Goal: Task Accomplishment & Management: Manage account settings

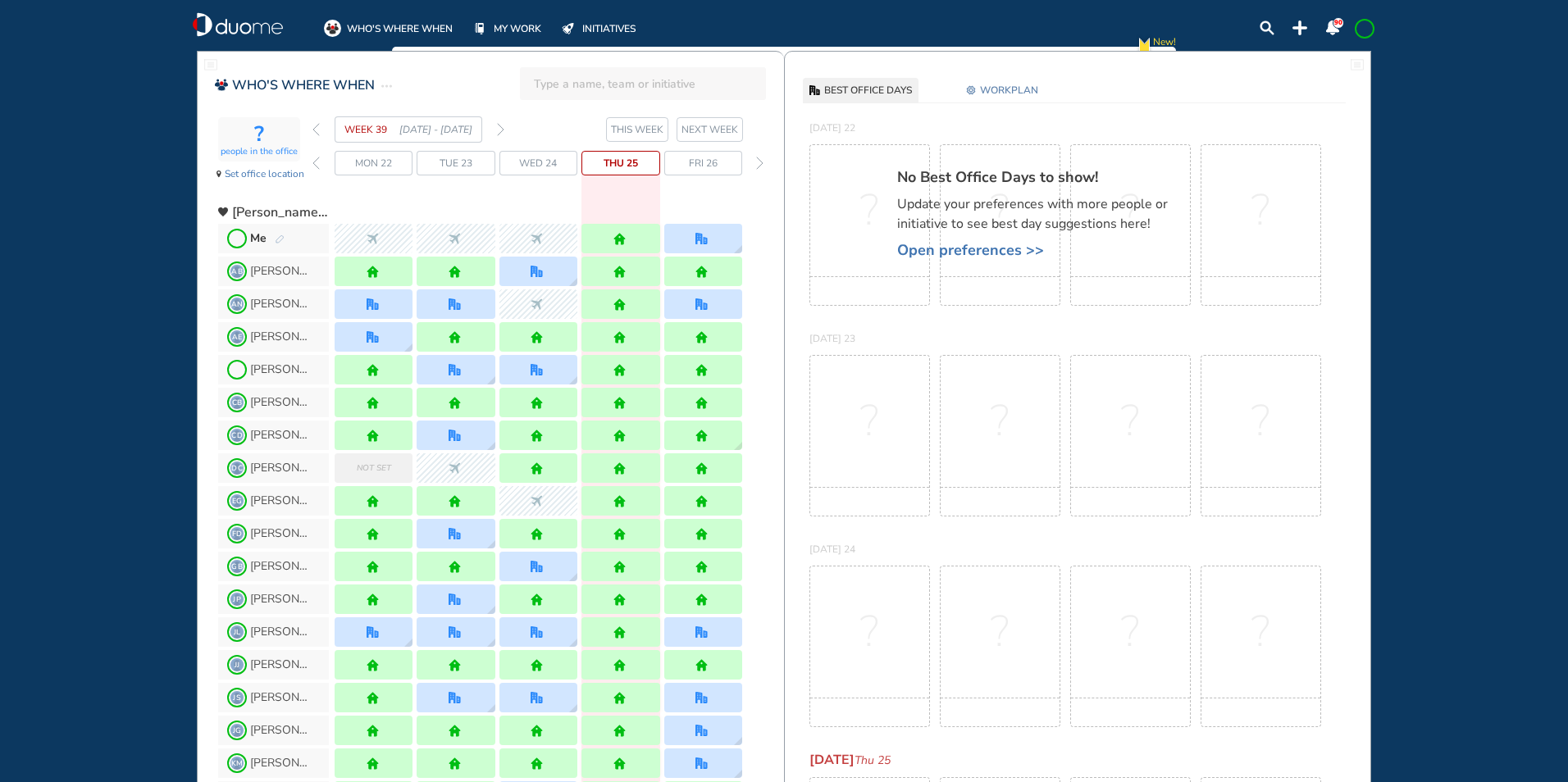
click at [275, 236] on img "pen-edit" at bounding box center [280, 240] width 10 height 11
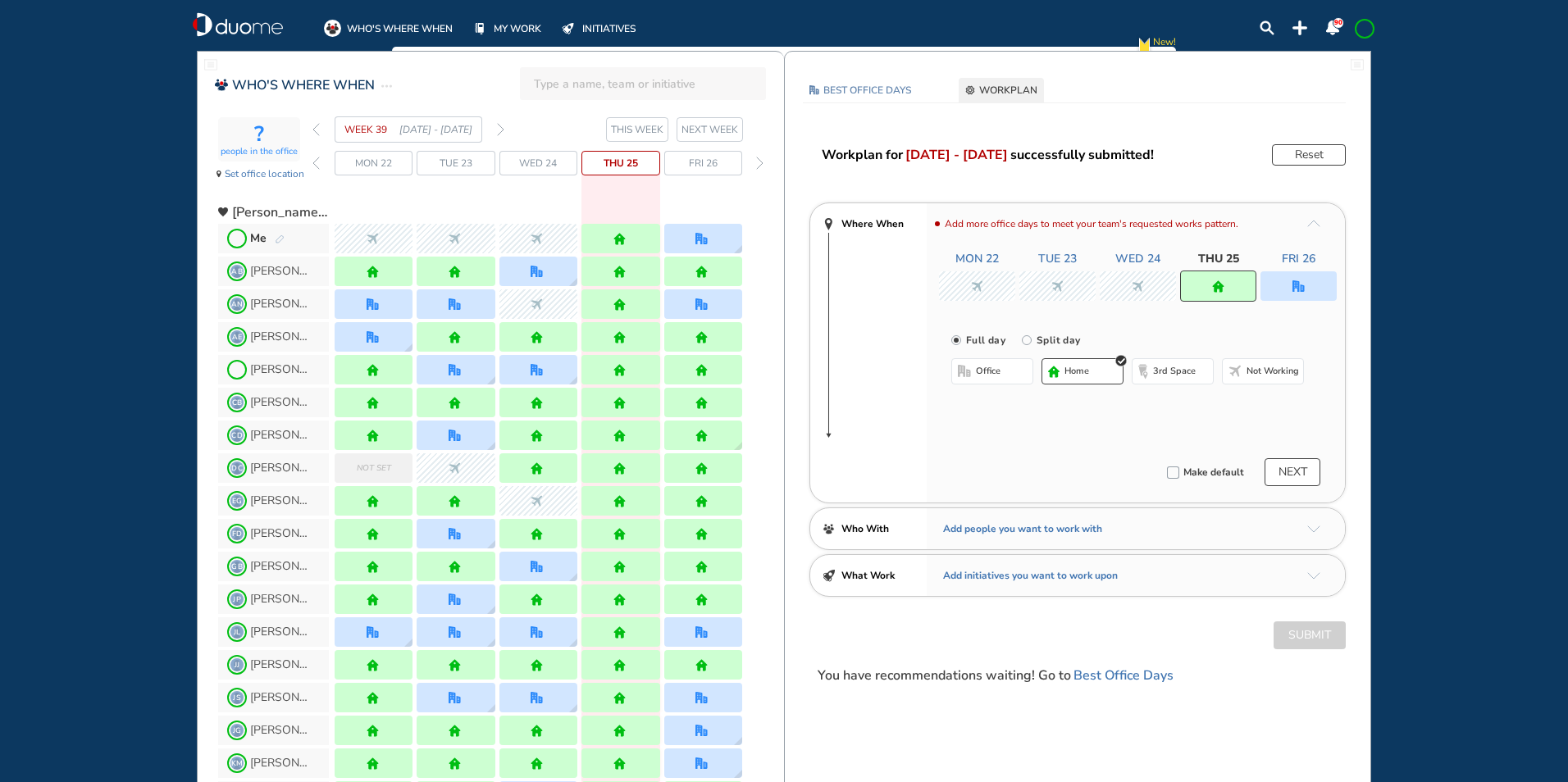
click at [1312, 283] on div at bounding box center [1298, 286] width 76 height 29
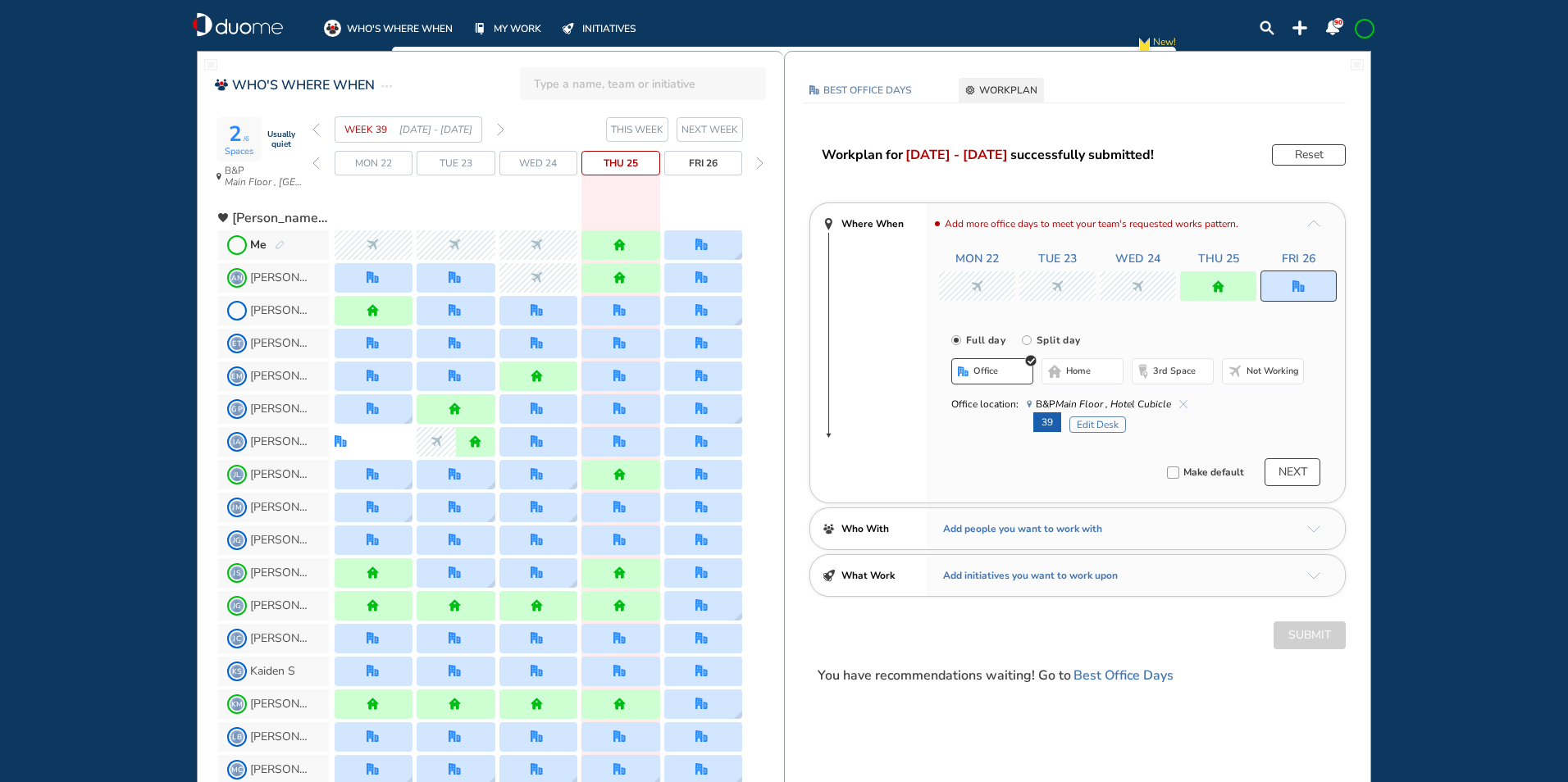
click at [1183, 399] on span "B&P Main Floor , Hotel Cubicle" at bounding box center [1106, 404] width 161 height 17
click at [1183, 402] on img "cross-thin-blue" at bounding box center [1183, 404] width 8 height 8
click at [1087, 378] on button "home" at bounding box center [1083, 371] width 82 height 26
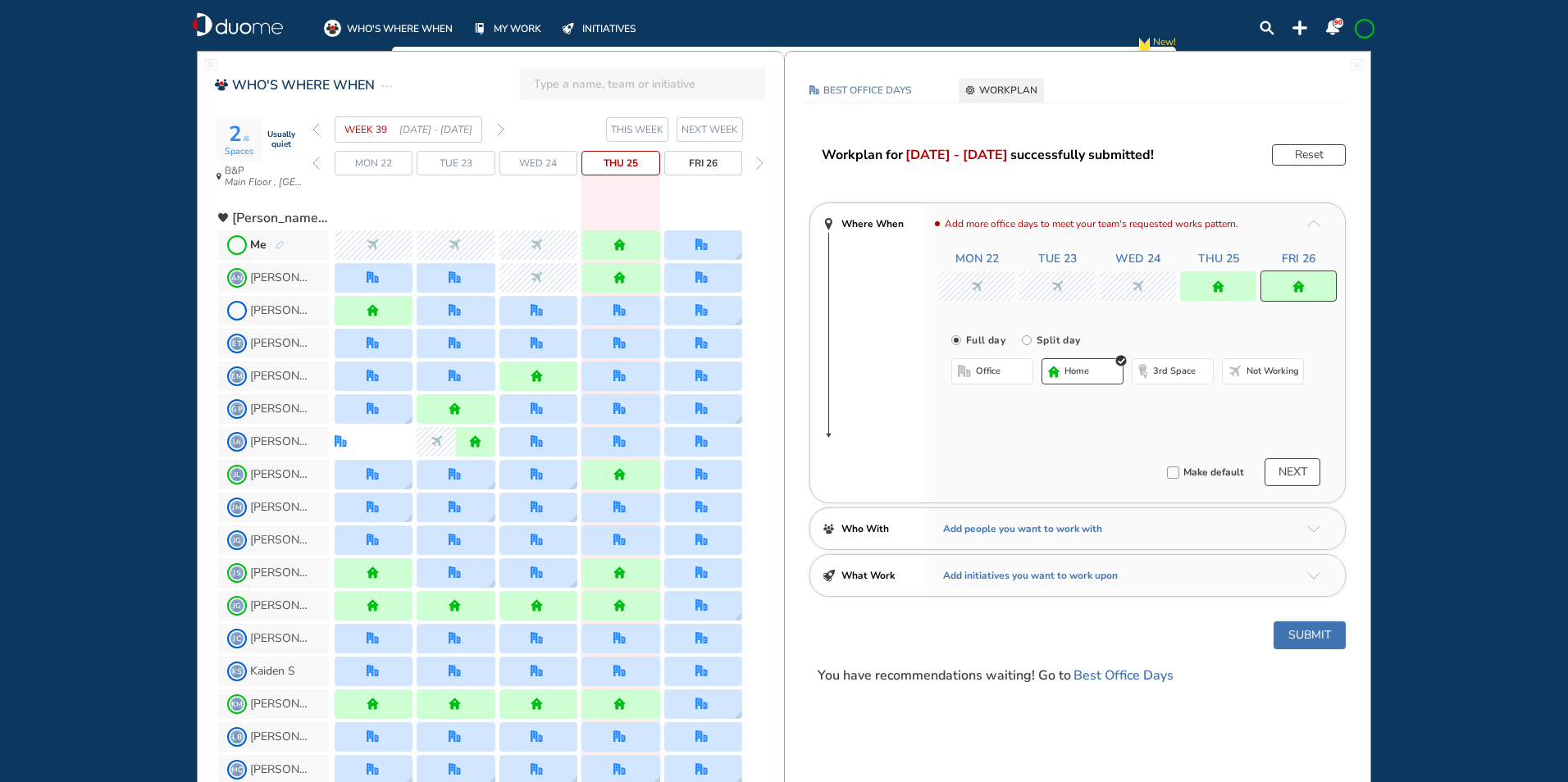
click at [1297, 636] on button "Submit" at bounding box center [1310, 635] width 72 height 28
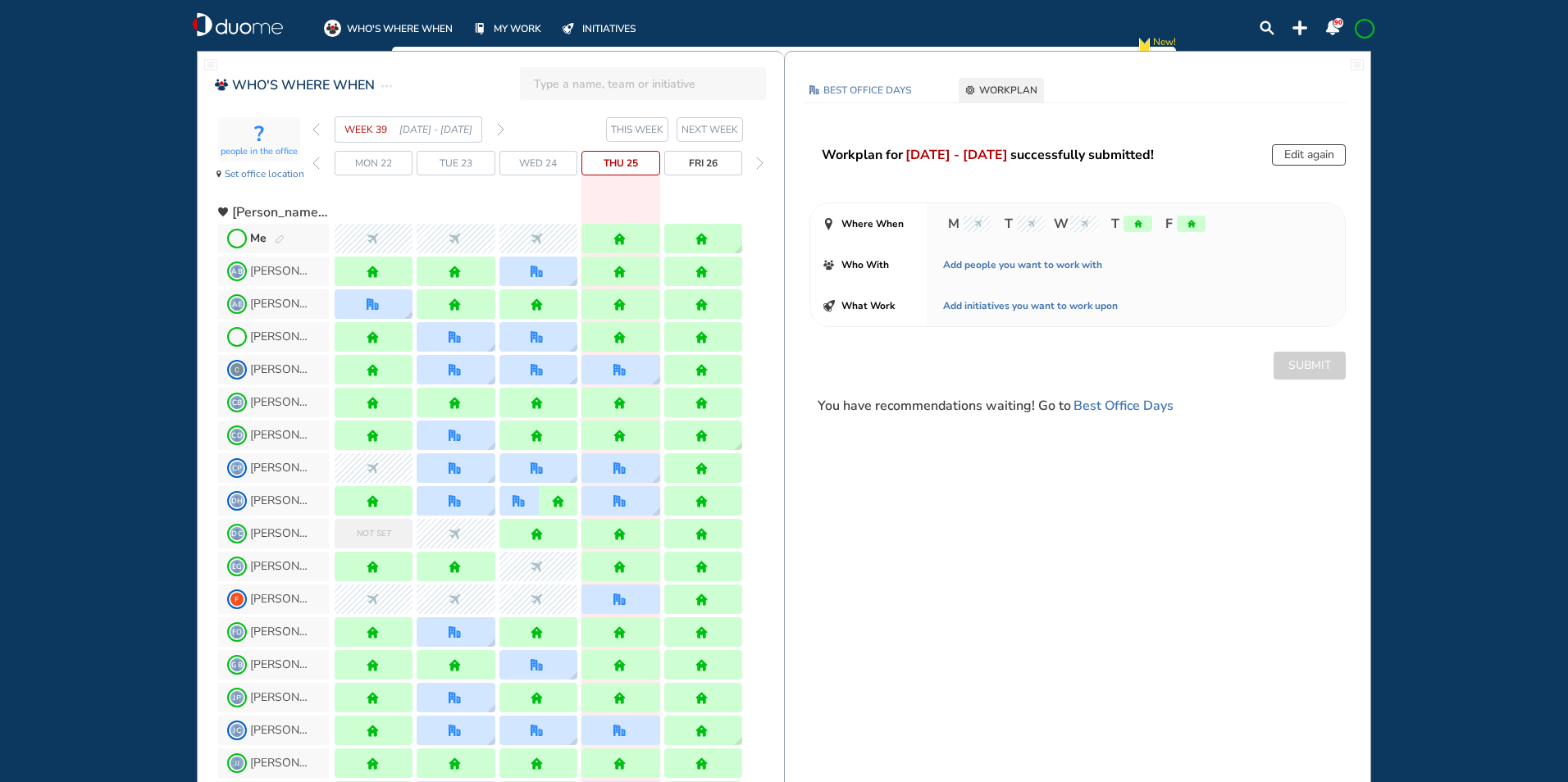
click at [503, 128] on img "forward week" at bounding box center [501, 129] width 8 height 13
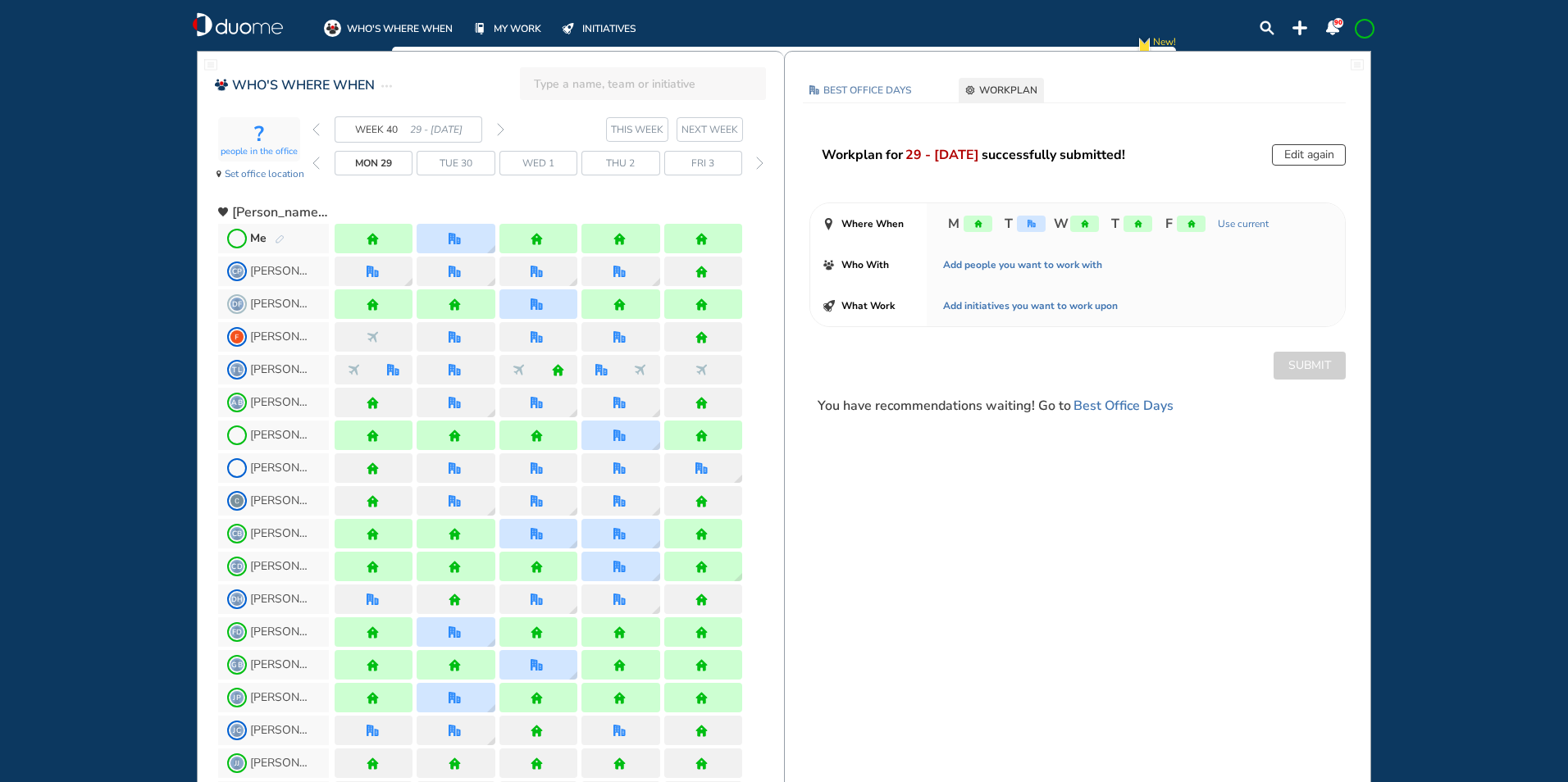
click at [284, 239] on span "Me" at bounding box center [274, 239] width 111 height 29
click at [280, 242] on img "pen-edit" at bounding box center [280, 240] width 10 height 11
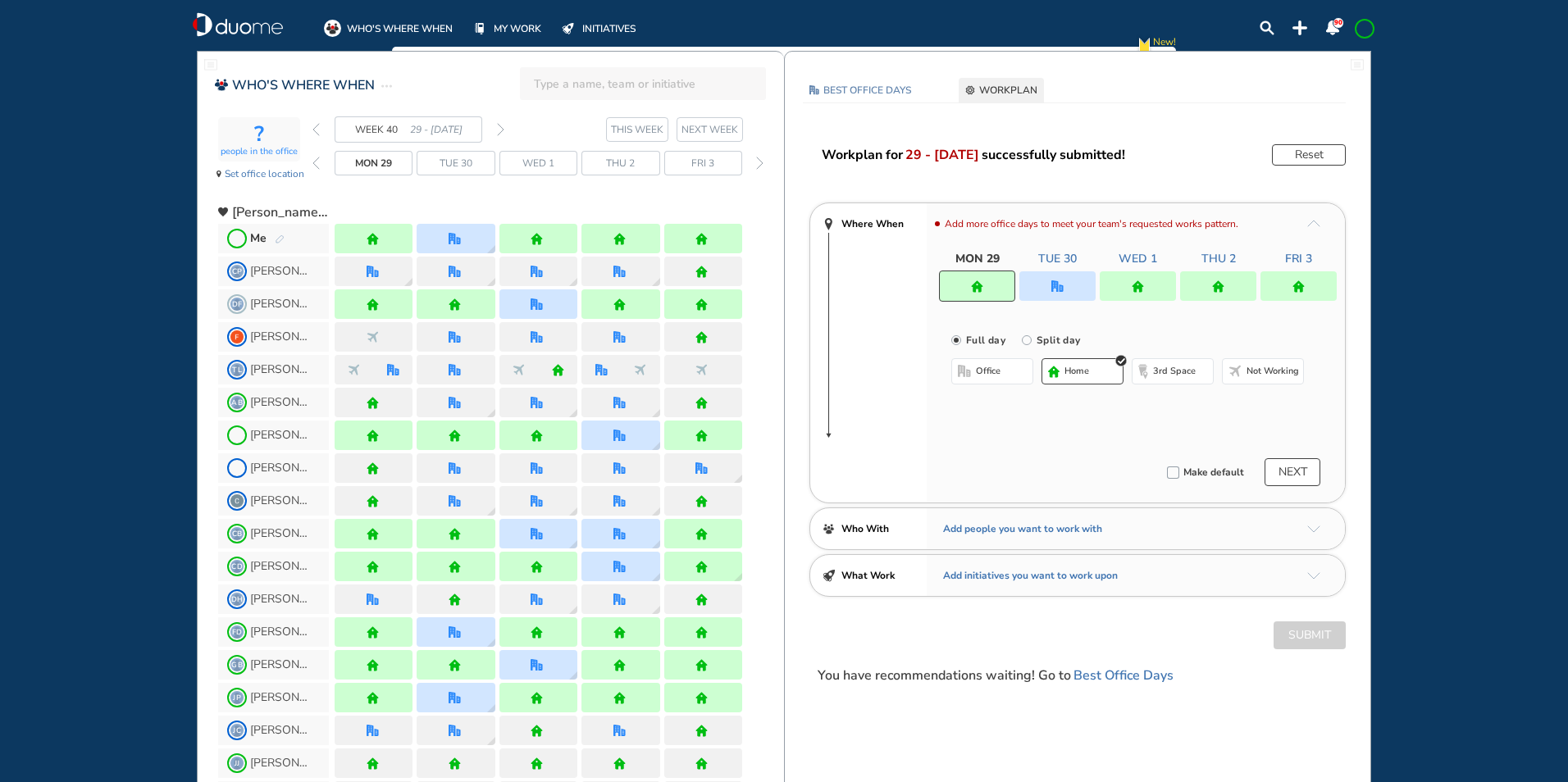
click at [991, 363] on button "office" at bounding box center [992, 371] width 82 height 26
click at [987, 405] on button "Select location" at bounding box center [994, 404] width 65 height 17
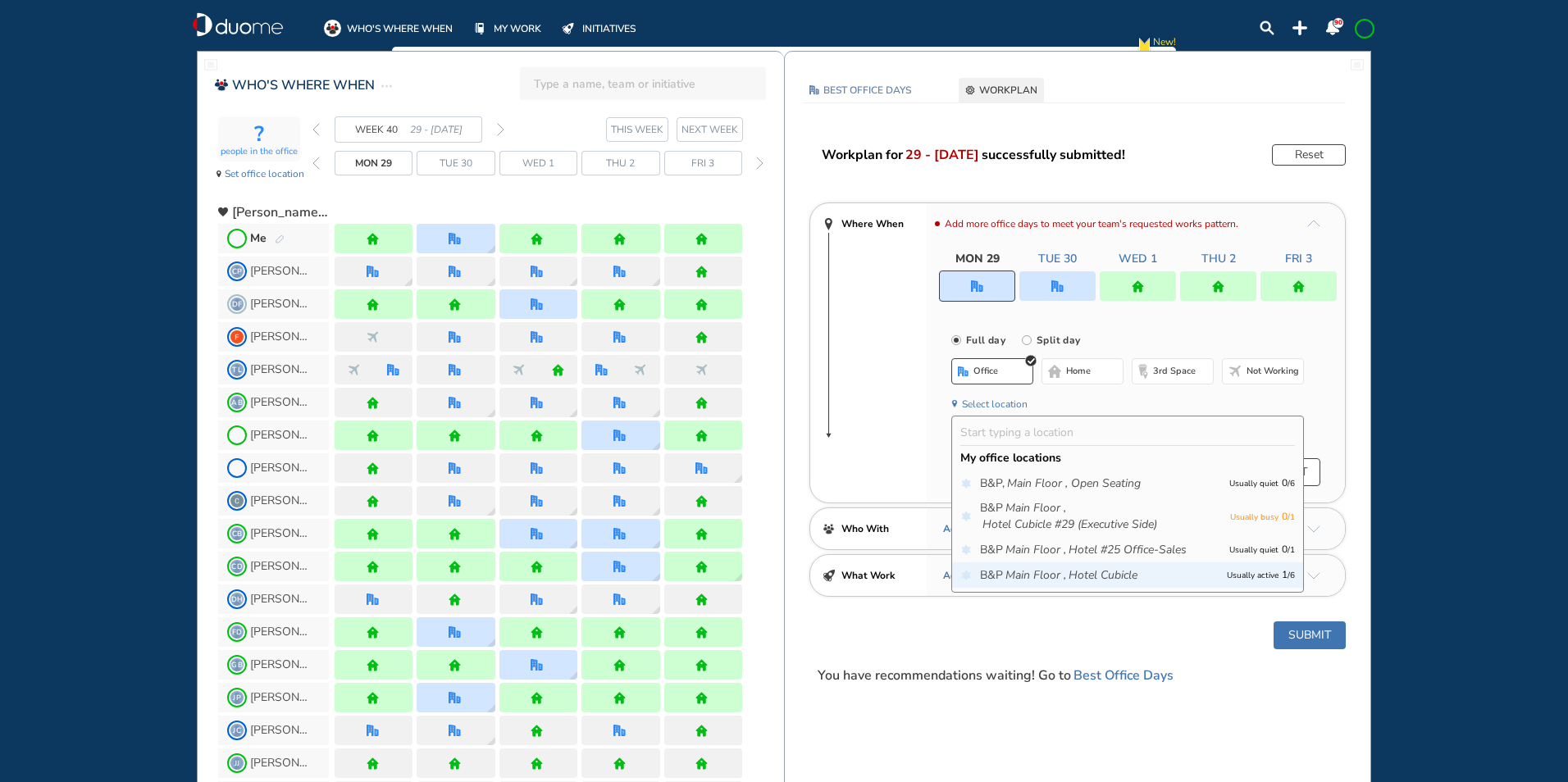
click at [1082, 569] on icon "Hotel Cubicle" at bounding box center [1102, 576] width 69 height 17
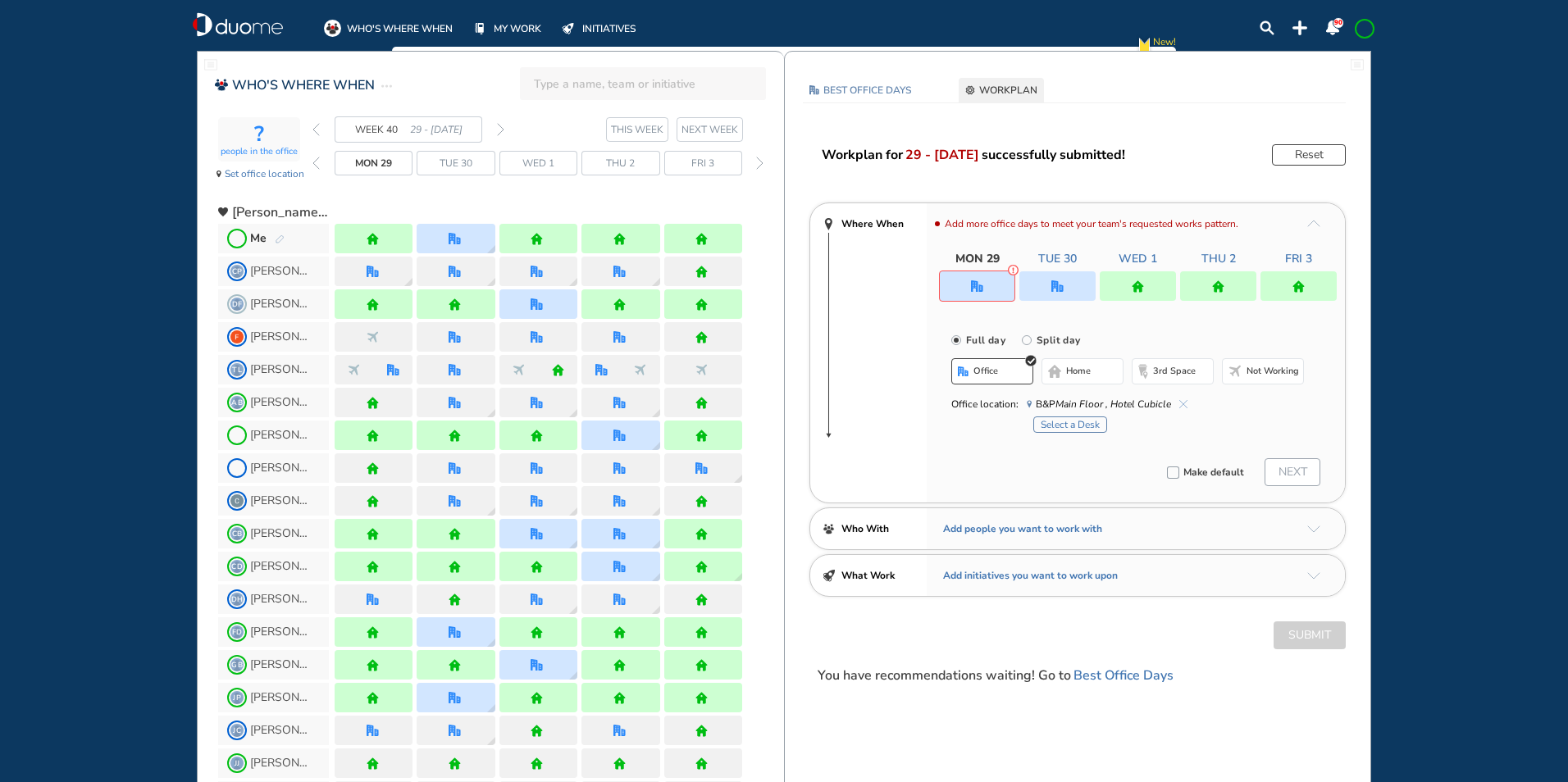
click at [1085, 423] on button "Select a Desk" at bounding box center [1070, 425] width 74 height 17
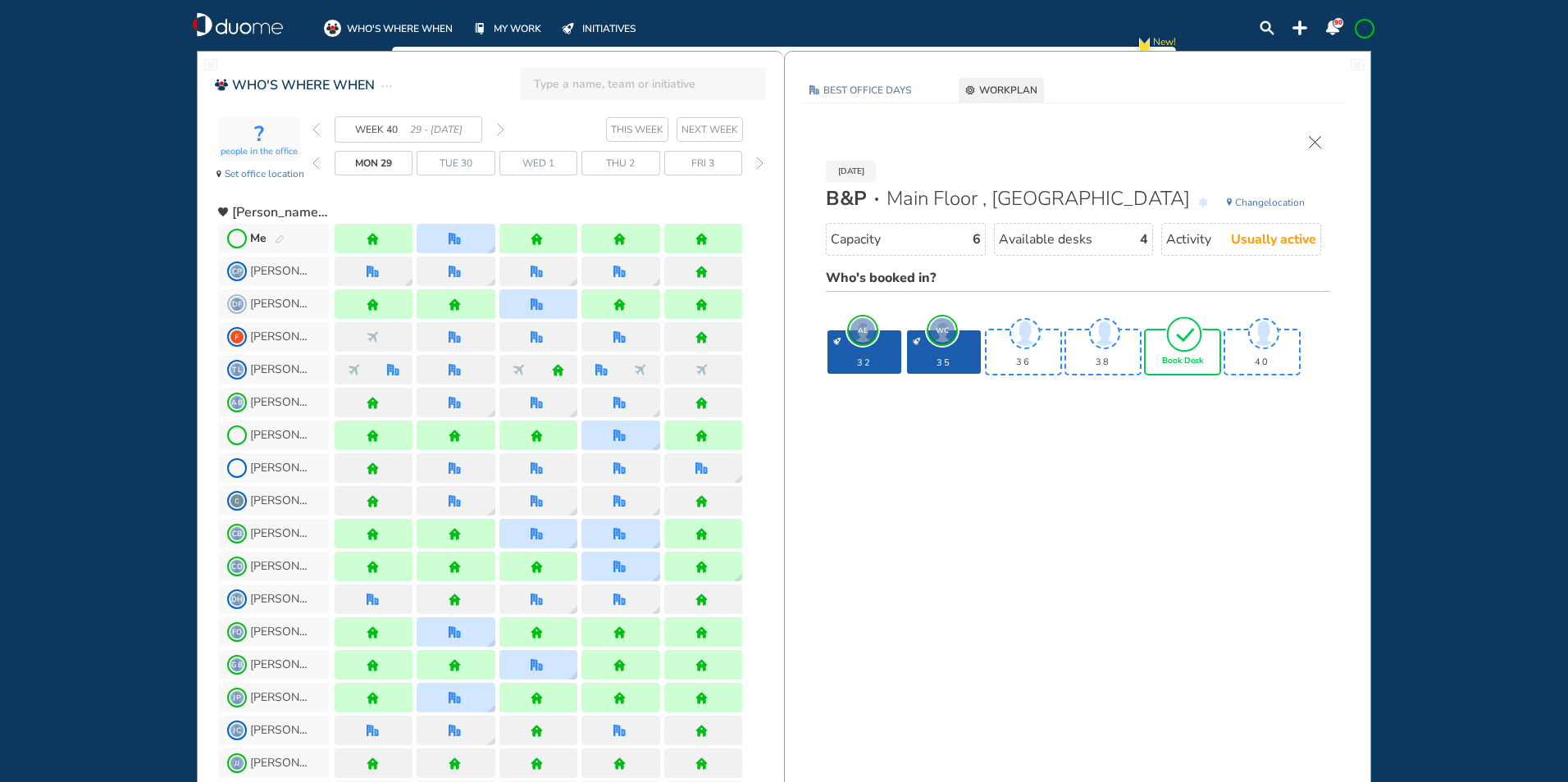
click at [1190, 350] on img "tick-rounded-outline" at bounding box center [1184, 334] width 38 height 39
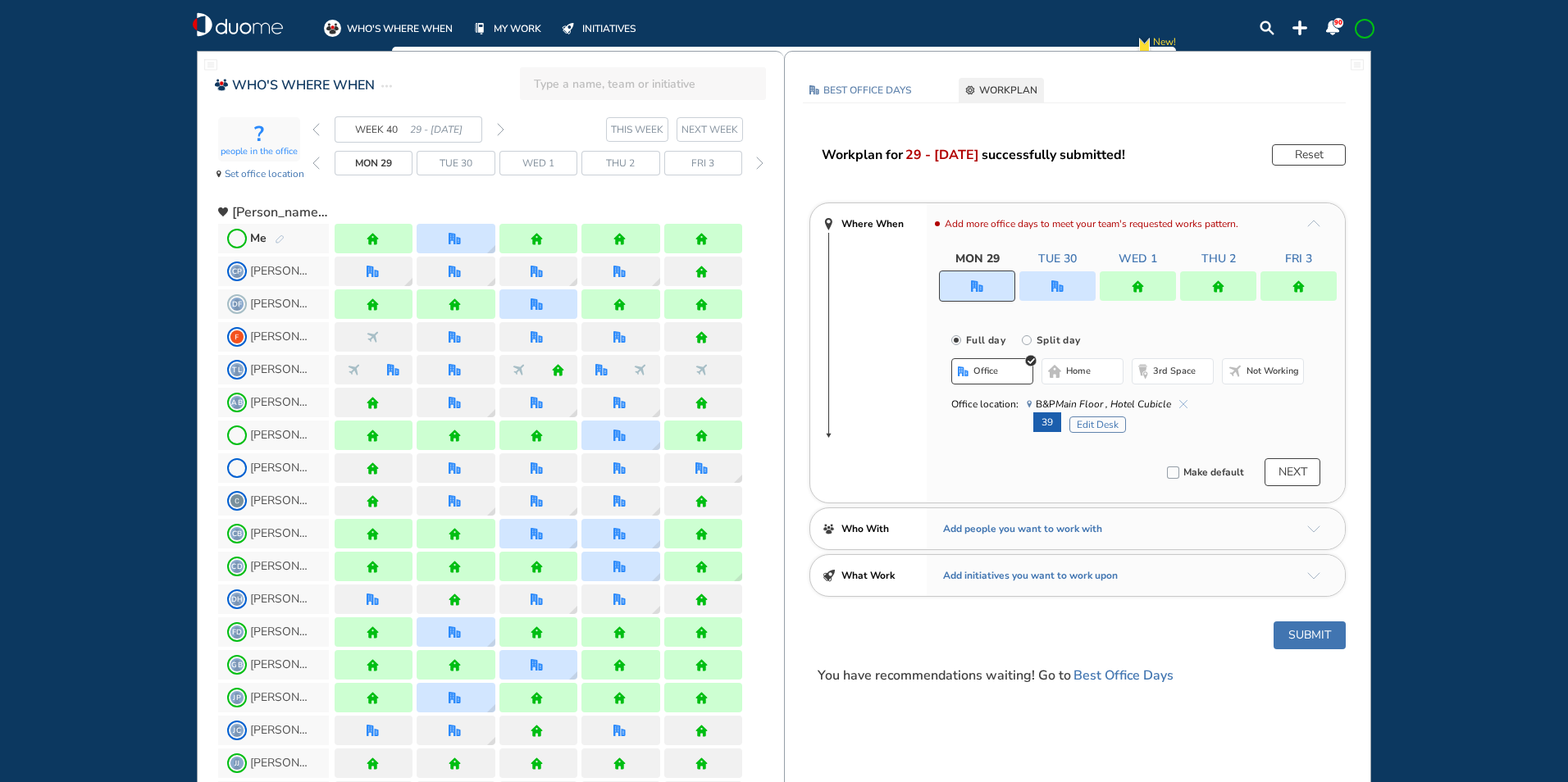
click at [1315, 639] on button "Submit" at bounding box center [1310, 635] width 72 height 28
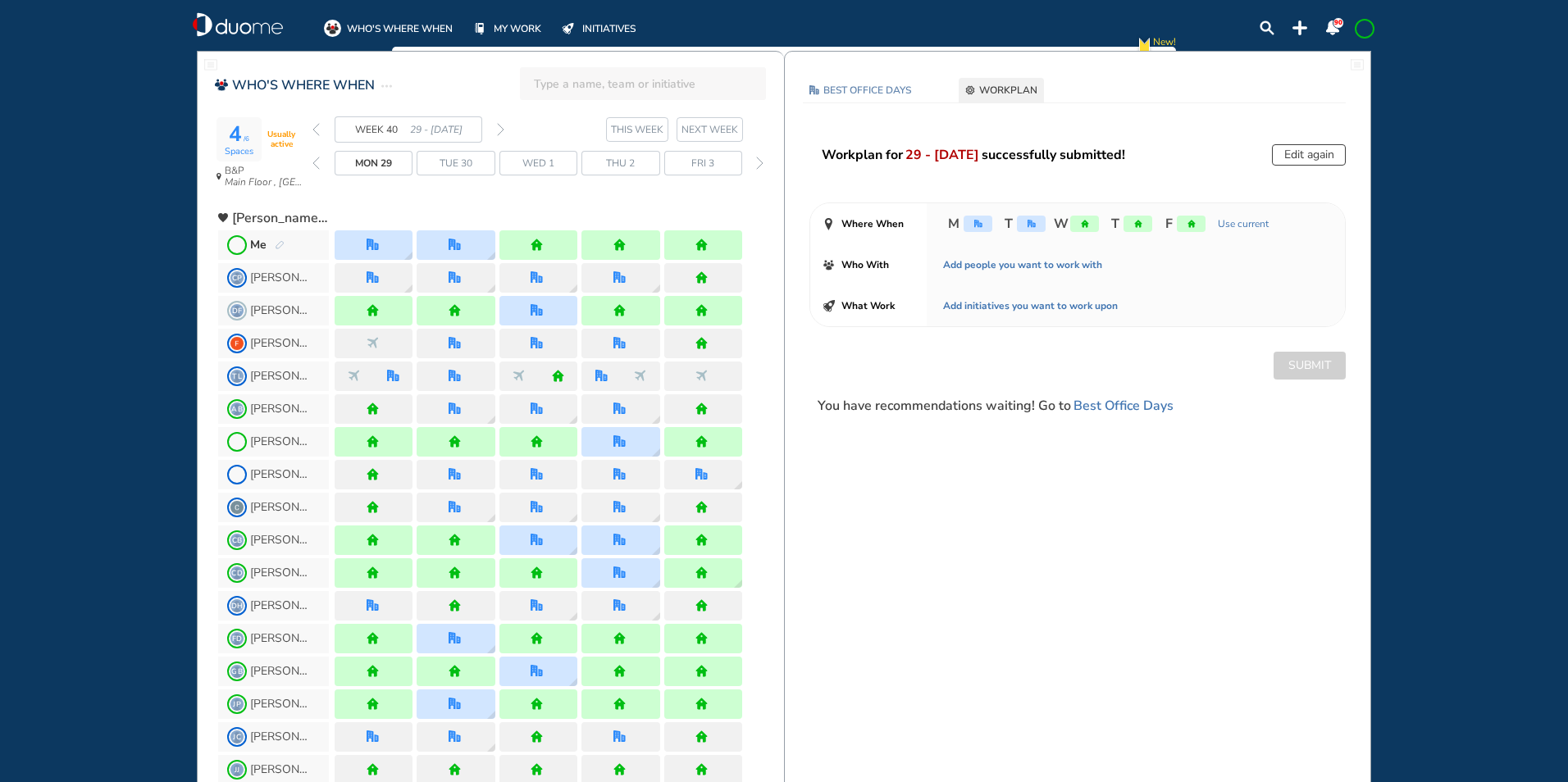
click at [502, 125] on img "forward week" at bounding box center [501, 129] width 8 height 13
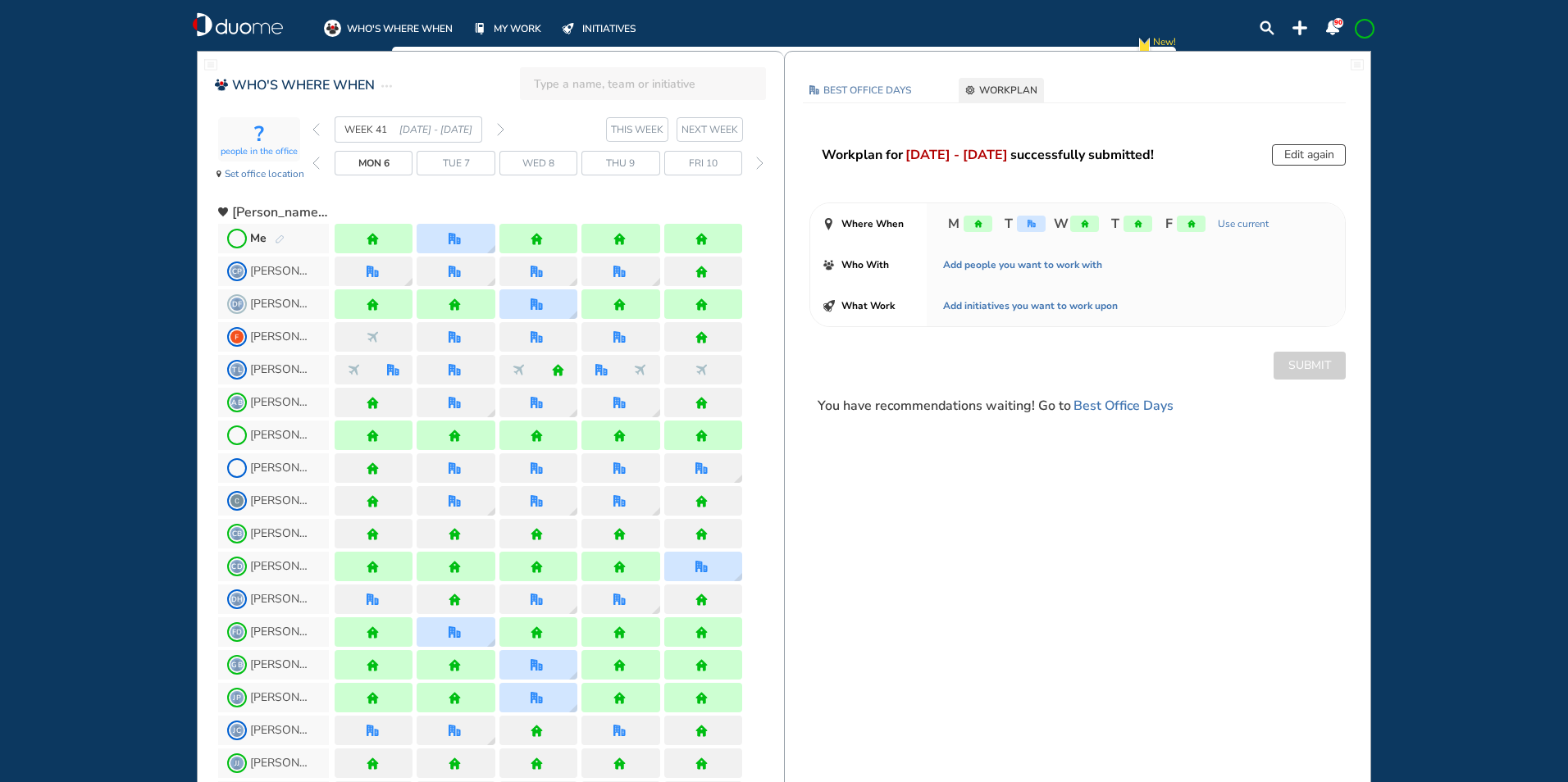
click at [502, 128] on img "forward week" at bounding box center [501, 129] width 8 height 13
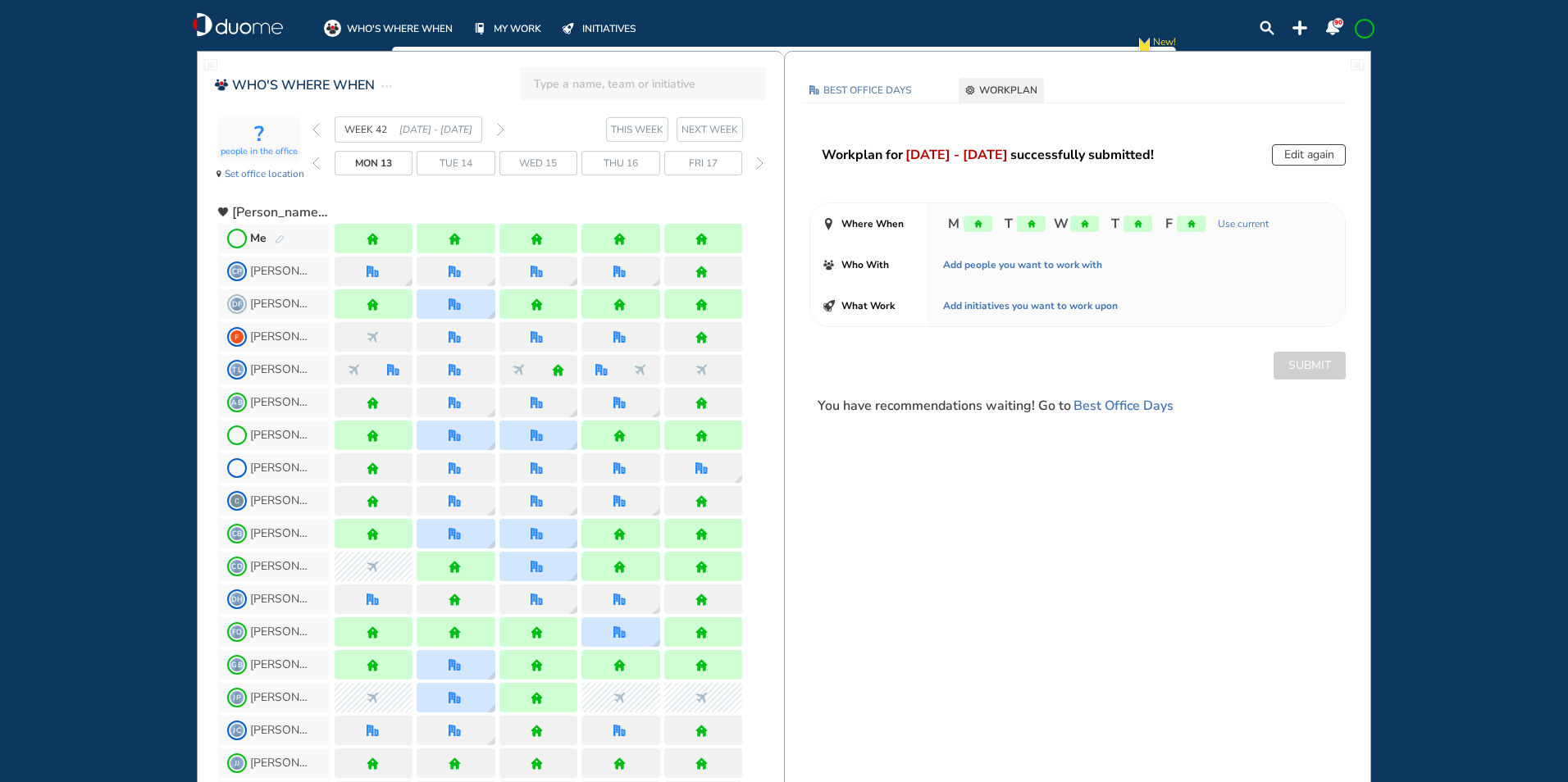
click at [315, 127] on img "back week" at bounding box center [317, 129] width 8 height 13
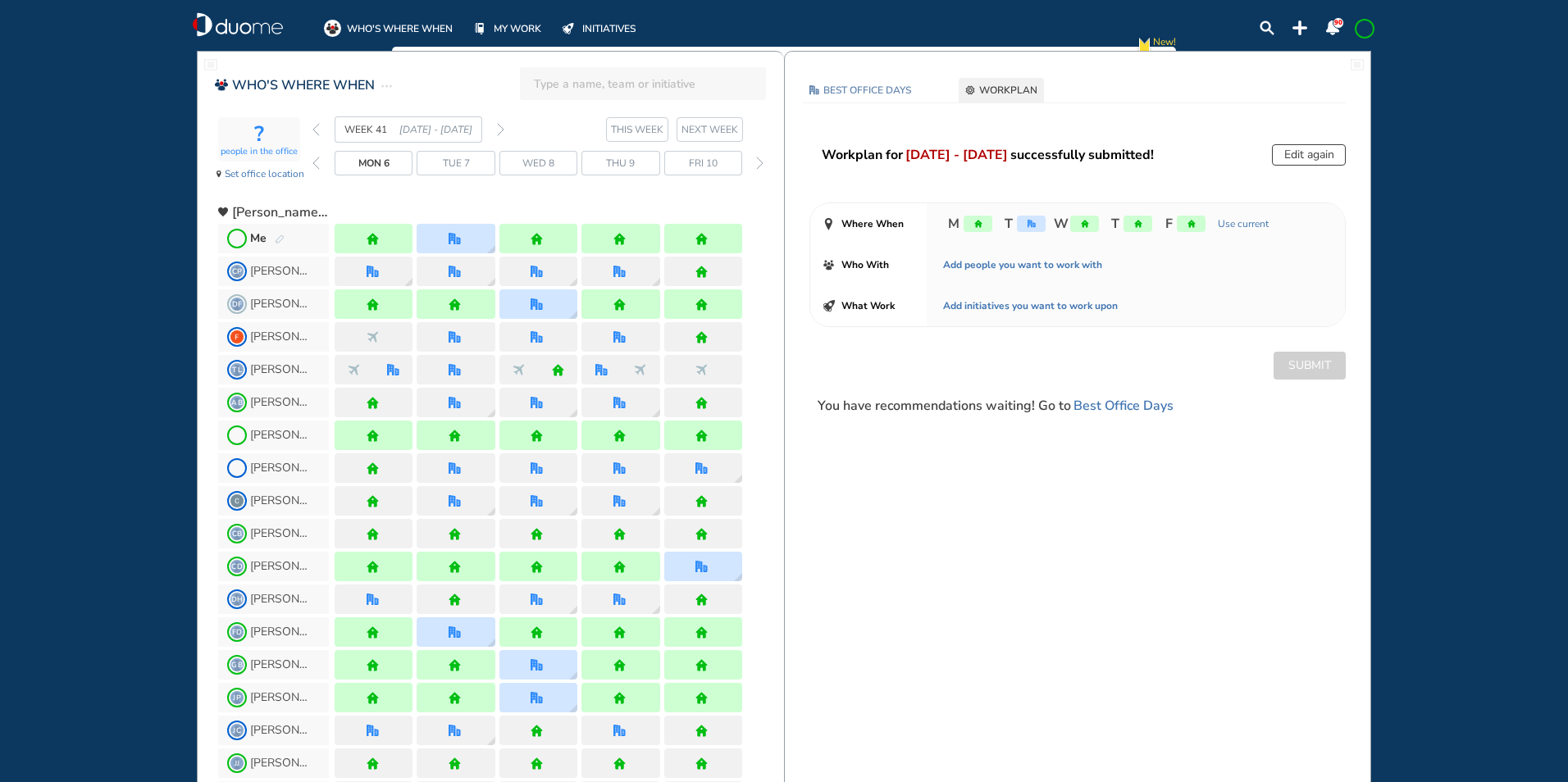
click at [497, 130] on img "forward week" at bounding box center [501, 129] width 8 height 13
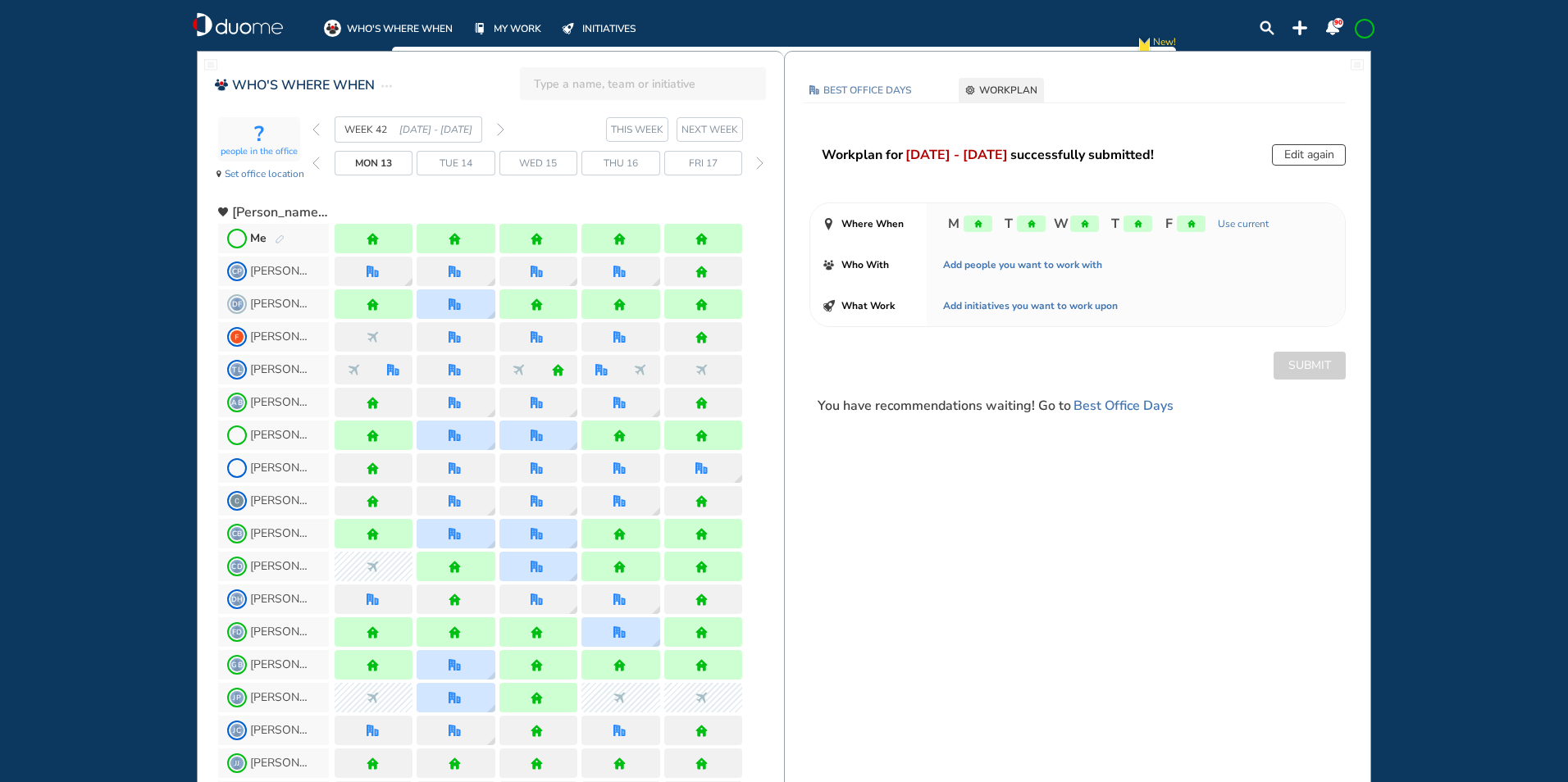
click at [280, 242] on img "pen-edit" at bounding box center [280, 240] width 10 height 11
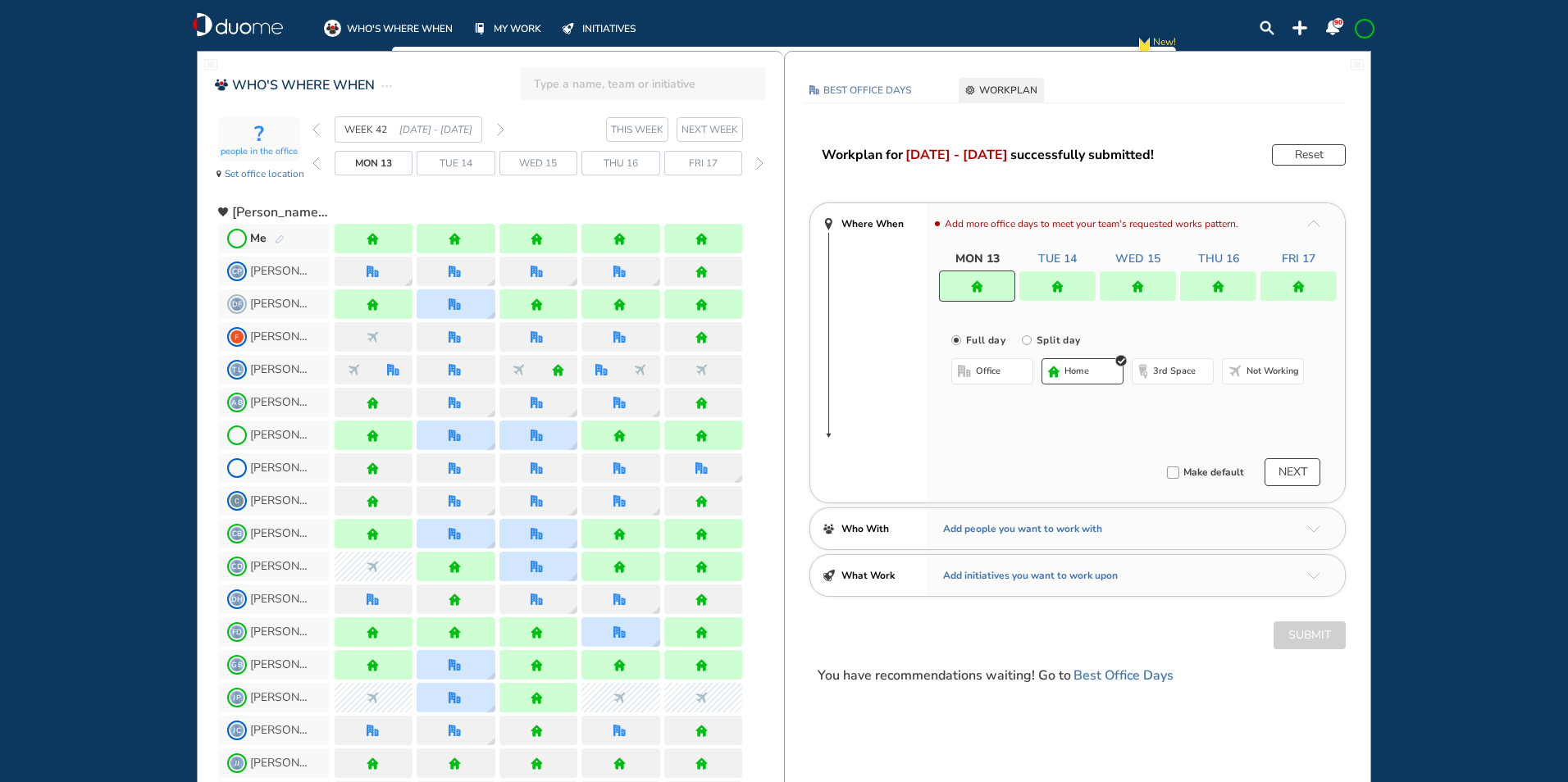
click at [1137, 285] on img "home" at bounding box center [1138, 286] width 13 height 13
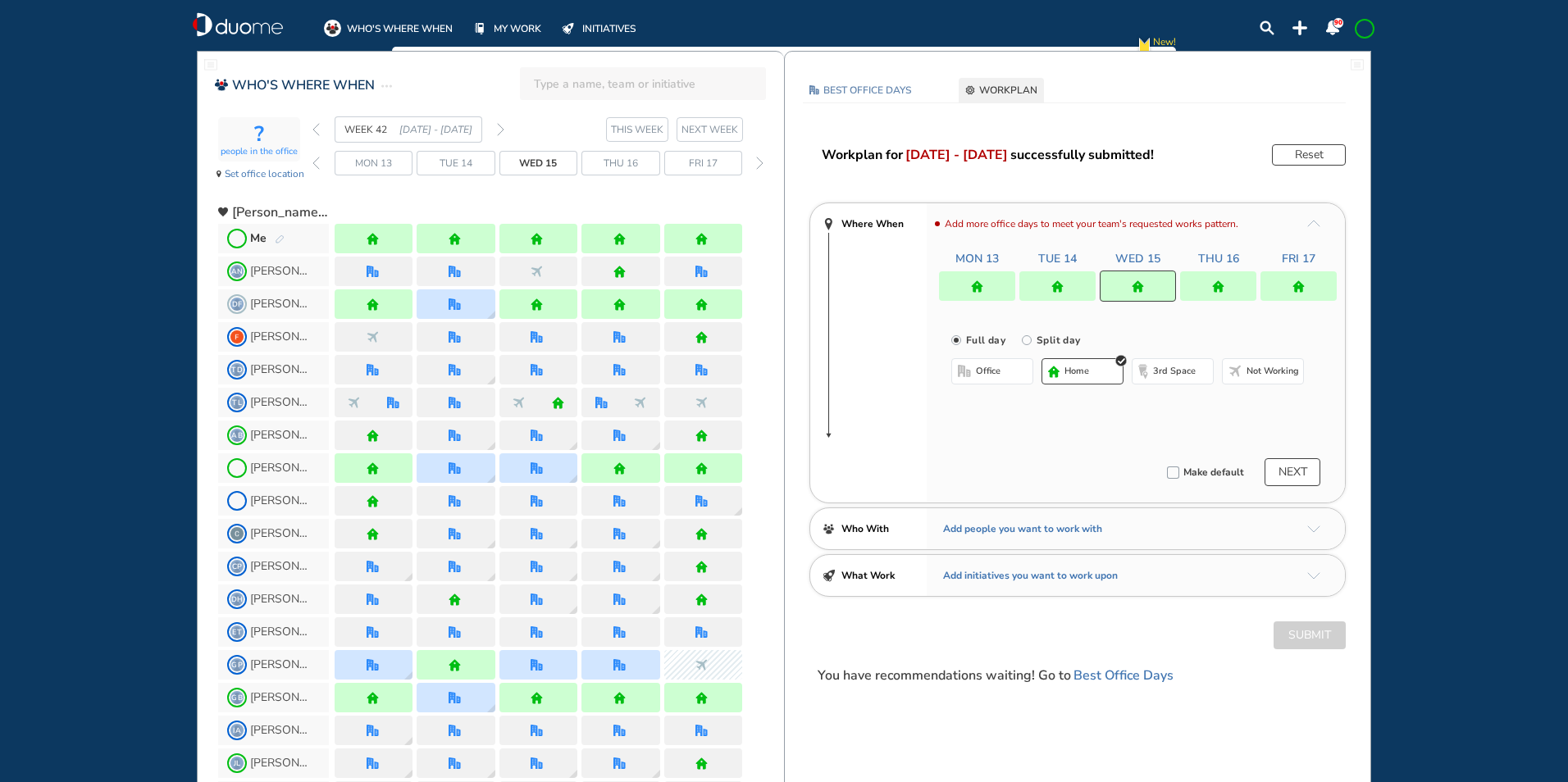
click at [1065, 283] on div at bounding box center [1058, 286] width 76 height 29
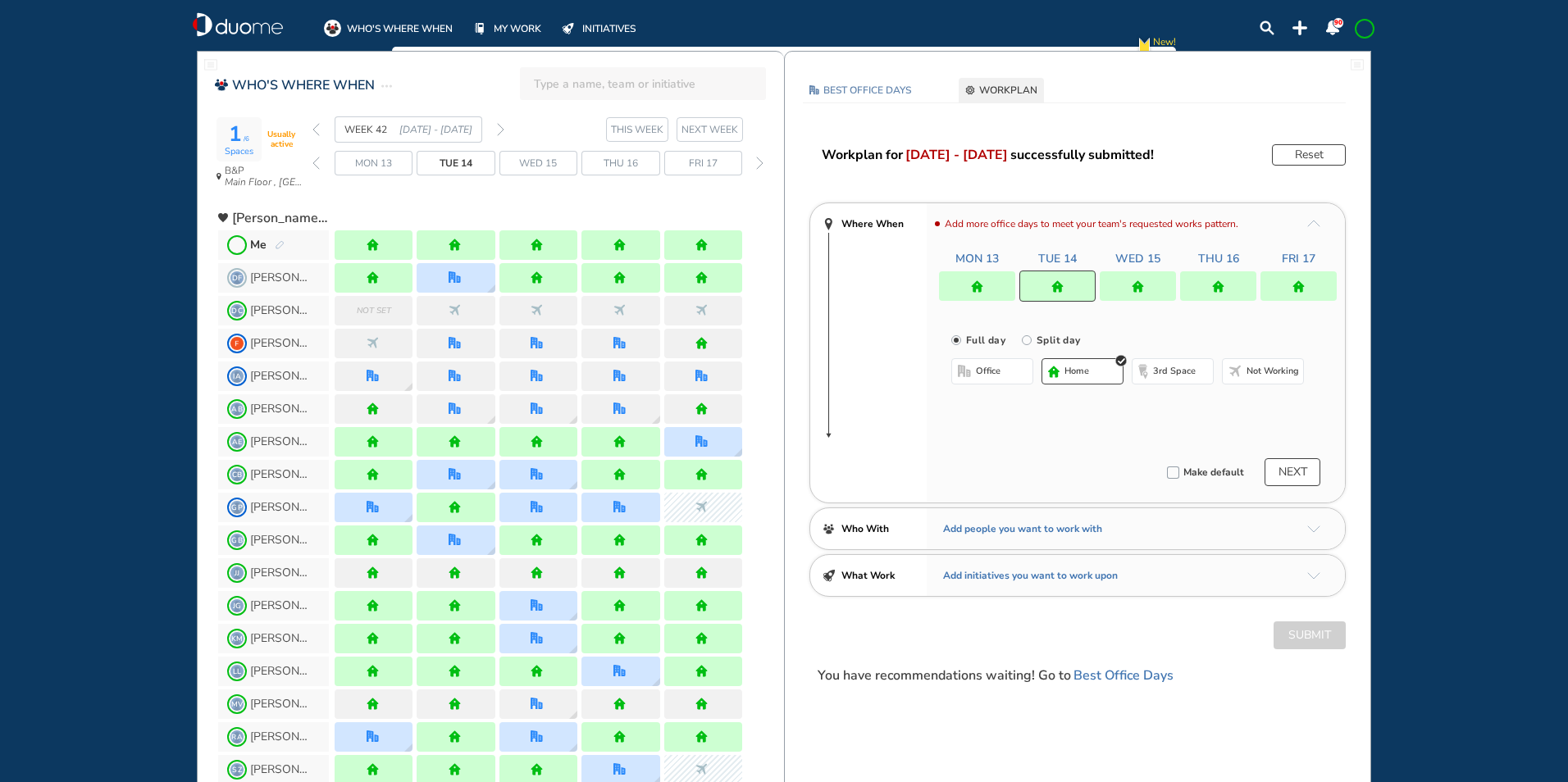
click at [958, 379] on button "office" at bounding box center [992, 371] width 82 height 26
click at [1063, 420] on button "Select a Desk" at bounding box center [1070, 425] width 74 height 17
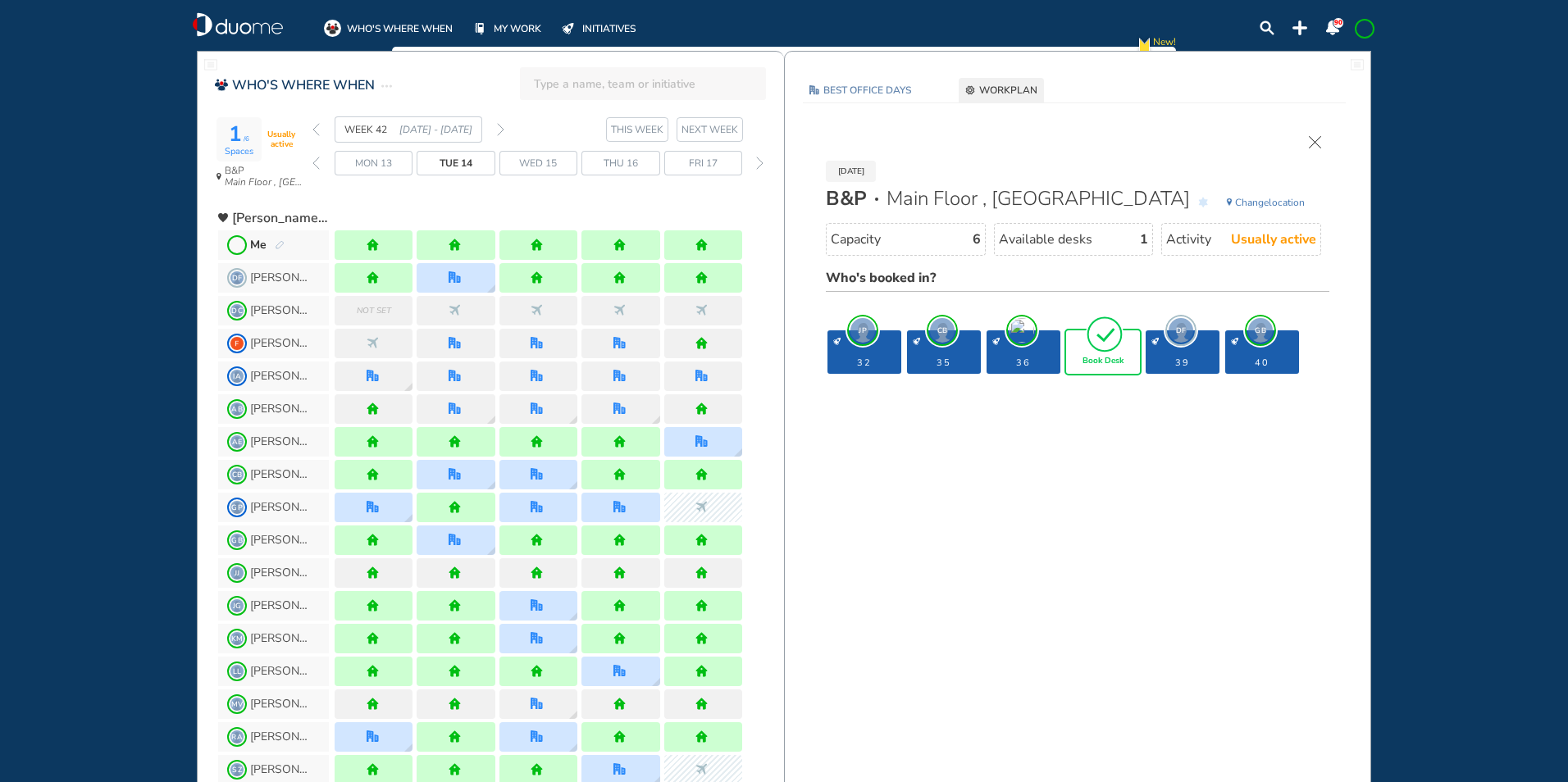
click at [278, 244] on img "pen-edit" at bounding box center [280, 245] width 10 height 11
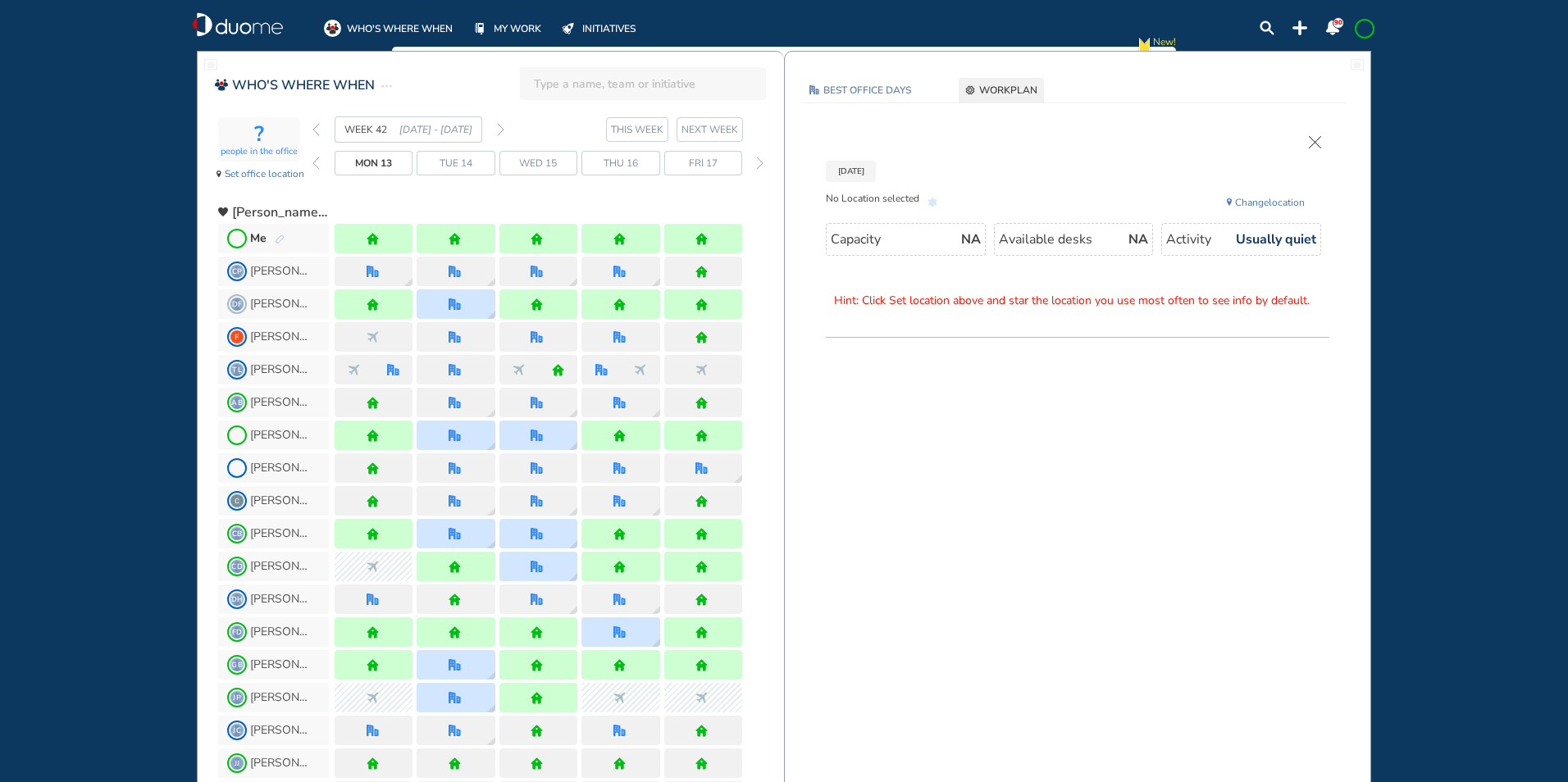
click at [533, 233] on img "home" at bounding box center [537, 239] width 13 height 13
click at [544, 238] on div at bounding box center [539, 239] width 78 height 29
drag, startPoint x: 544, startPoint y: 238, endPoint x: 553, endPoint y: 232, distance: 10.8
click at [553, 232] on div at bounding box center [539, 239] width 78 height 29
click at [275, 240] on img "pen-edit" at bounding box center [280, 240] width 10 height 11
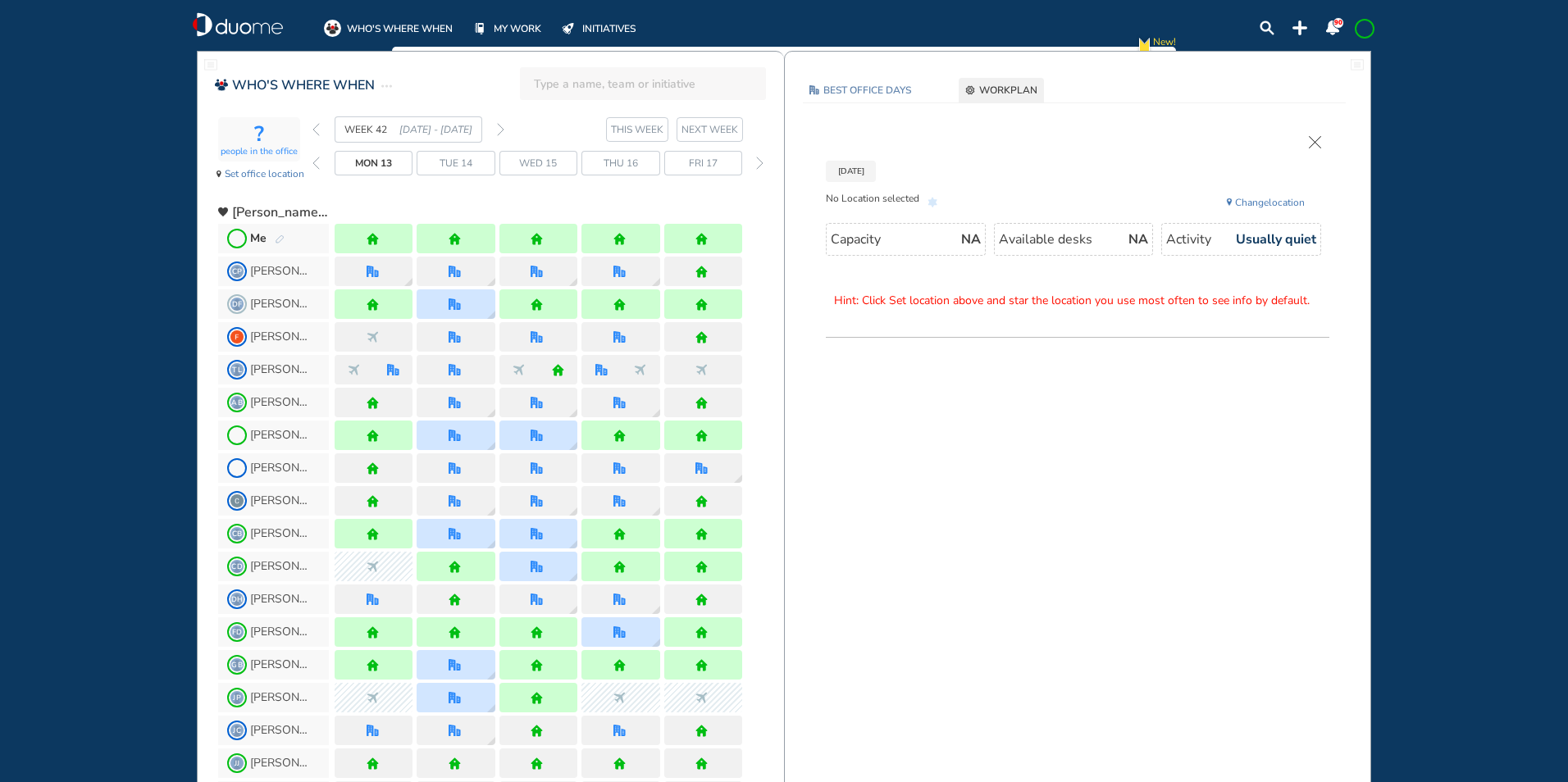
click at [280, 241] on img "pen-edit" at bounding box center [280, 240] width 10 height 11
click at [279, 239] on img "pen-edit" at bounding box center [280, 240] width 10 height 11
click at [1319, 140] on img "cross-thin" at bounding box center [1315, 142] width 13 height 13
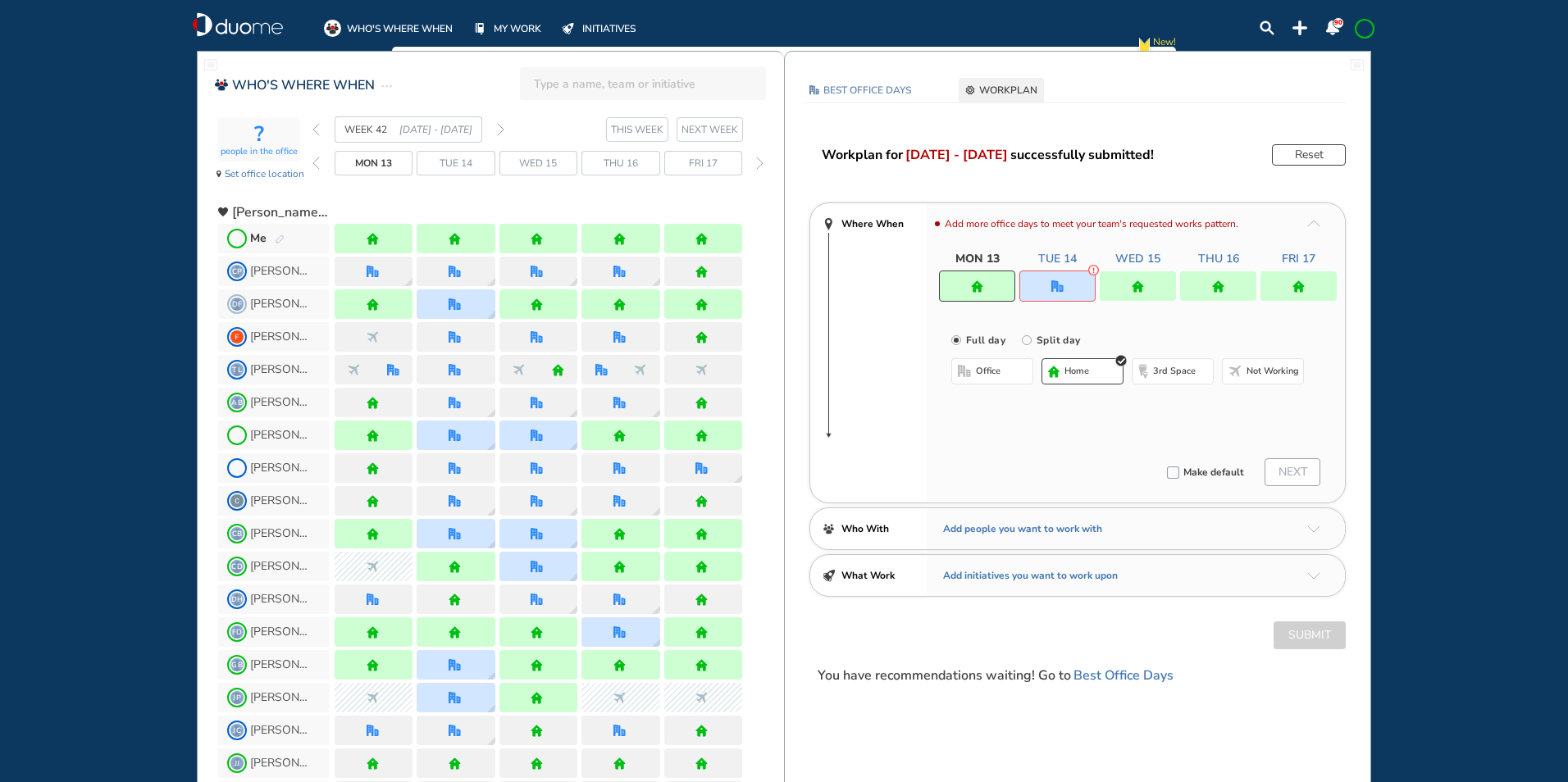
click at [1077, 291] on div at bounding box center [1058, 286] width 76 height 31
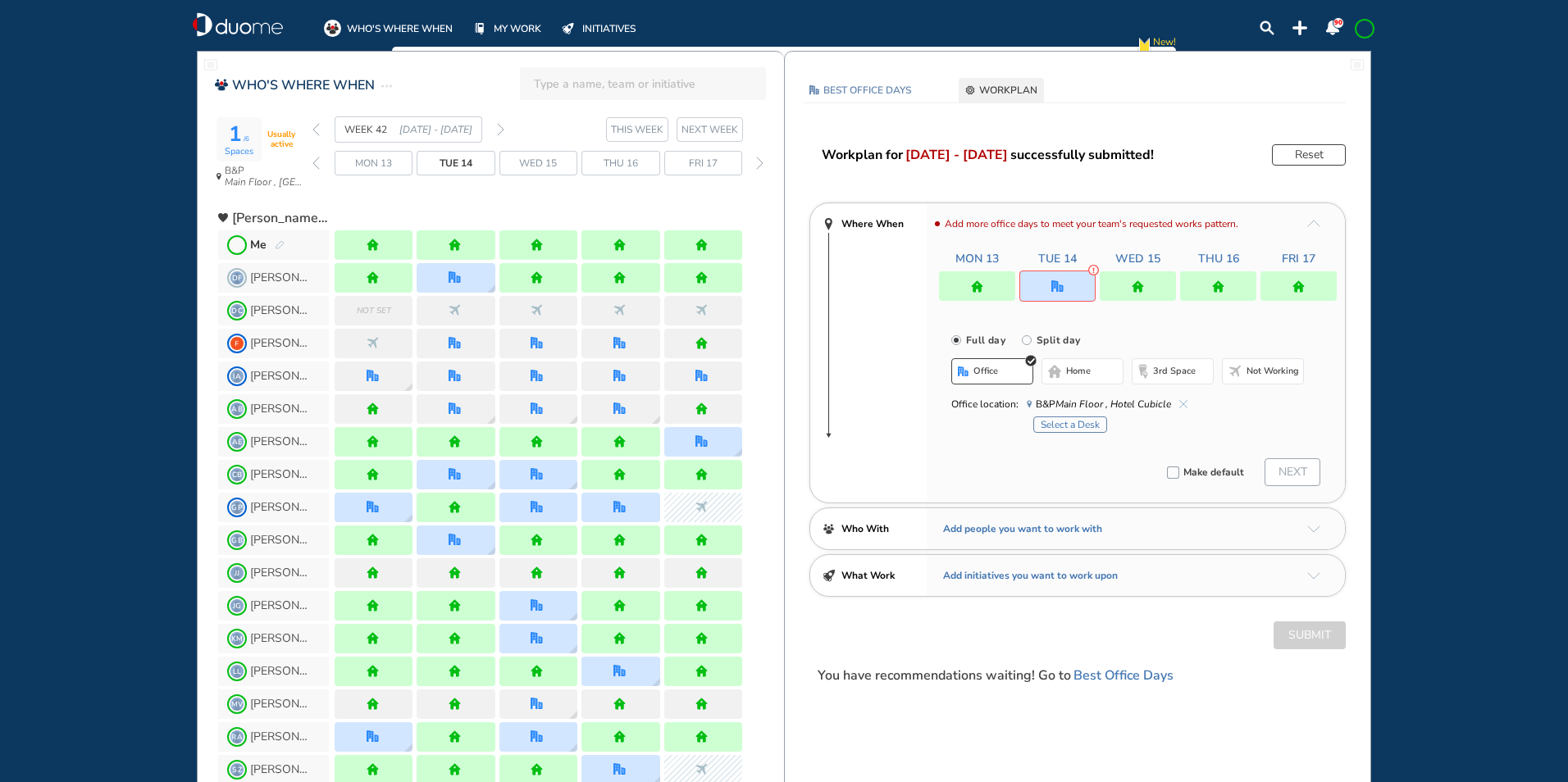
click at [1083, 373] on span "home" at bounding box center [1078, 371] width 24 height 13
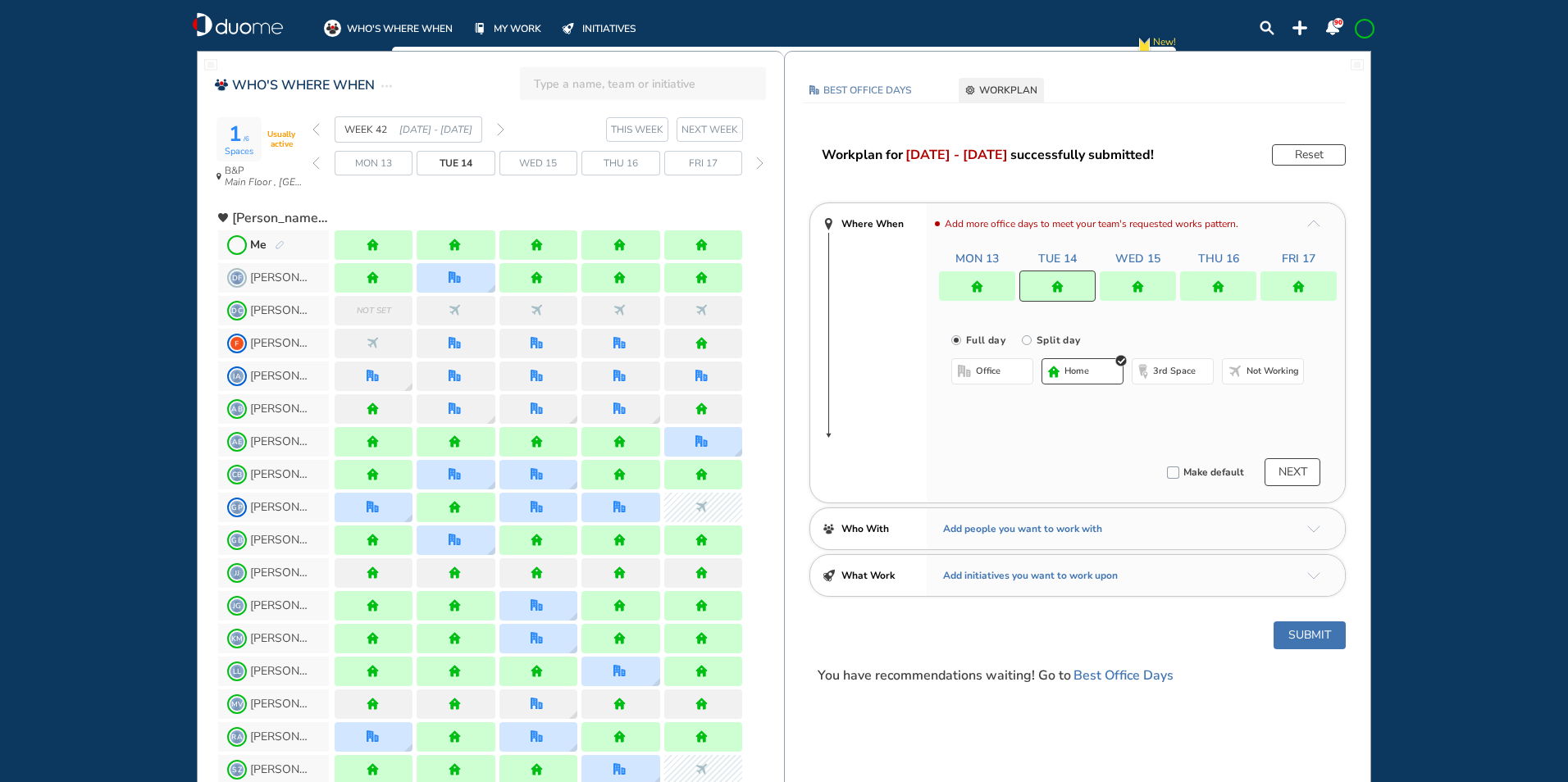
click at [1138, 287] on img "home" at bounding box center [1138, 286] width 13 height 13
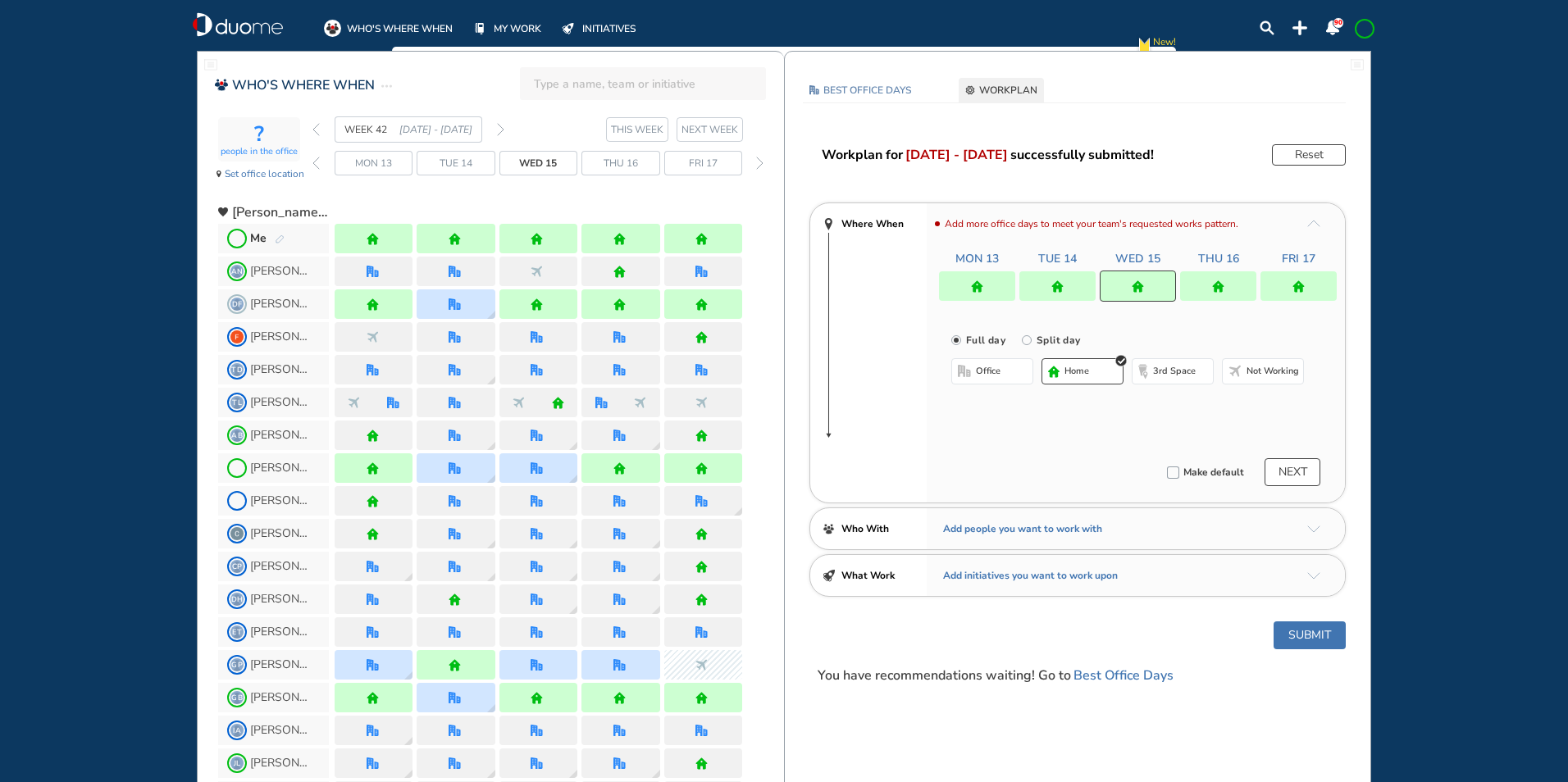
click at [986, 375] on span "office" at bounding box center [988, 371] width 24 height 13
click at [985, 408] on button "Select location" at bounding box center [994, 404] width 65 height 17
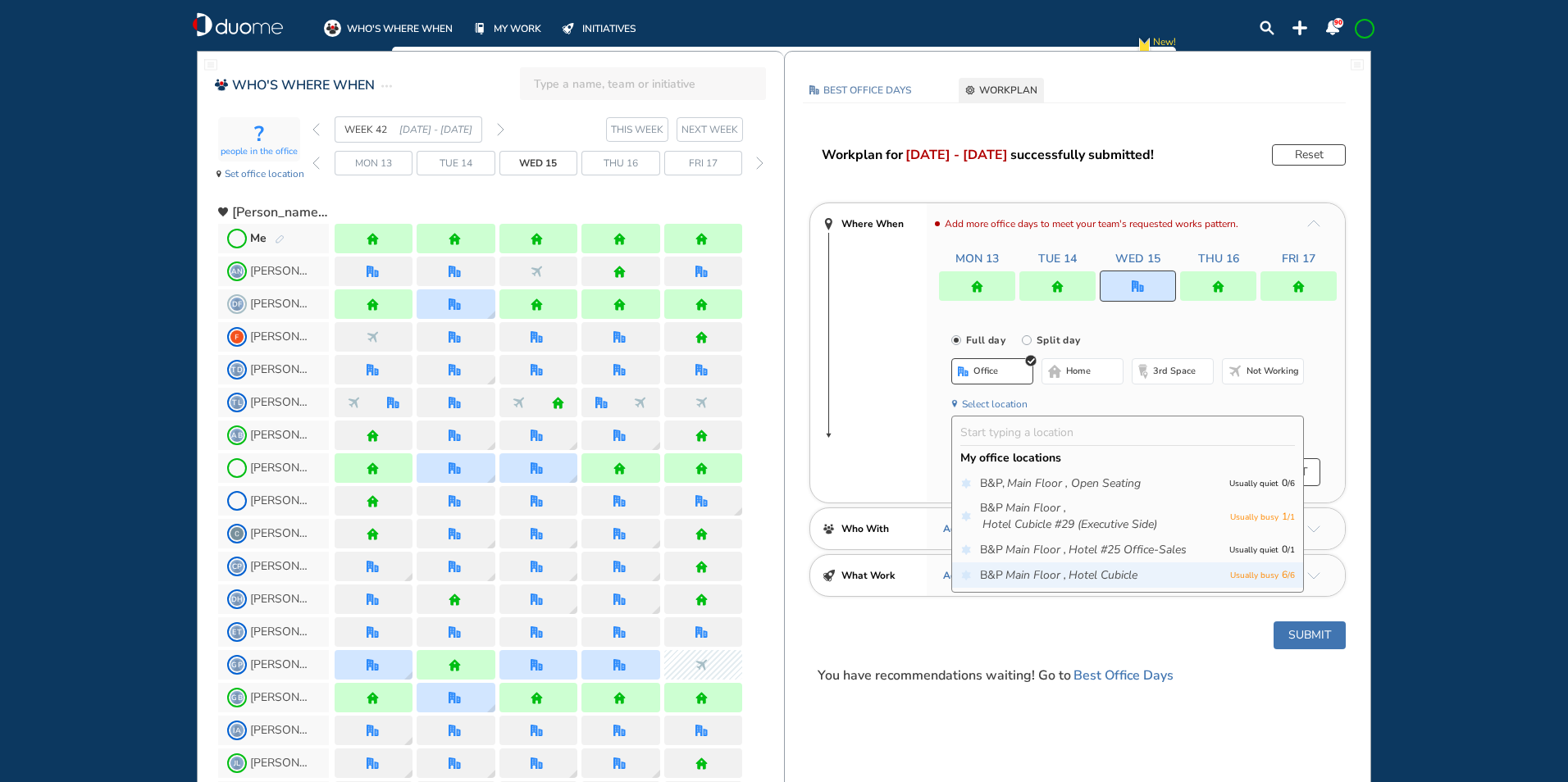
click at [1044, 570] on icon "Main Floor ," at bounding box center [1035, 576] width 60 height 17
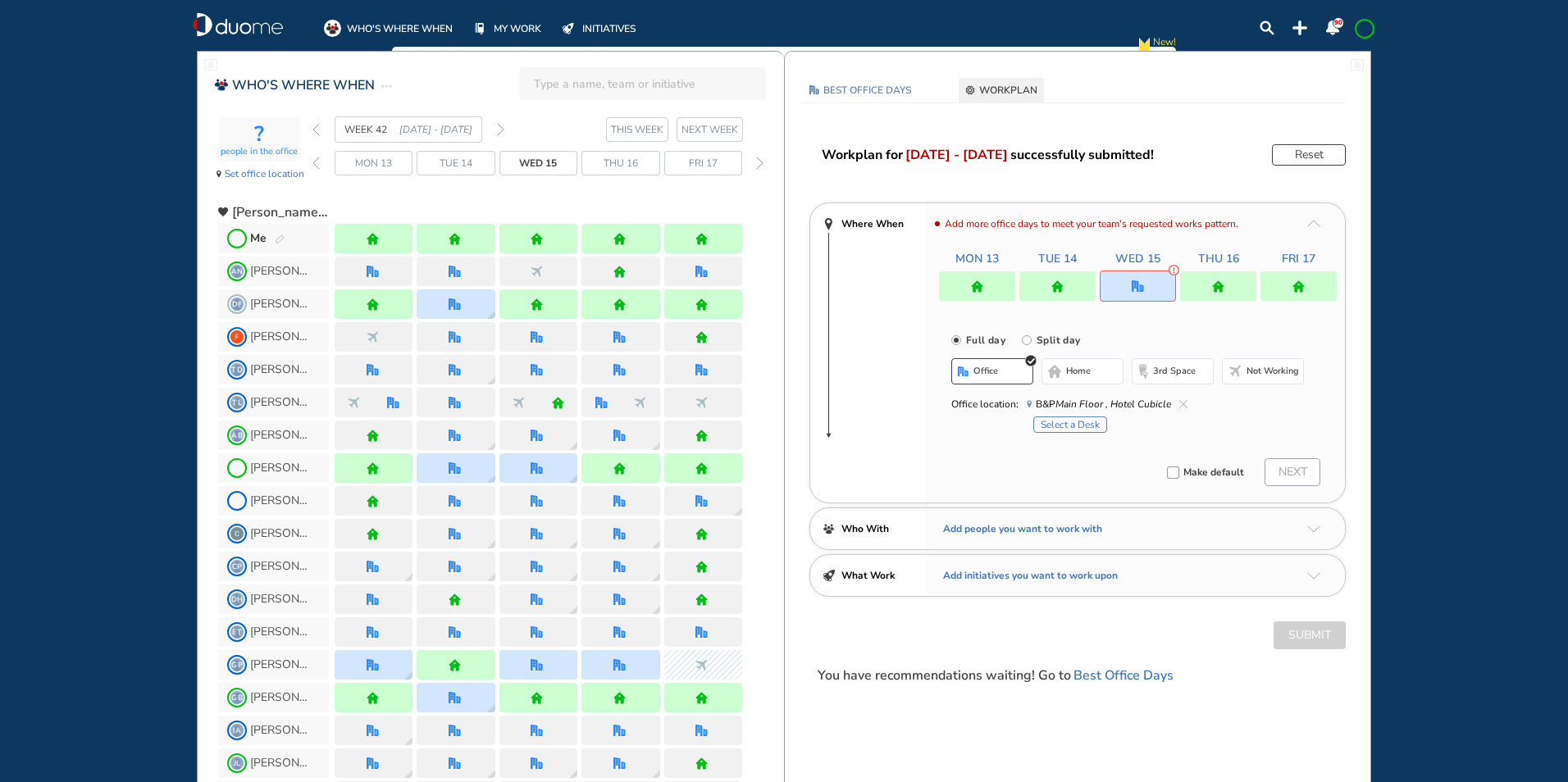
click at [1078, 421] on button "Select a Desk" at bounding box center [1070, 425] width 74 height 17
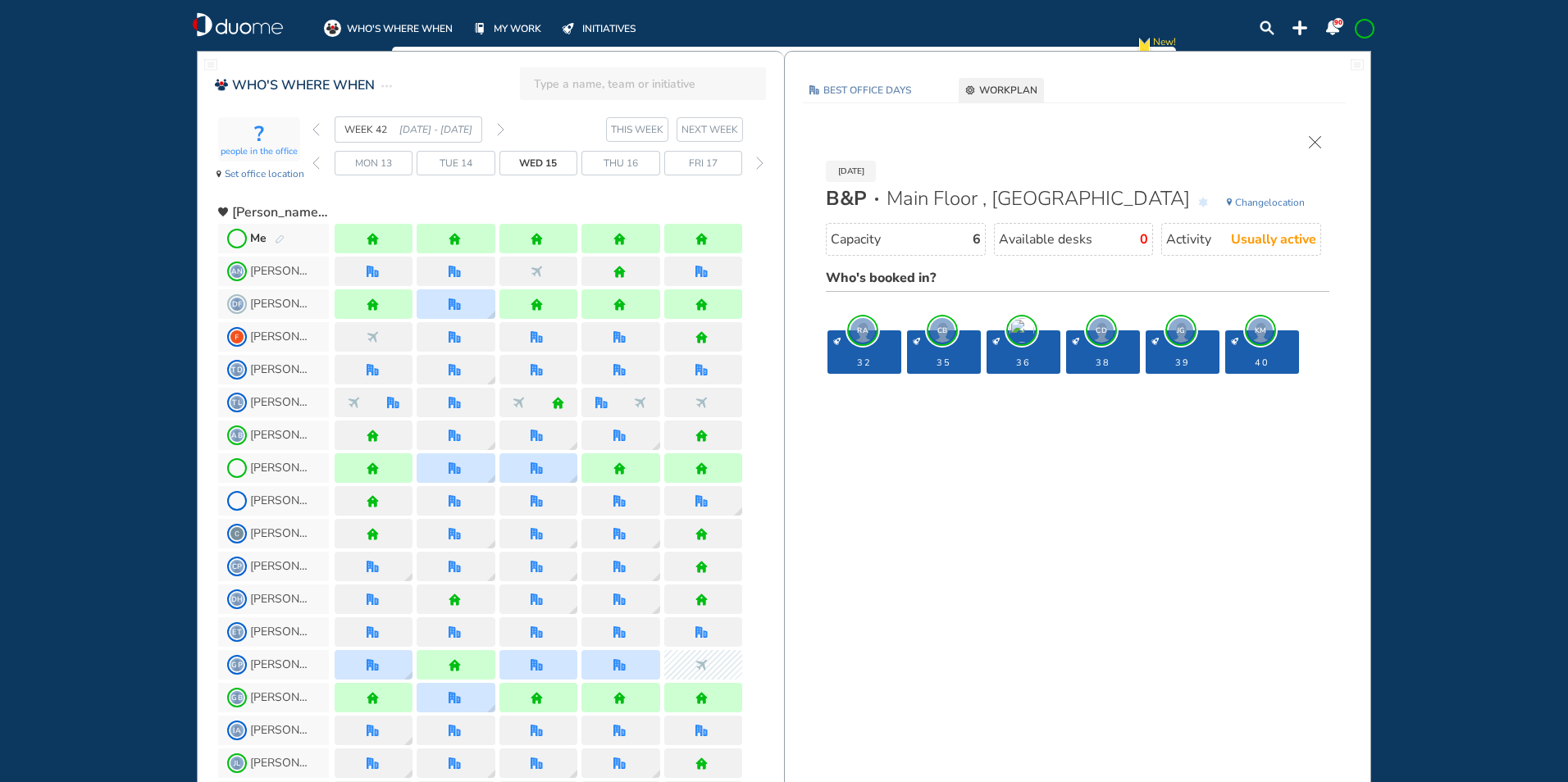
click at [1321, 137] on img "cross-thin" at bounding box center [1315, 142] width 13 height 13
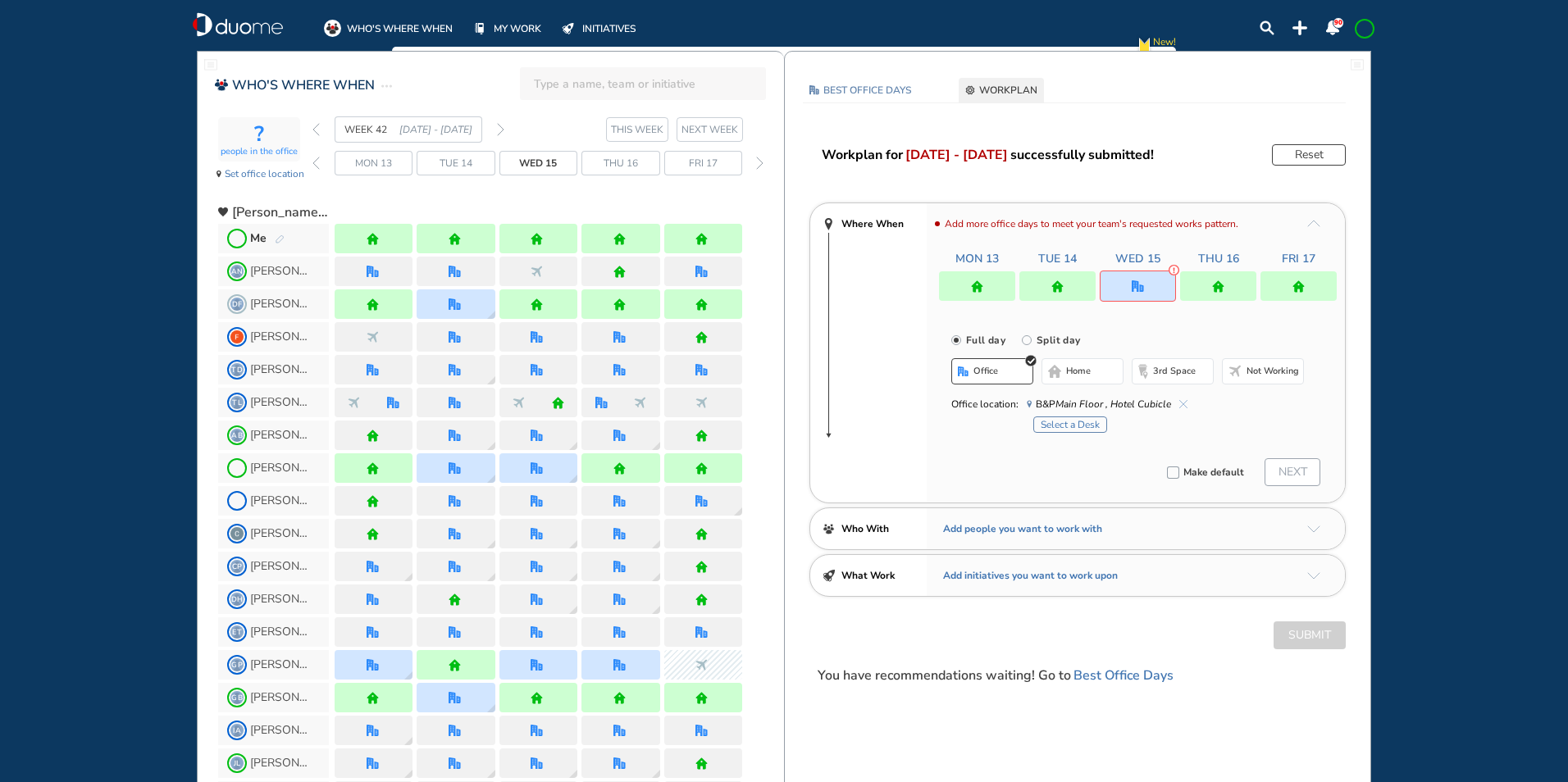
click at [1082, 368] on span "home" at bounding box center [1078, 371] width 24 height 13
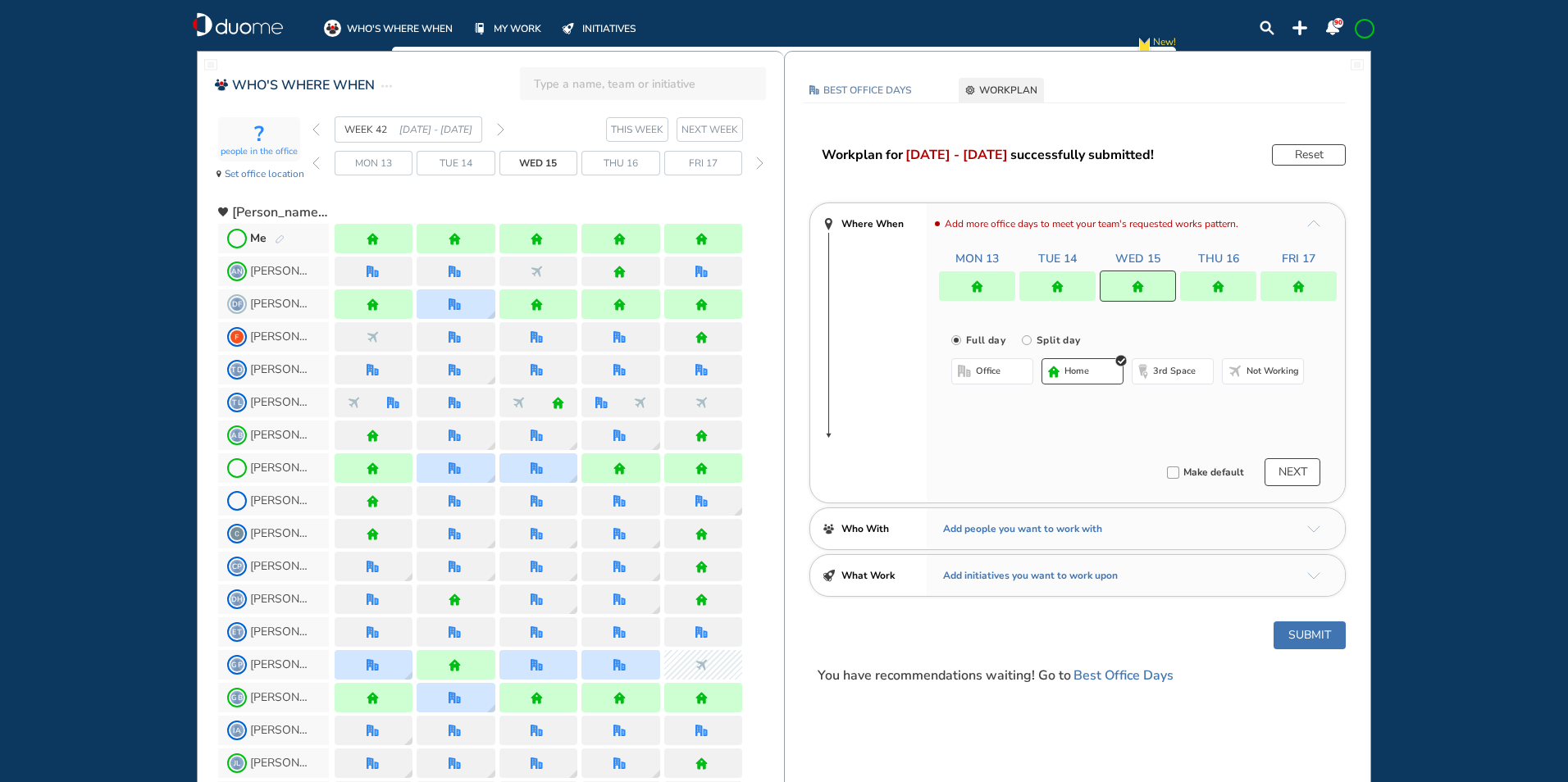
click at [1231, 279] on div at bounding box center [1218, 286] width 76 height 29
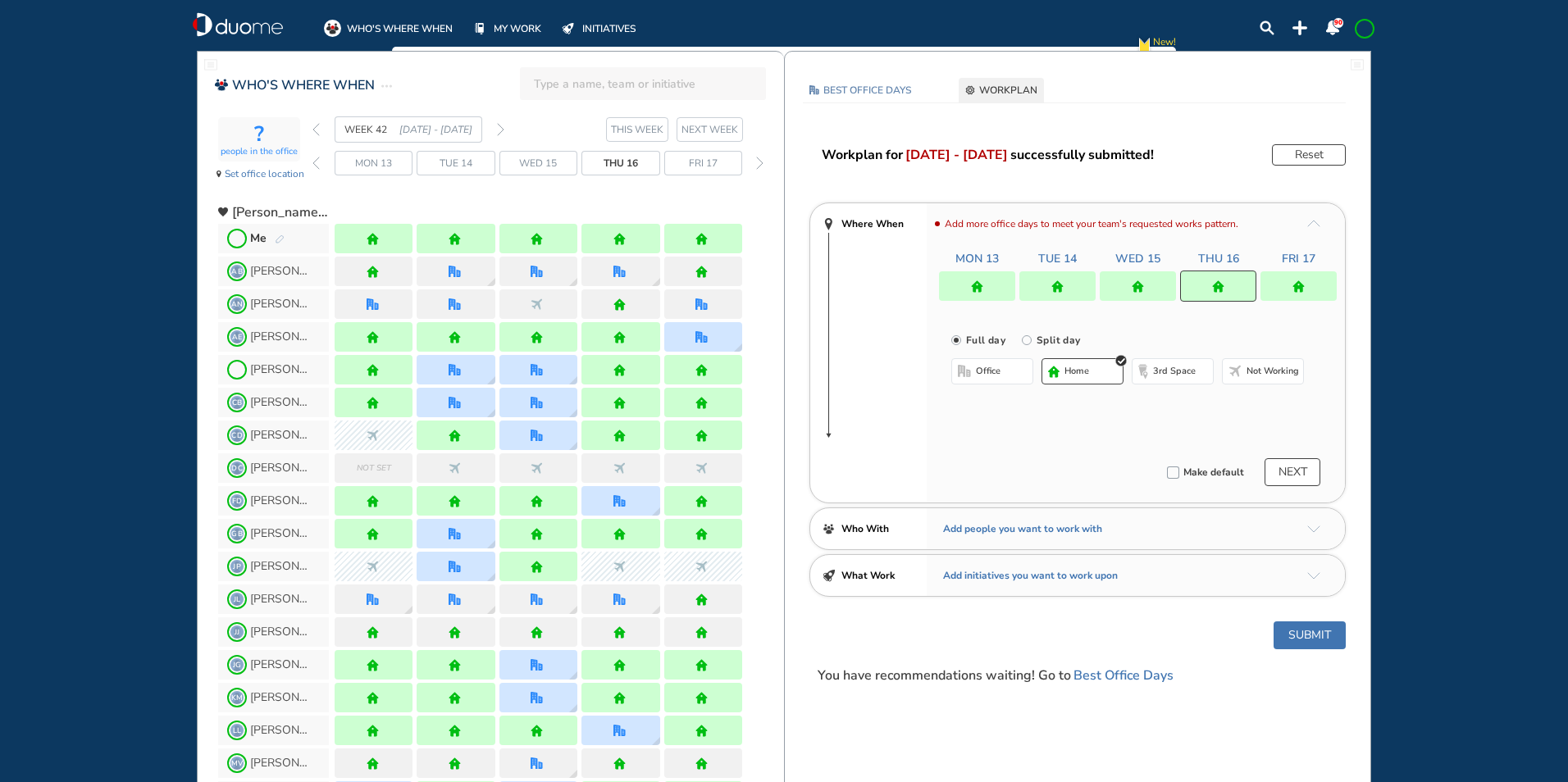
click at [1004, 372] on button "office" at bounding box center [992, 371] width 82 height 26
click at [1127, 402] on img "cross-thin-blue" at bounding box center [1129, 404] width 8 height 8
click at [989, 406] on button "Select location" at bounding box center [994, 404] width 65 height 17
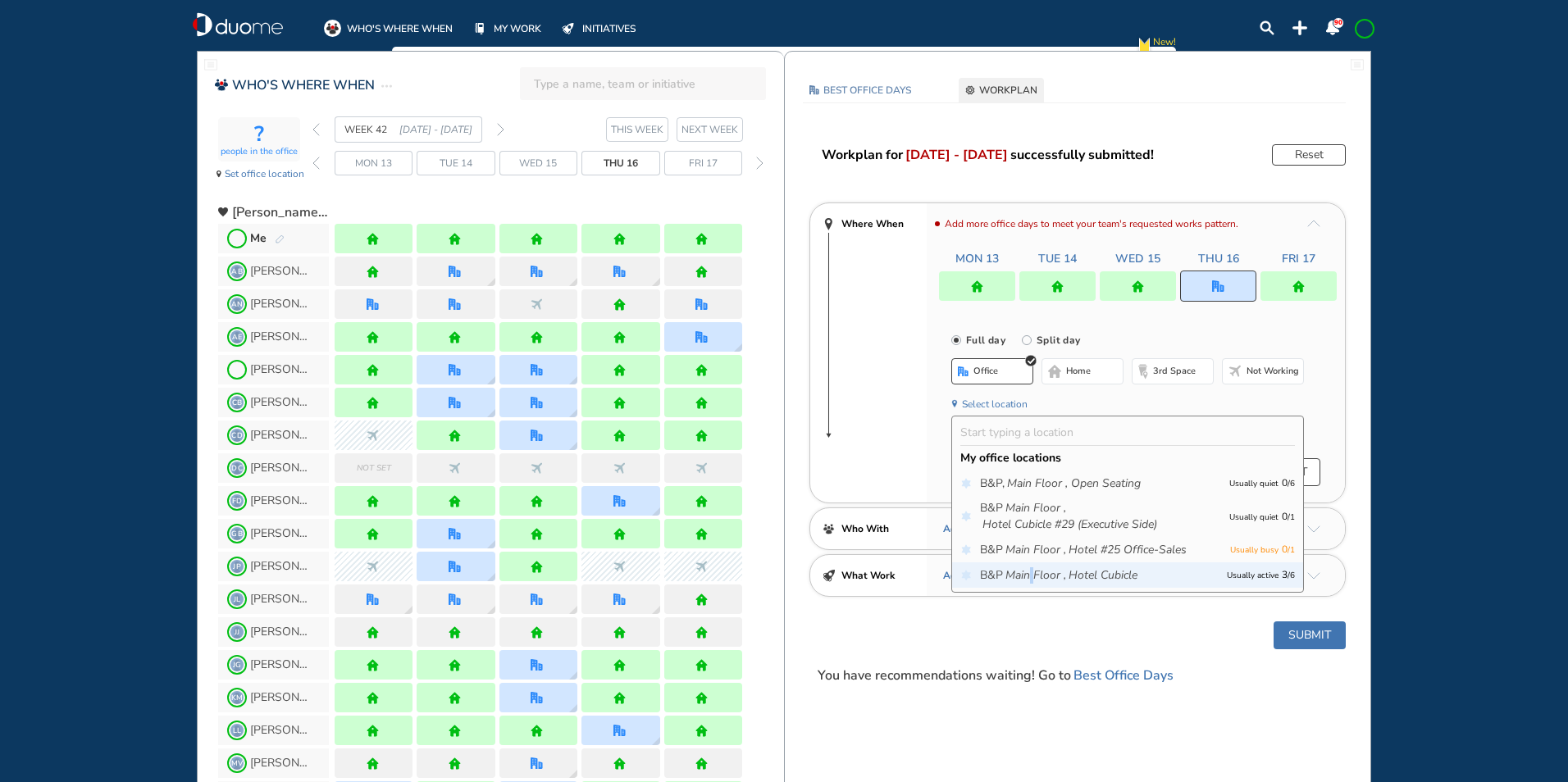
click at [1032, 572] on icon "Main Floor ," at bounding box center [1035, 576] width 60 height 17
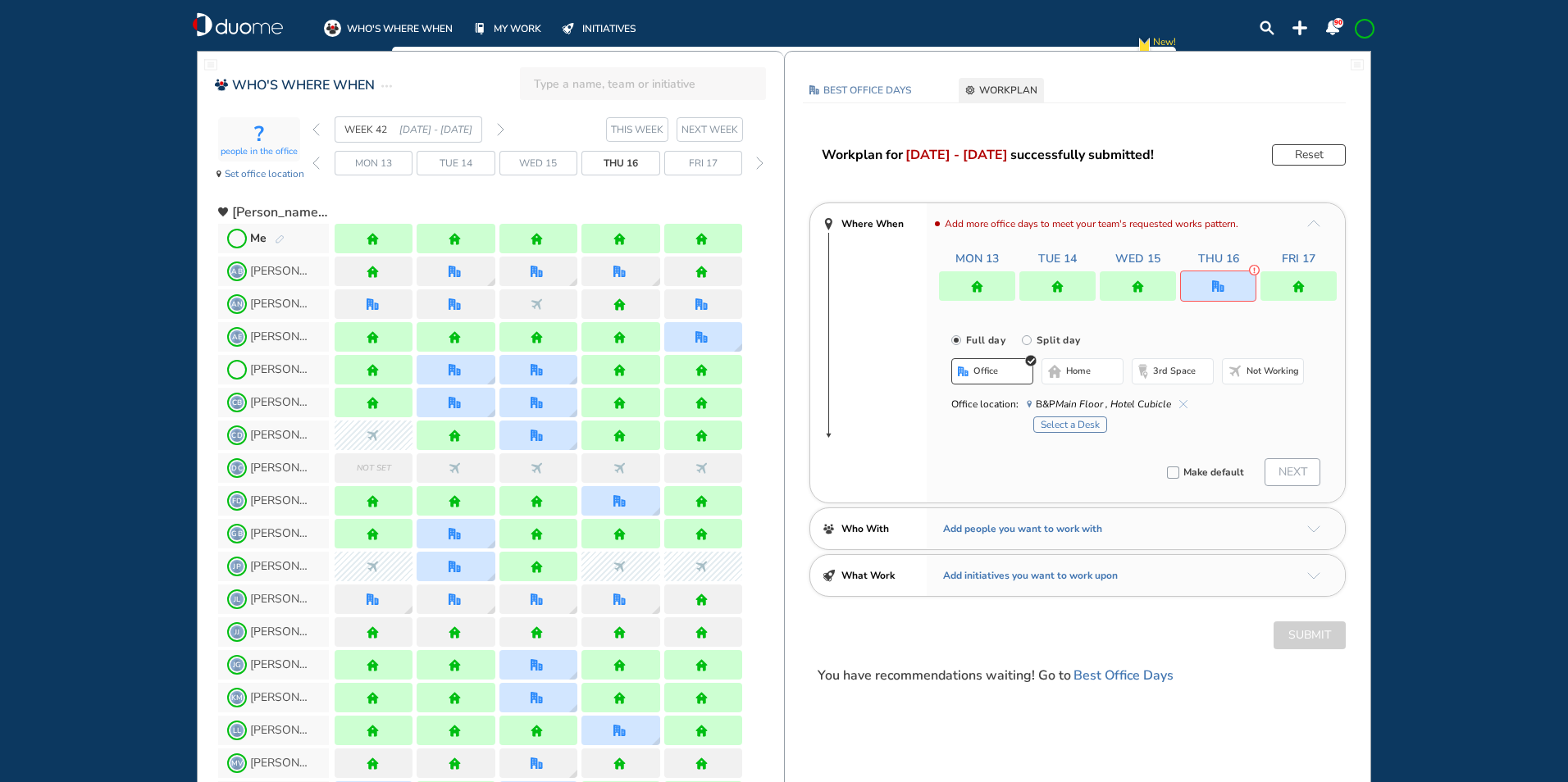
click at [1082, 423] on button "Select a Desk" at bounding box center [1070, 425] width 74 height 17
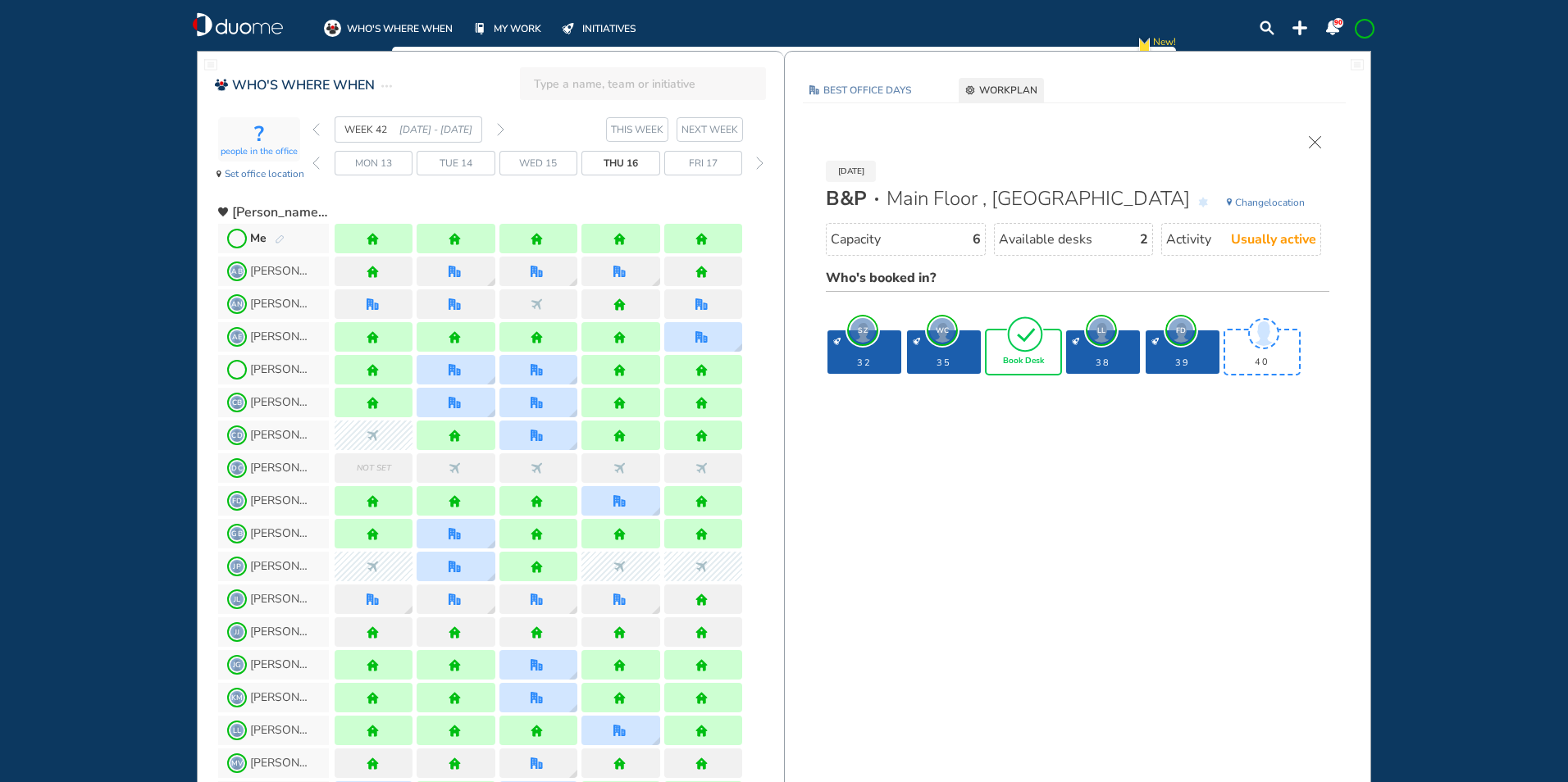
click at [280, 239] on img "pen-edit" at bounding box center [280, 240] width 10 height 11
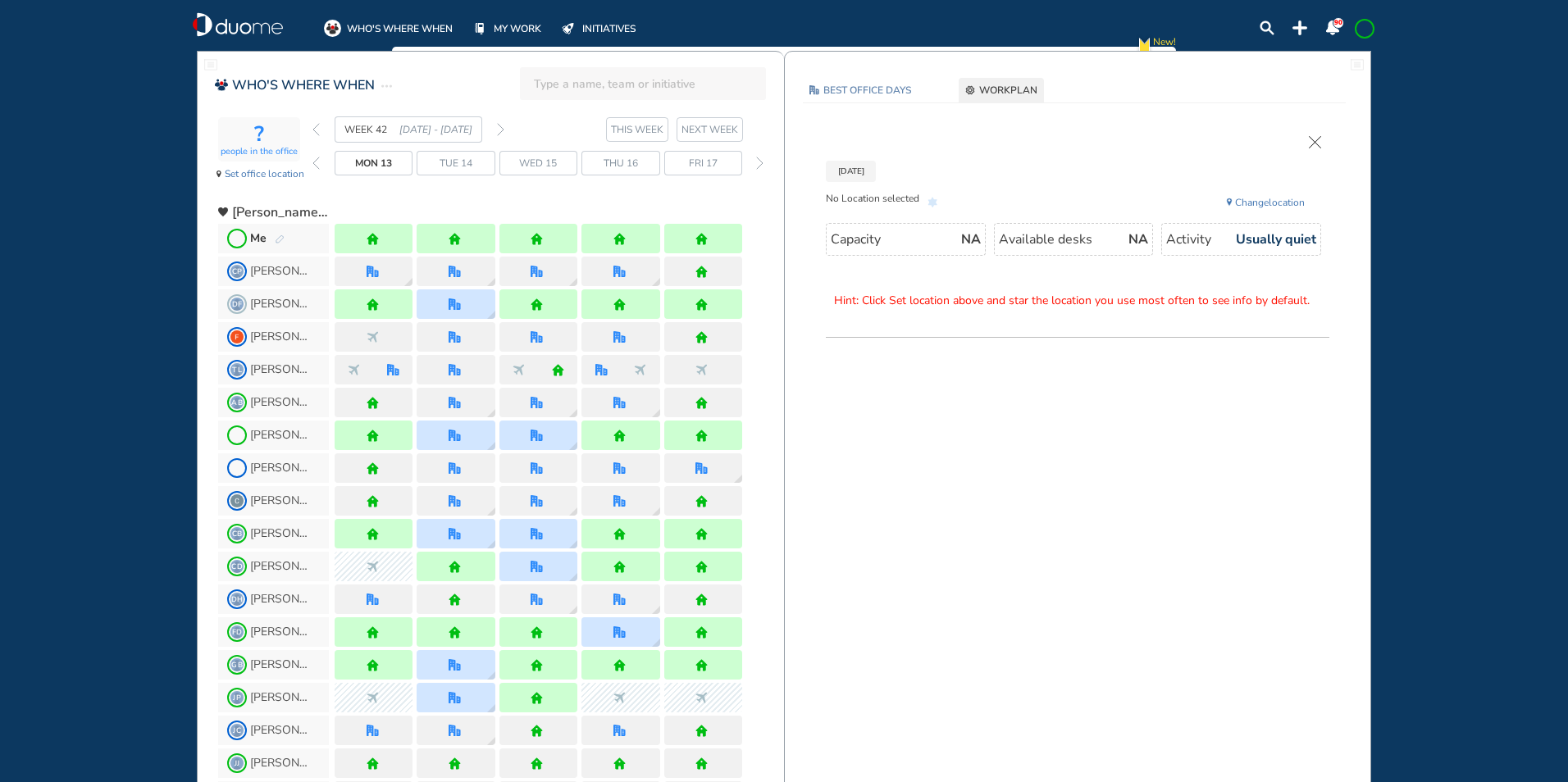
click at [1307, 143] on div "Mon 13 Oct No Location selected Change location Capacity NA Available desks NA …" at bounding box center [1077, 237] width 537 height 202
click at [1319, 142] on img "cross-thin" at bounding box center [1315, 142] width 13 height 13
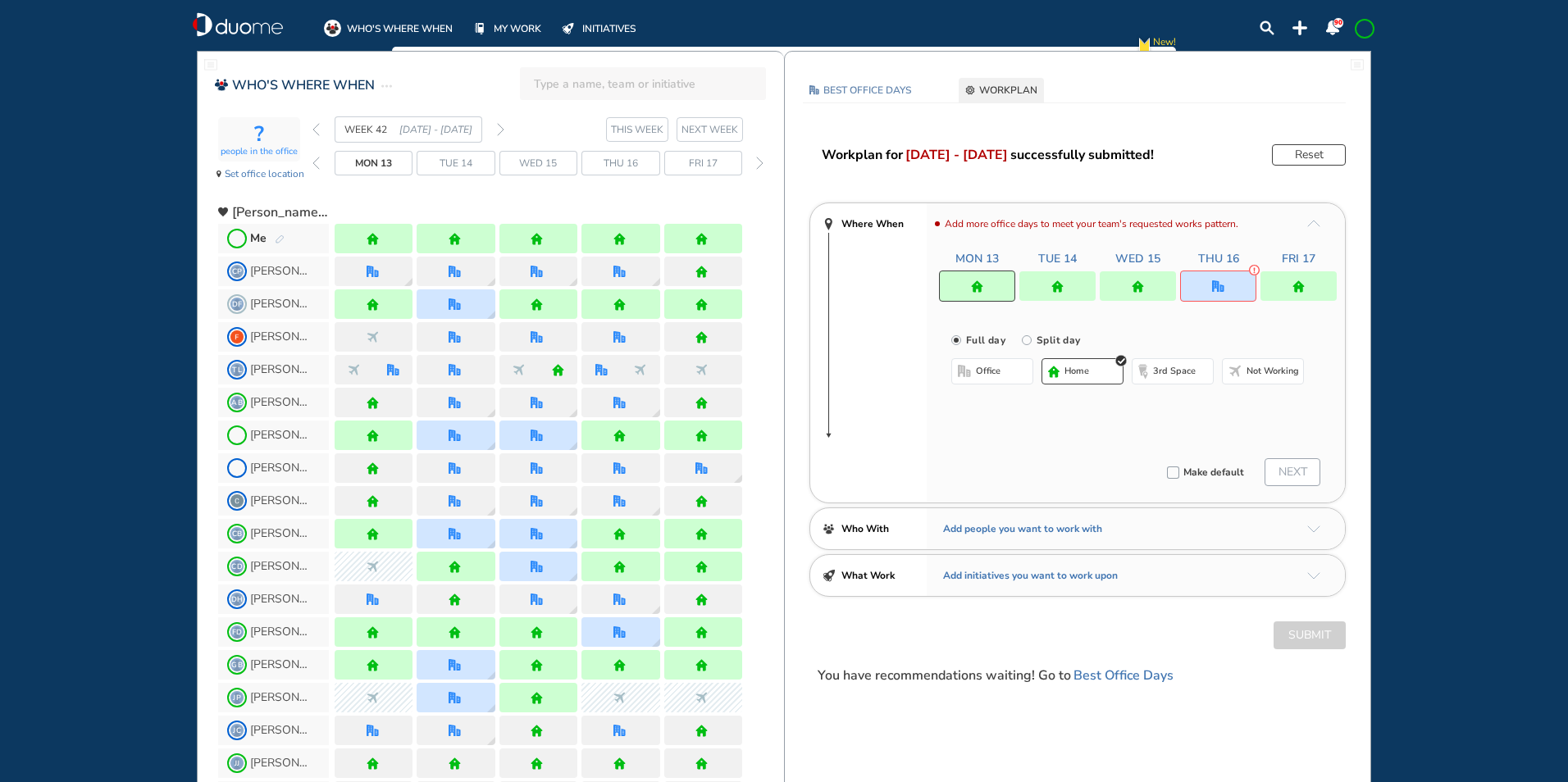
click at [986, 359] on button "office" at bounding box center [992, 371] width 82 height 26
drag, startPoint x: 1070, startPoint y: 372, endPoint x: 1192, endPoint y: 315, distance: 134.7
click at [1073, 372] on span "home" at bounding box center [1078, 371] width 24 height 13
click at [1256, 283] on div at bounding box center [1138, 286] width 397 height 29
drag, startPoint x: 1073, startPoint y: 369, endPoint x: 1281, endPoint y: 304, distance: 217.9
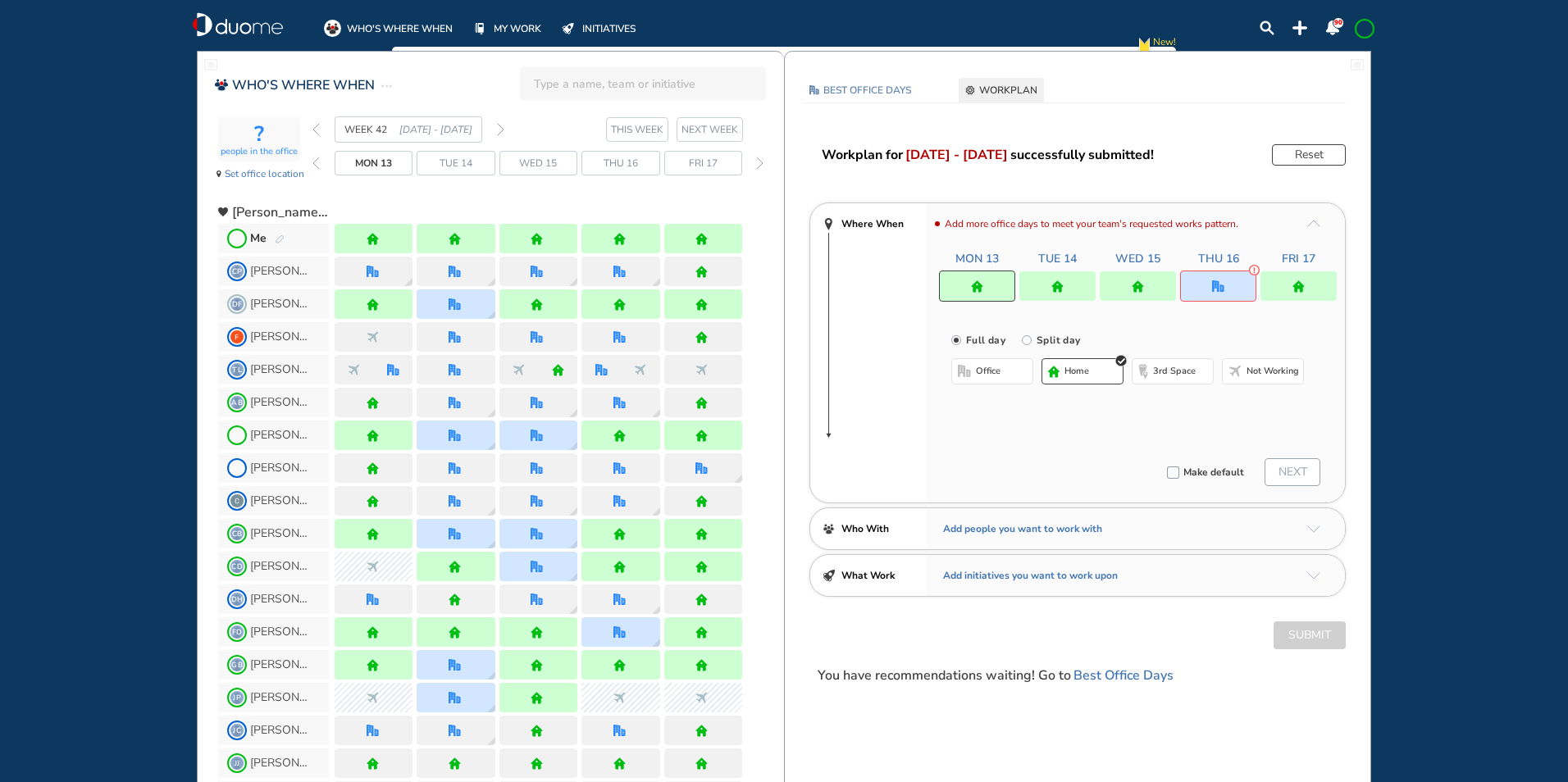
click at [1075, 367] on span "home" at bounding box center [1076, 371] width 24 height 13
drag, startPoint x: 1072, startPoint y: 373, endPoint x: 1191, endPoint y: 346, distance: 122.0
click at [1082, 373] on span "home" at bounding box center [1076, 371] width 24 height 13
click at [1227, 276] on div at bounding box center [1218, 286] width 76 height 31
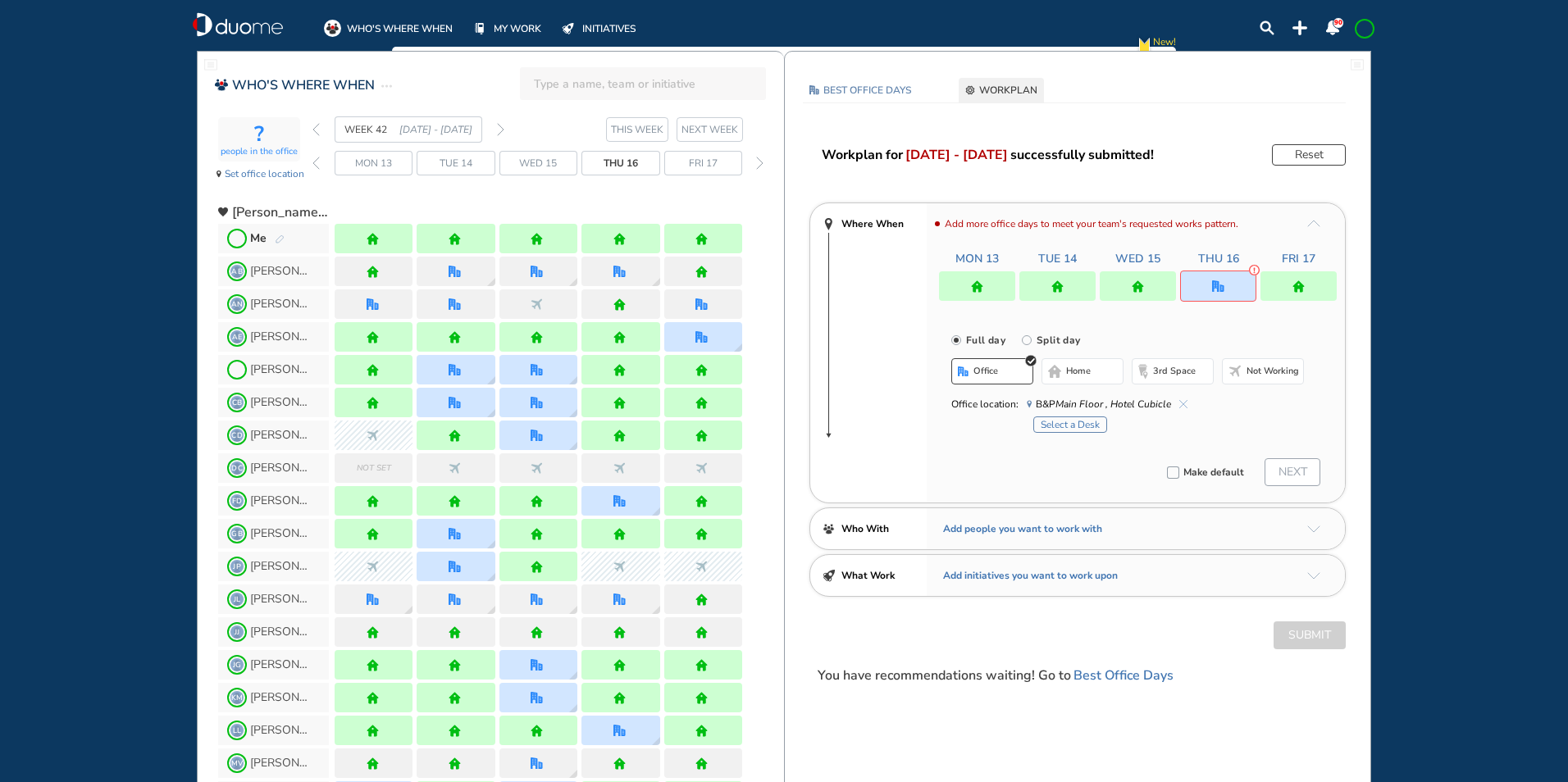
click at [1086, 371] on span "home" at bounding box center [1078, 371] width 24 height 13
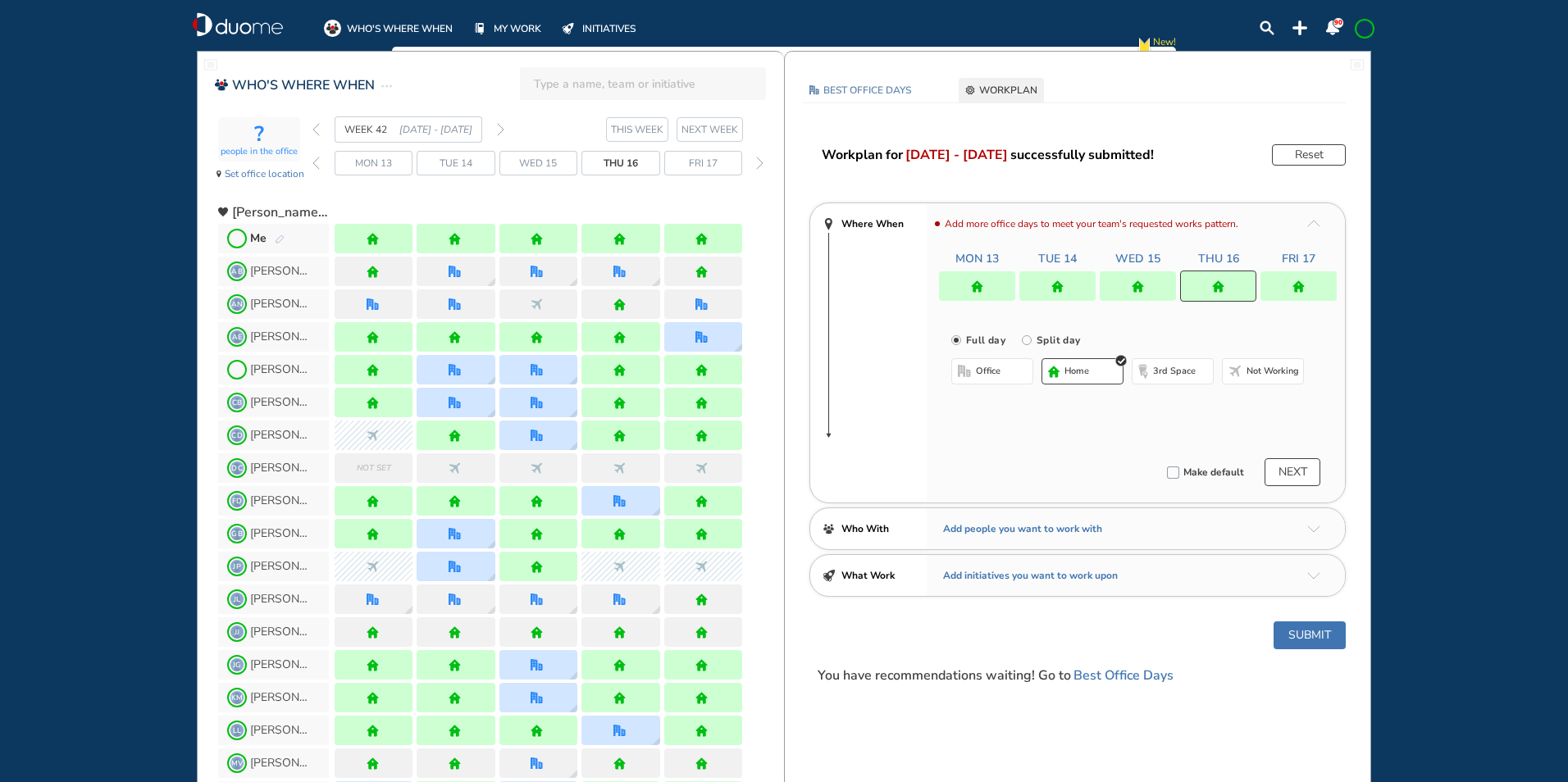
click at [1306, 283] on div at bounding box center [1298, 286] width 76 height 29
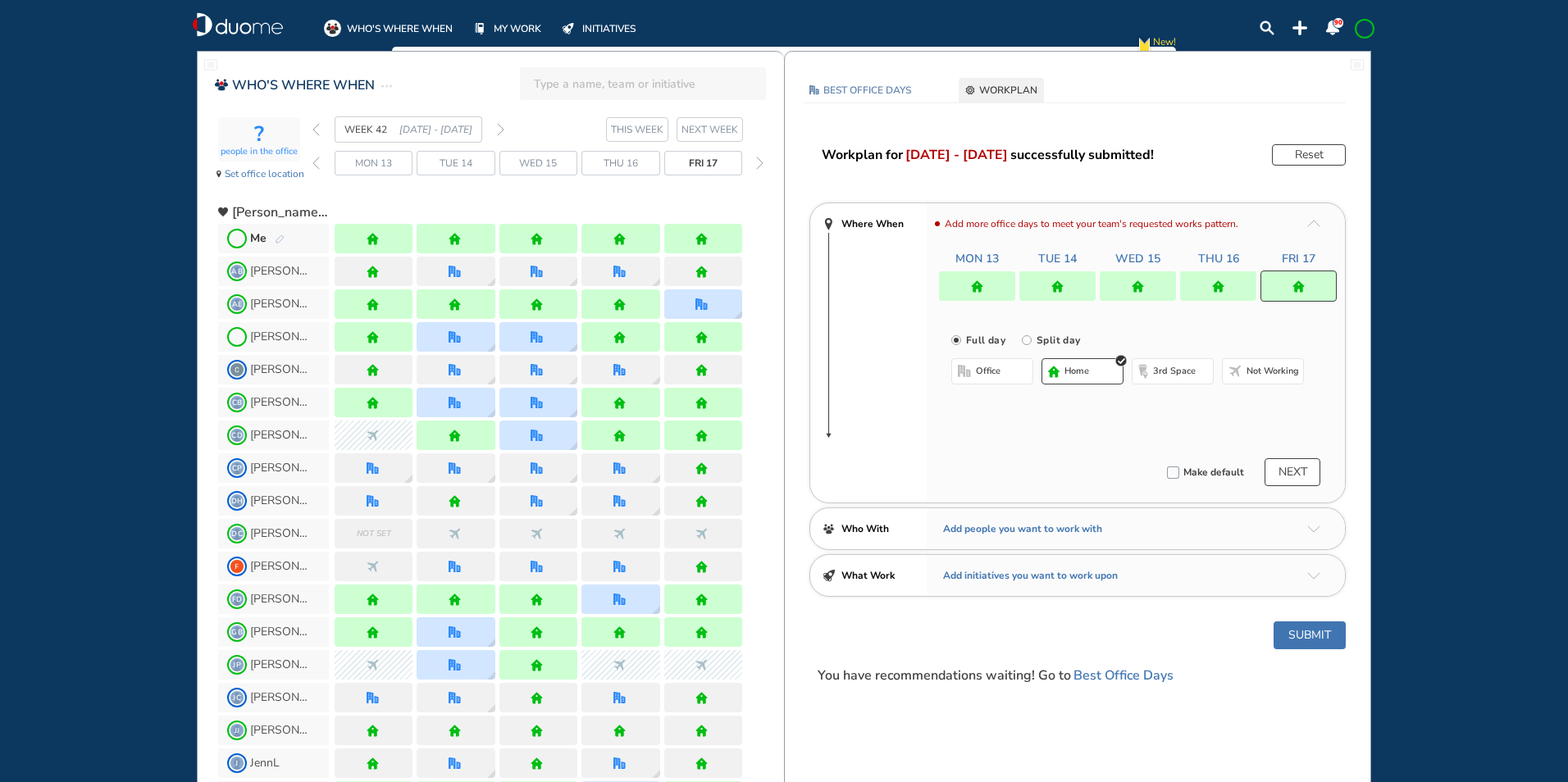
click at [982, 372] on span "office" at bounding box center [988, 371] width 24 height 13
click at [1161, 402] on img "cross-thin-blue" at bounding box center [1160, 404] width 8 height 8
click at [1000, 402] on button "Select location" at bounding box center [994, 404] width 65 height 17
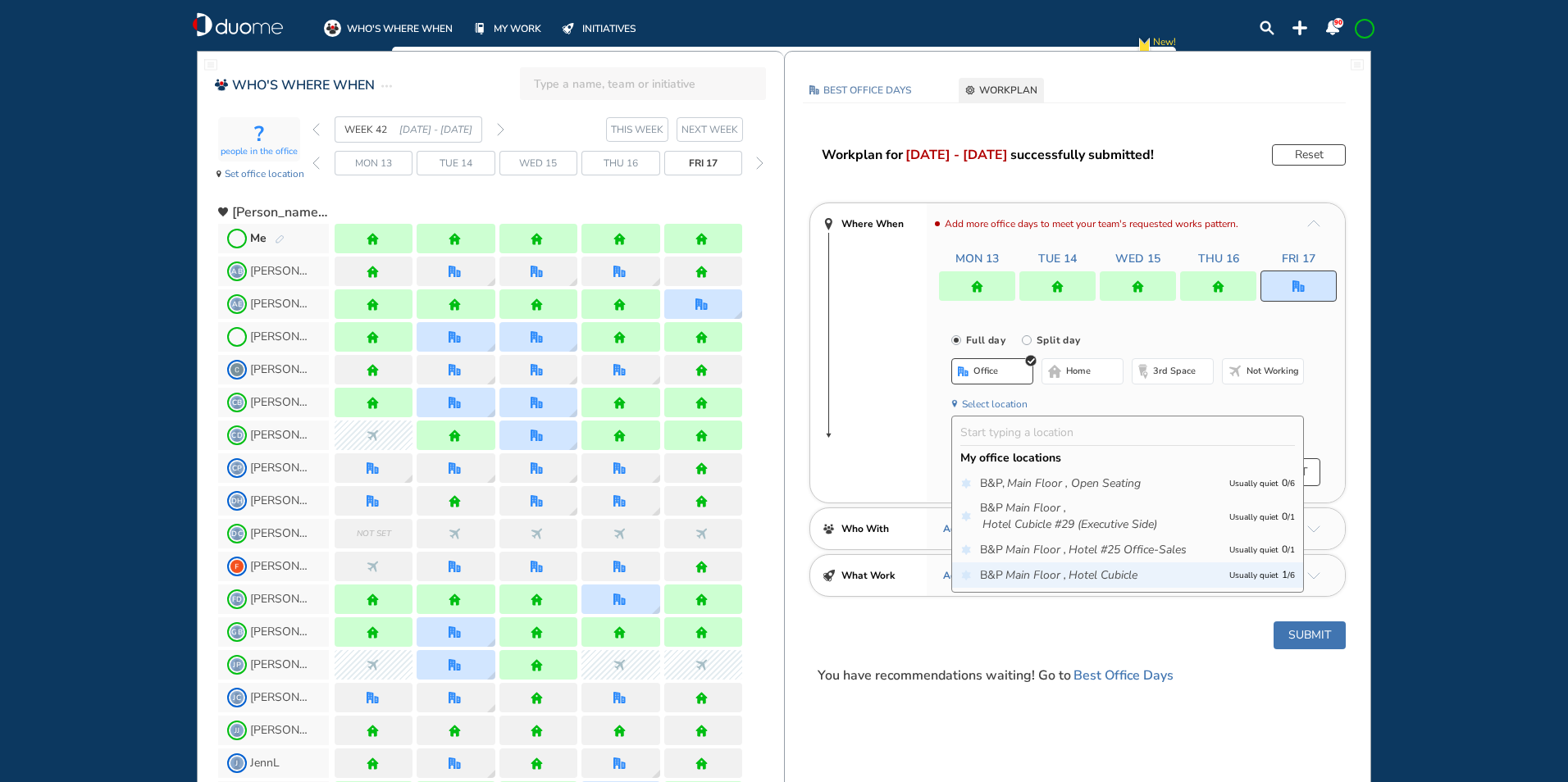
click at [1029, 568] on icon "Main Floor ," at bounding box center [1035, 576] width 60 height 17
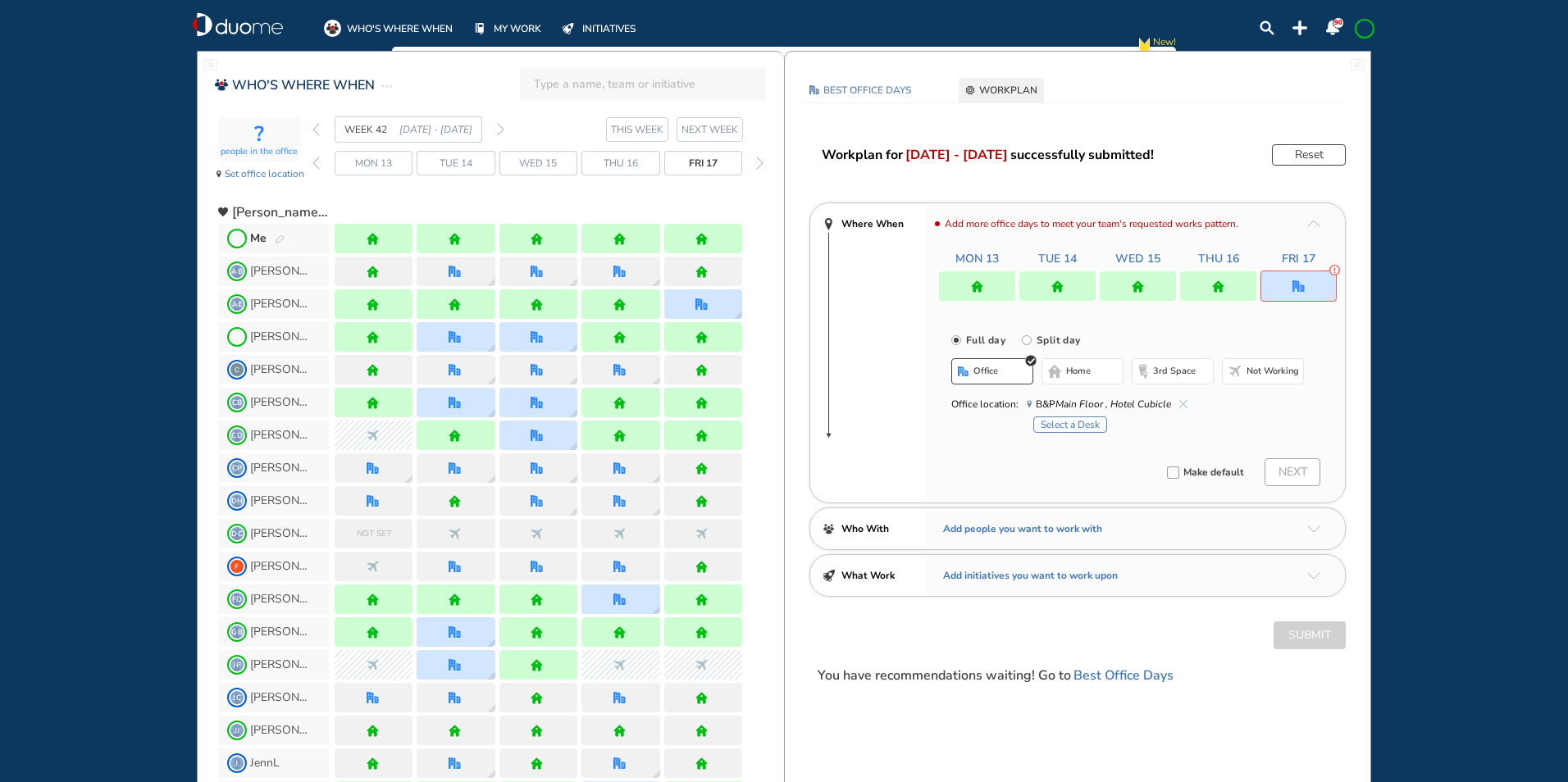
click at [1067, 420] on button "Select a Desk" at bounding box center [1070, 425] width 74 height 17
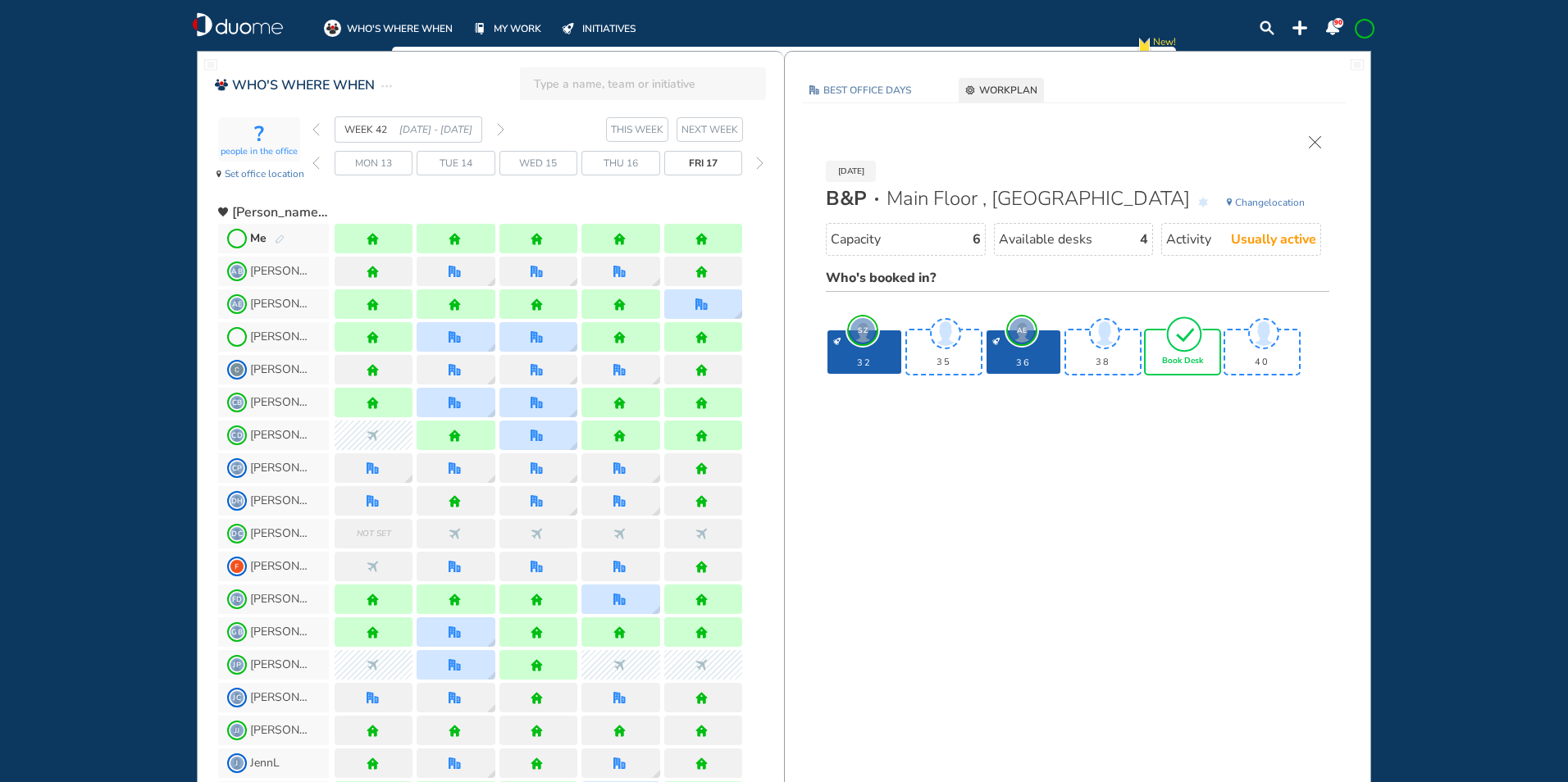
drag, startPoint x: 1176, startPoint y: 355, endPoint x: 1191, endPoint y: 354, distance: 15.0
click at [1177, 354] on div "Book Desk" at bounding box center [1182, 352] width 74 height 44
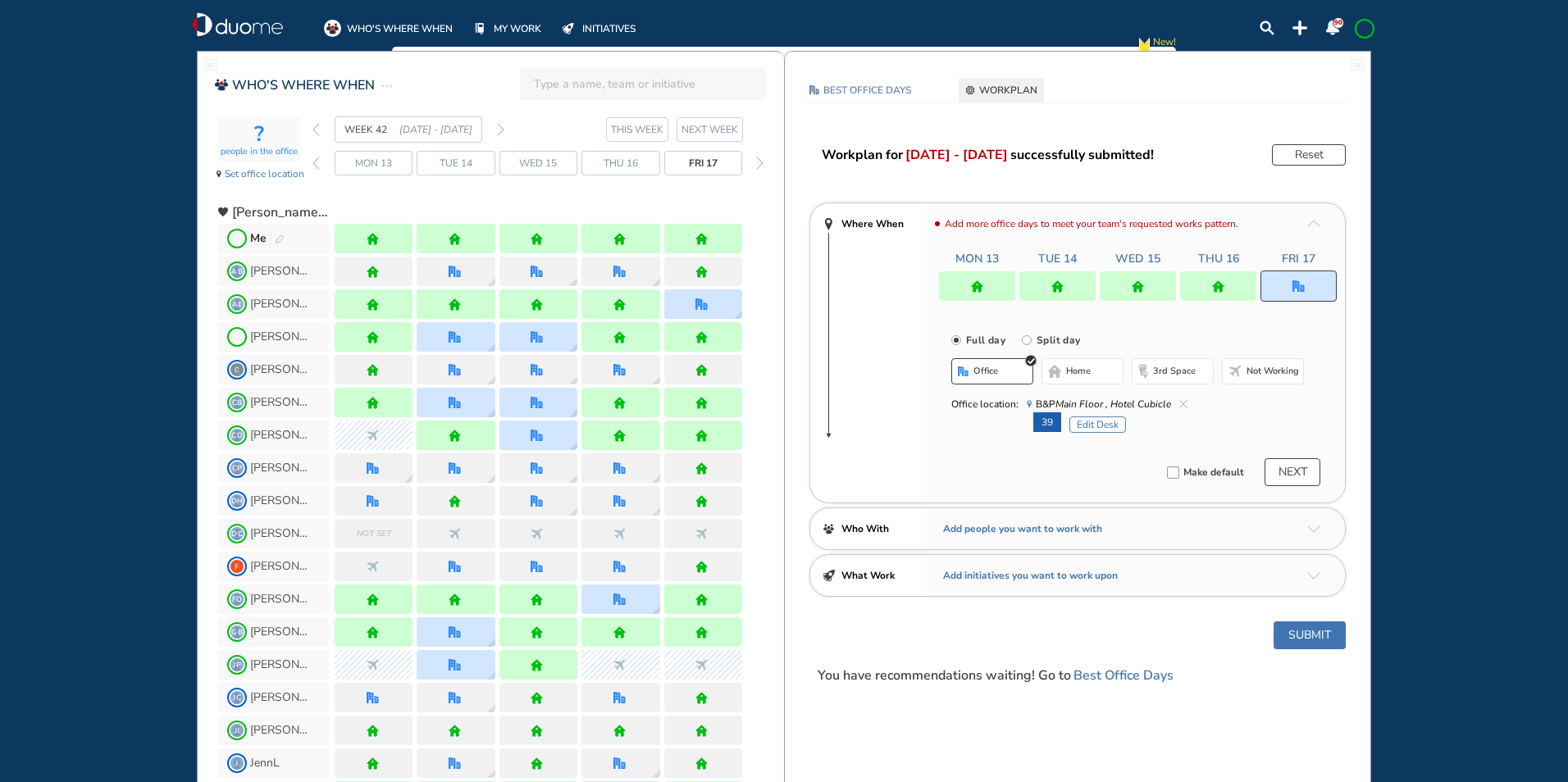
click at [1302, 626] on button "Submit" at bounding box center [1310, 635] width 72 height 28
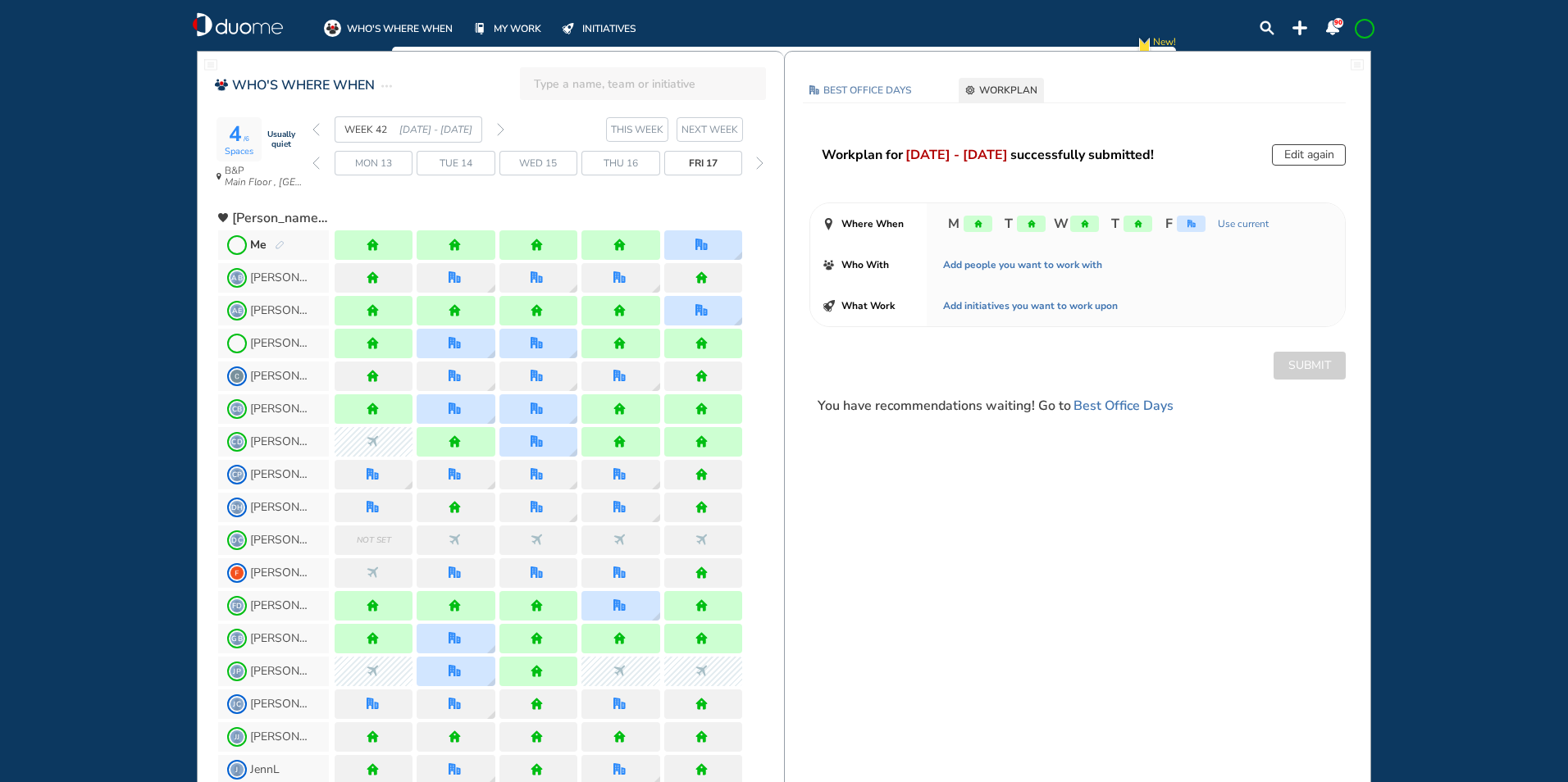
click at [502, 128] on img "forward week" at bounding box center [501, 129] width 8 height 13
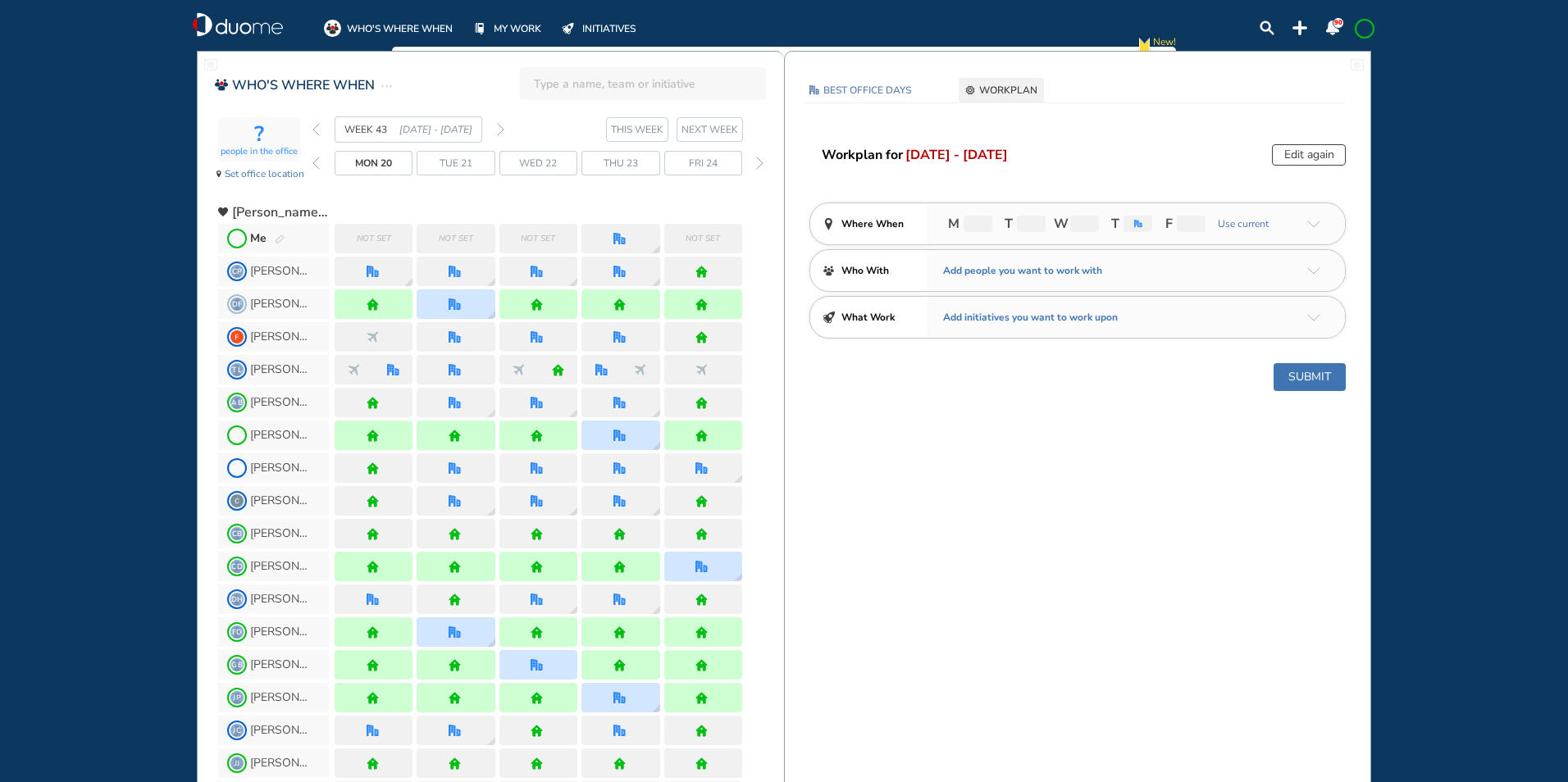
click at [279, 236] on img "pen-edit" at bounding box center [280, 240] width 10 height 11
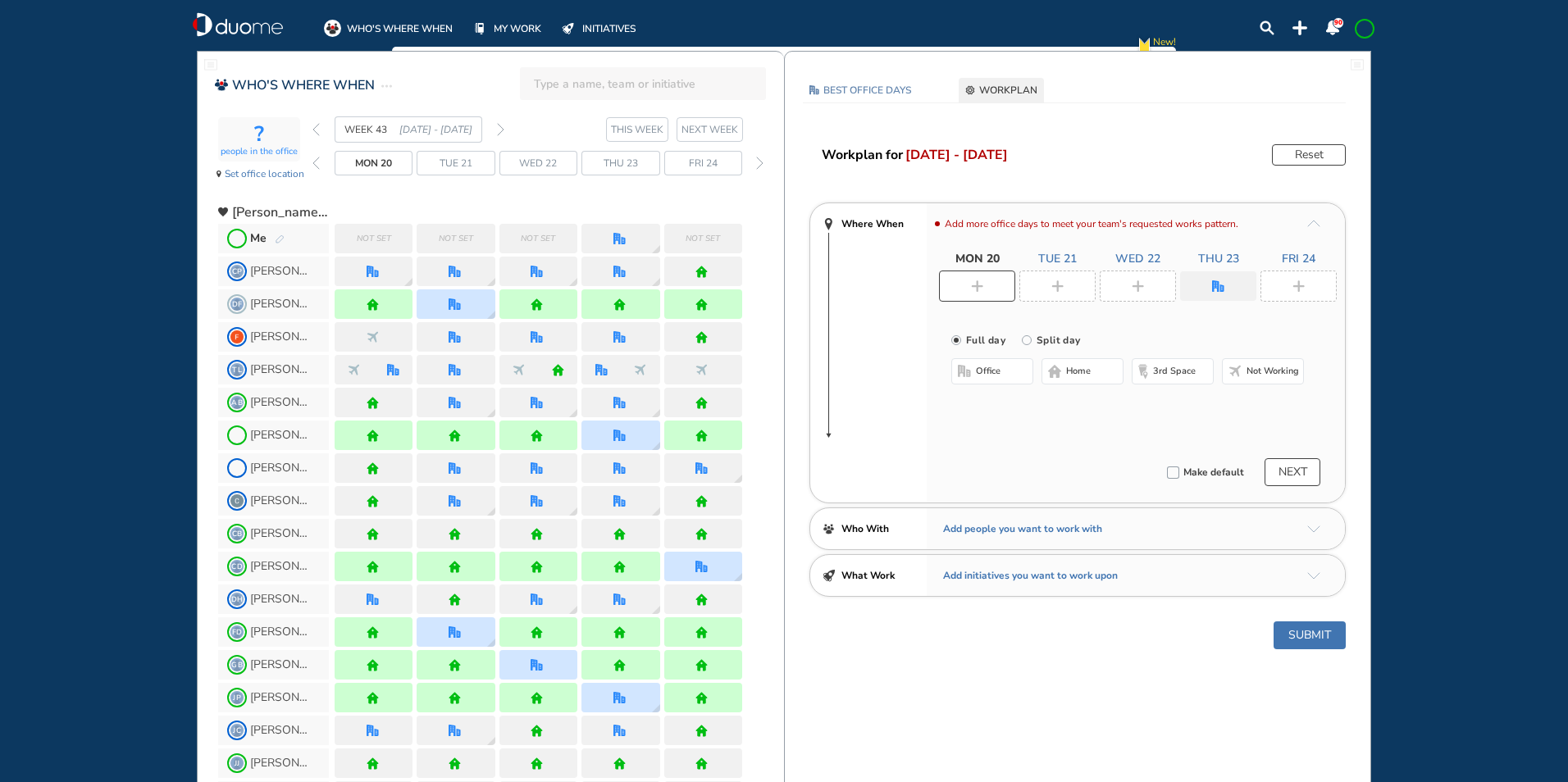
drag, startPoint x: 985, startPoint y: 283, endPoint x: 1000, endPoint y: 315, distance: 35.3
click at [986, 283] on div at bounding box center [977, 286] width 76 height 31
click at [1071, 372] on span "home" at bounding box center [1078, 371] width 24 height 13
drag, startPoint x: 1058, startPoint y: 279, endPoint x: 1089, endPoint y: 334, distance: 63.1
click at [1058, 279] on div at bounding box center [1058, 286] width 76 height 31
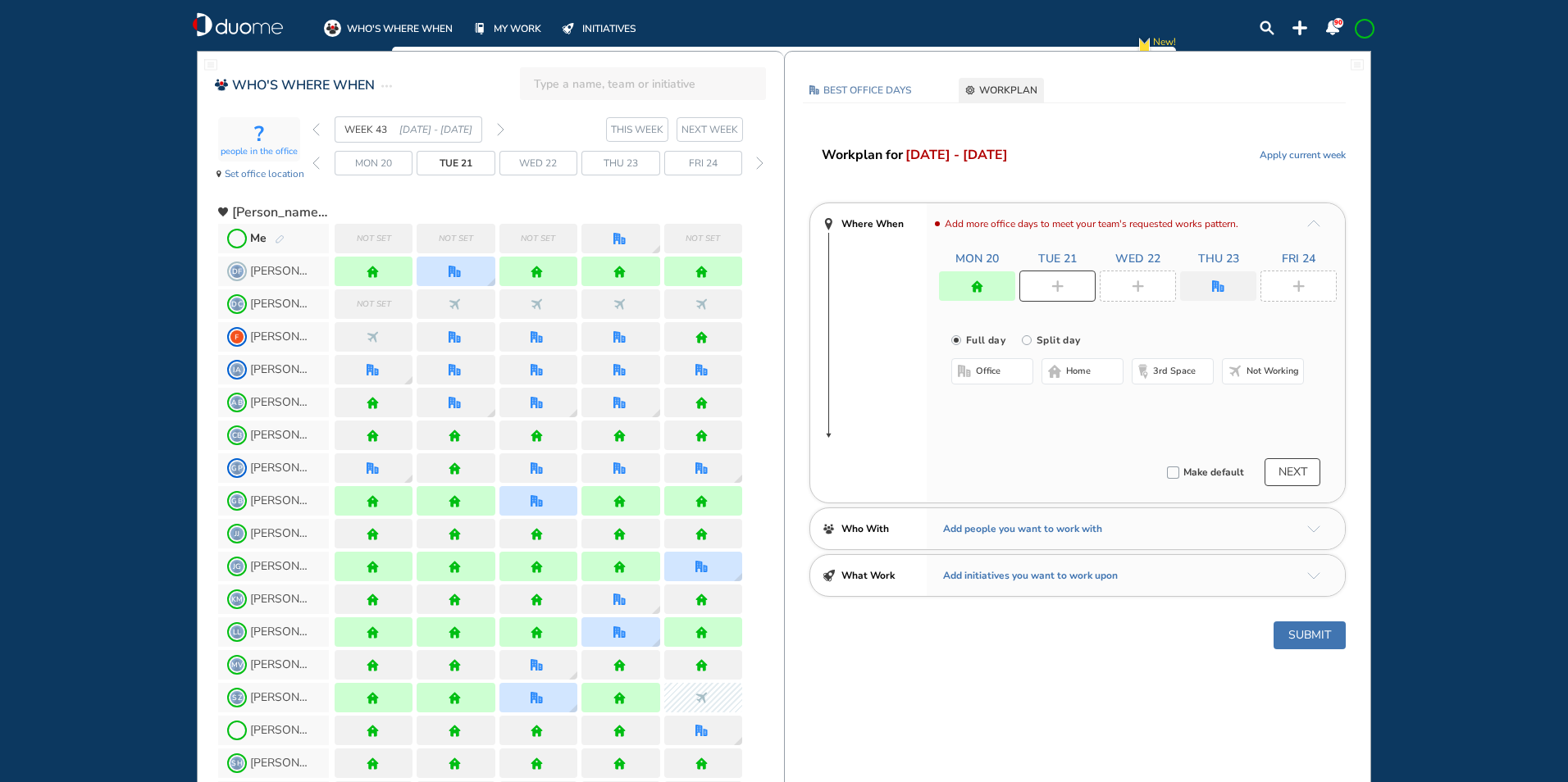
click at [1069, 366] on span "home" at bounding box center [1078, 371] width 24 height 13
click at [1134, 278] on div at bounding box center [1138, 286] width 76 height 31
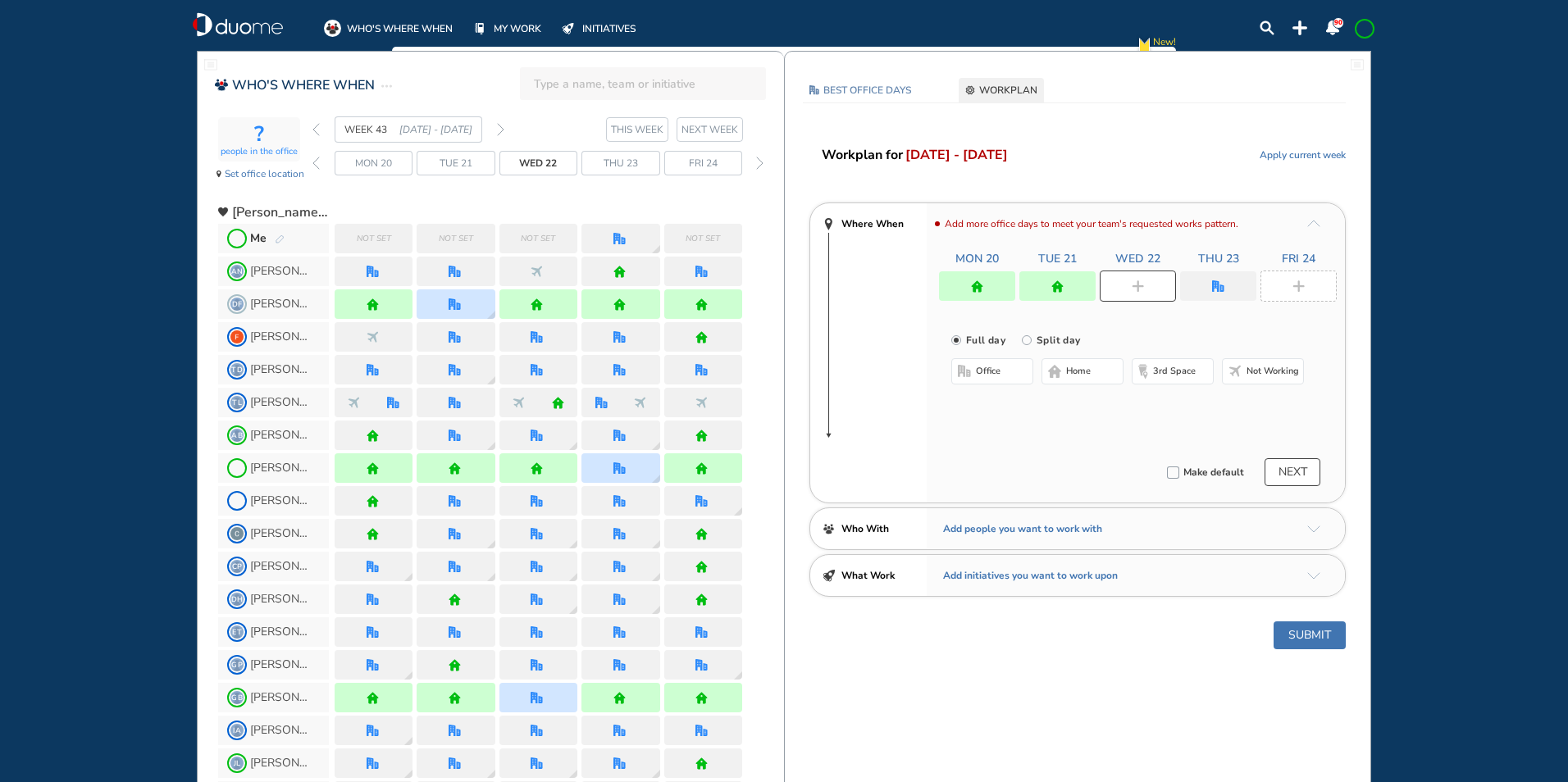
click at [981, 368] on span "office" at bounding box center [988, 371] width 24 height 13
click at [1160, 403] on img "cross-thin-blue" at bounding box center [1160, 404] width 8 height 8
click at [995, 405] on button "Select location" at bounding box center [994, 404] width 65 height 17
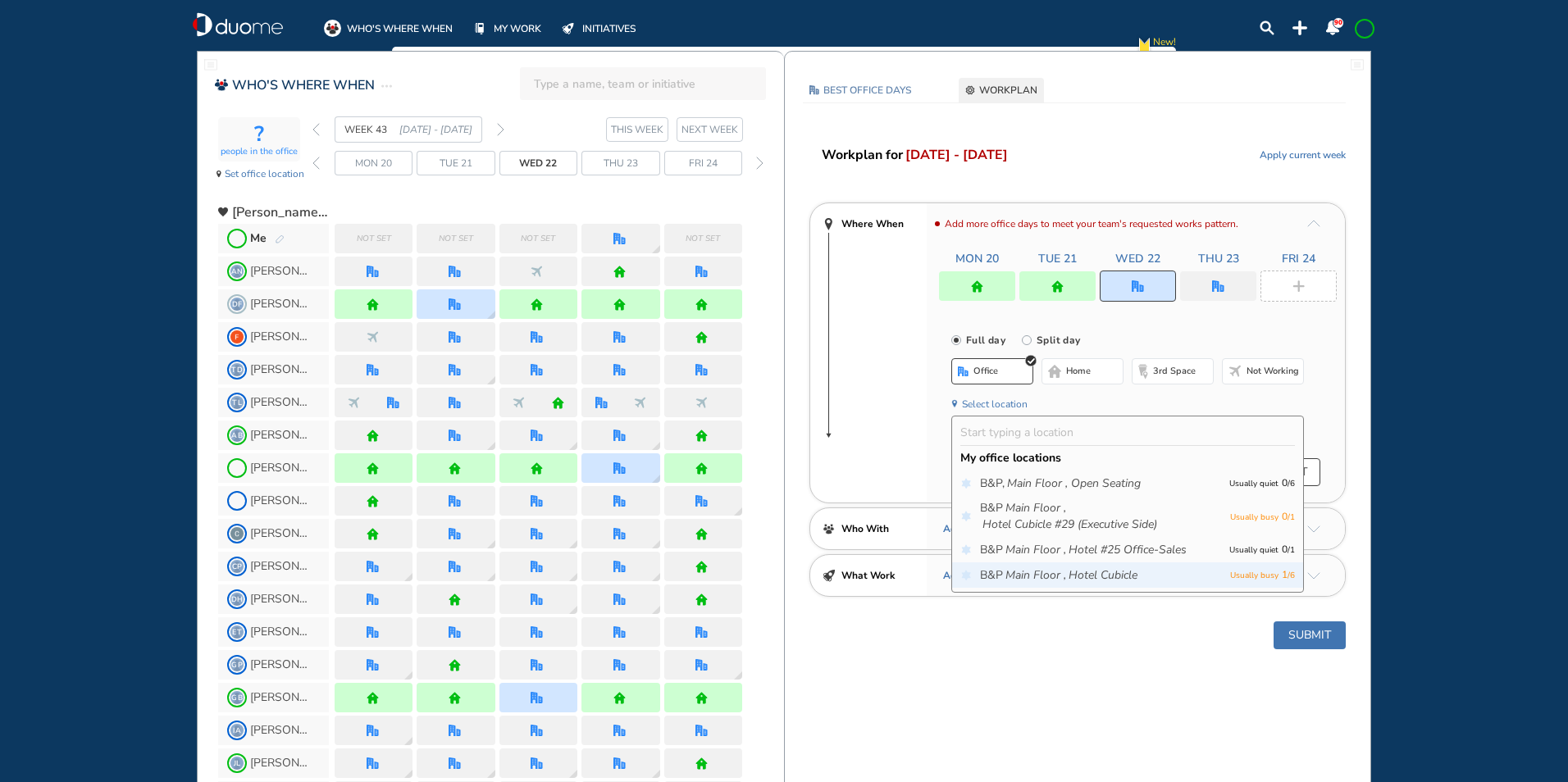
click at [1052, 575] on icon "Main Floor ," at bounding box center [1035, 576] width 60 height 17
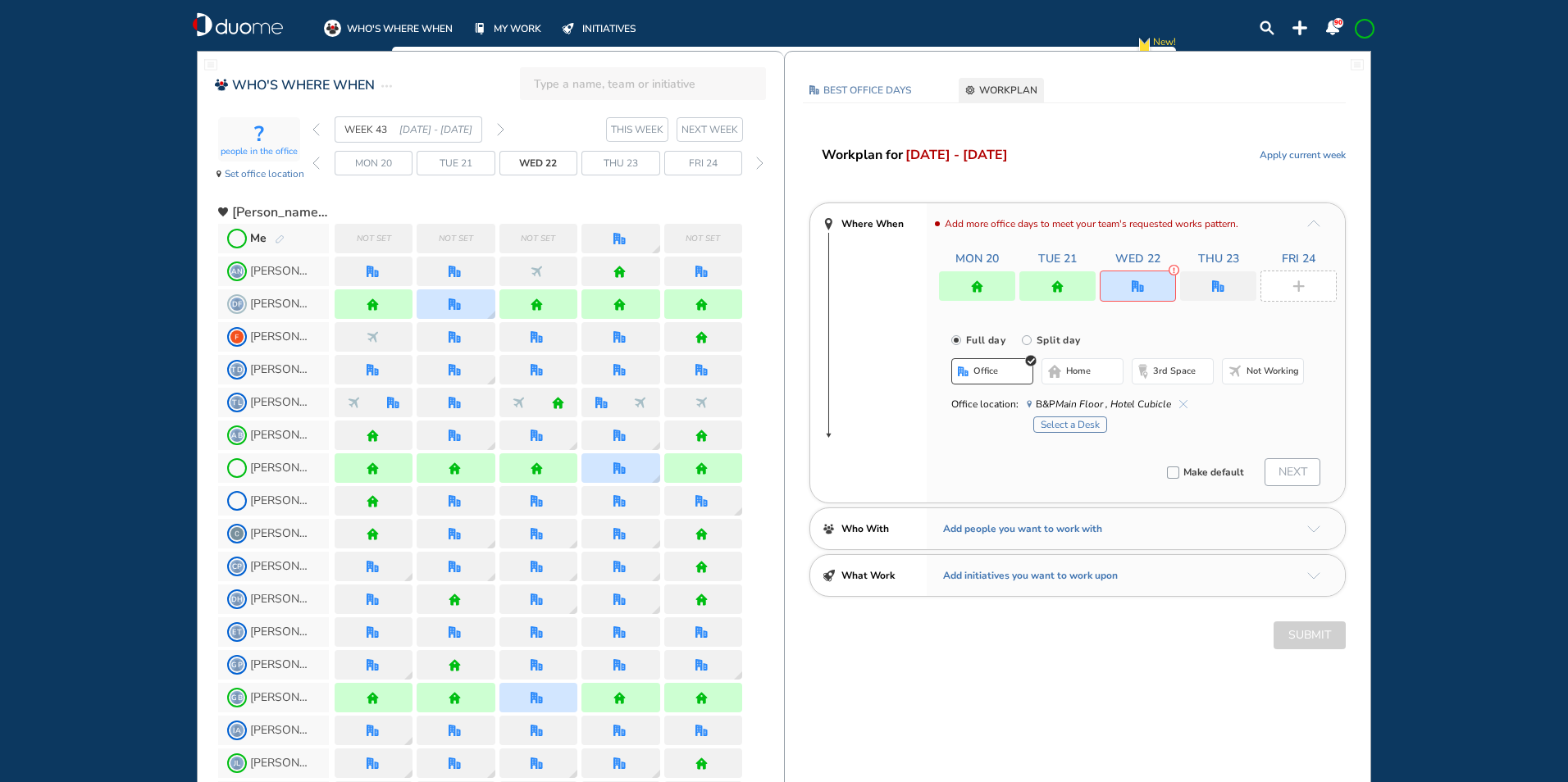
click at [1076, 419] on button "Select a Desk" at bounding box center [1070, 425] width 74 height 17
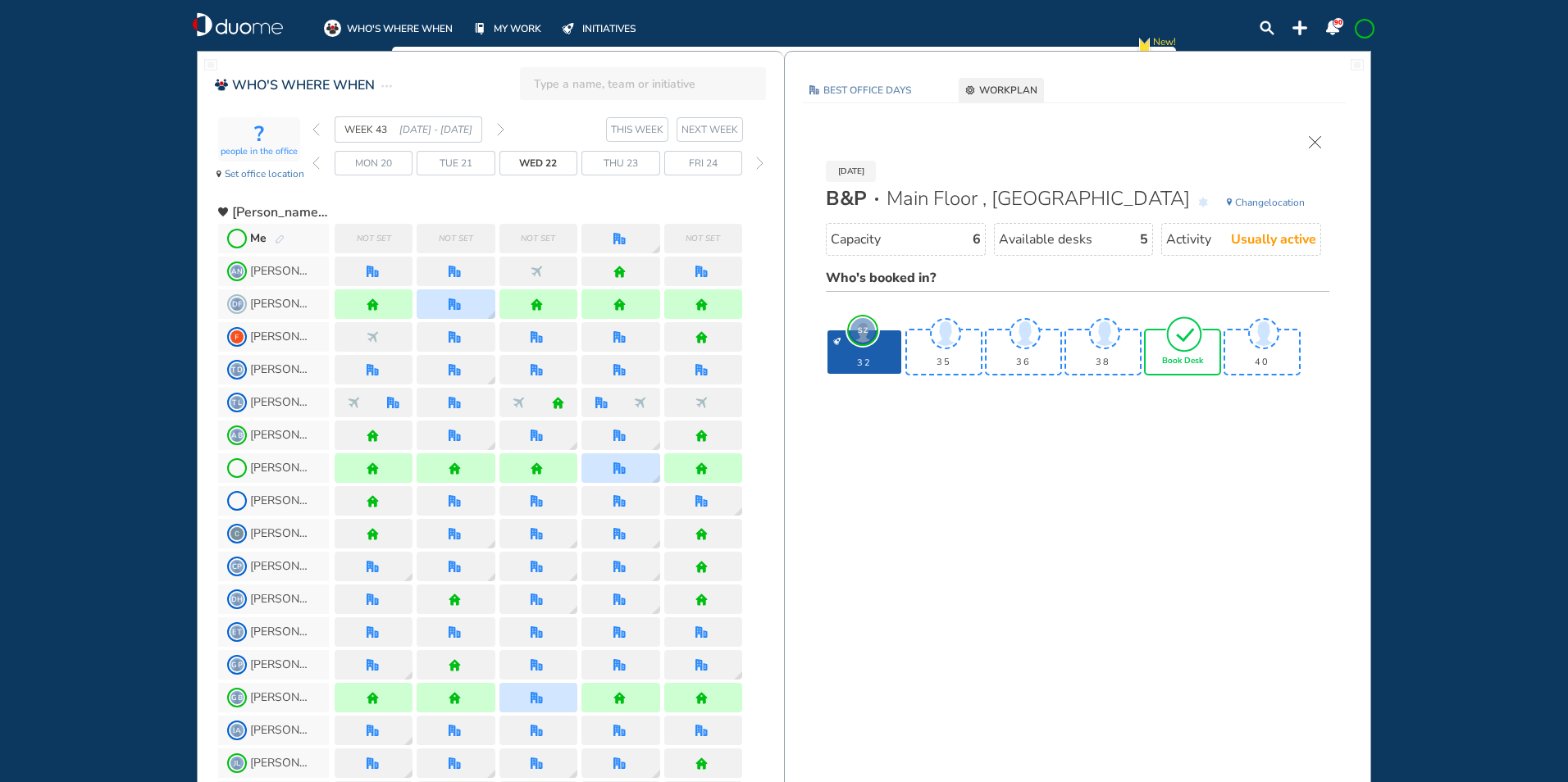
click at [1183, 351] on img "tick-rounded-outline" at bounding box center [1184, 334] width 38 height 39
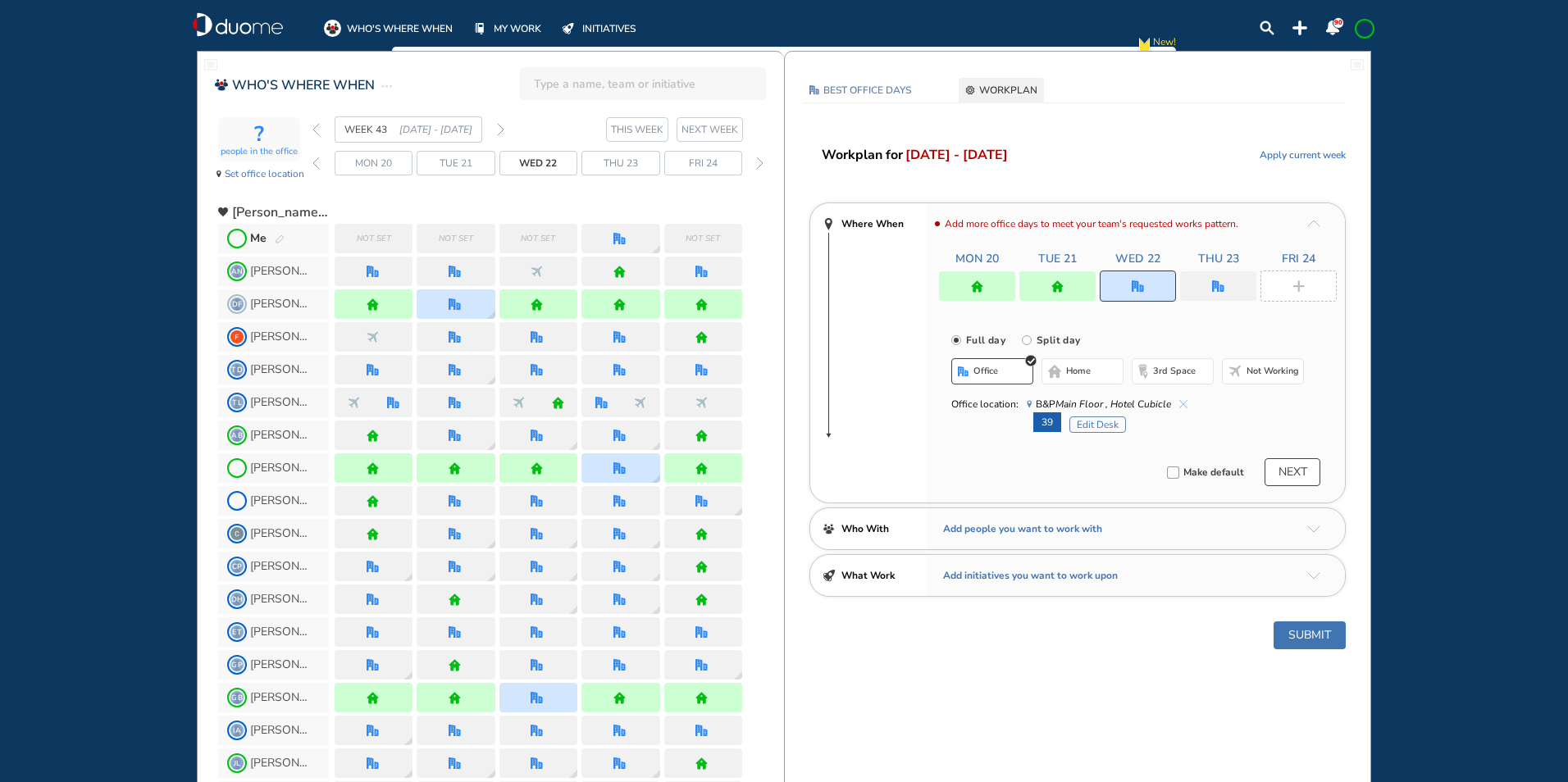
click at [1222, 284] on img "office" at bounding box center [1218, 286] width 13 height 13
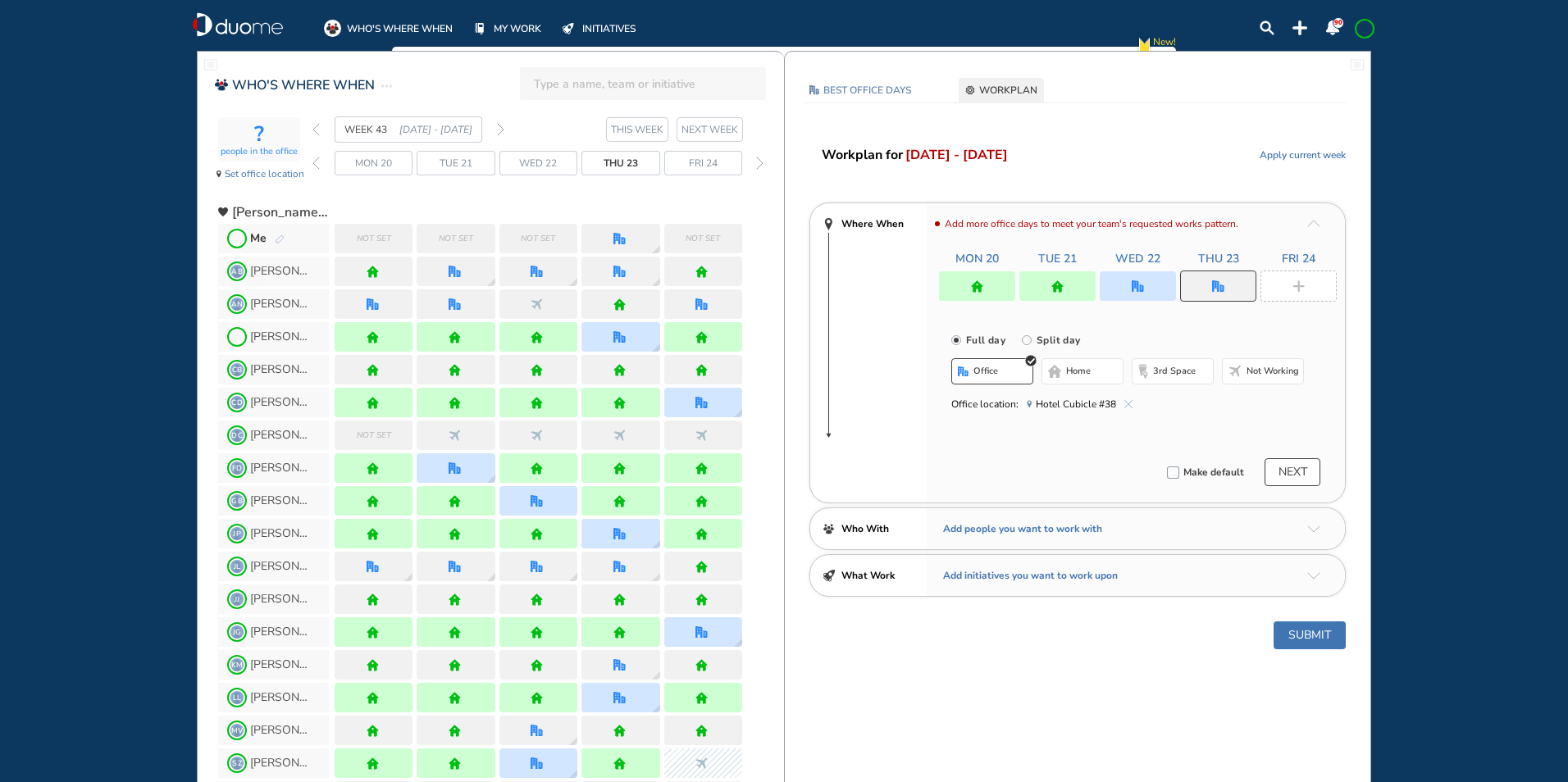
click at [1126, 402] on img "cross-thin-blue" at bounding box center [1129, 404] width 8 height 8
click at [1128, 403] on img "cross-thin-blue" at bounding box center [1129, 404] width 8 height 8
click at [1096, 382] on button "home" at bounding box center [1083, 371] width 82 height 26
click at [1283, 278] on div at bounding box center [1298, 286] width 76 height 31
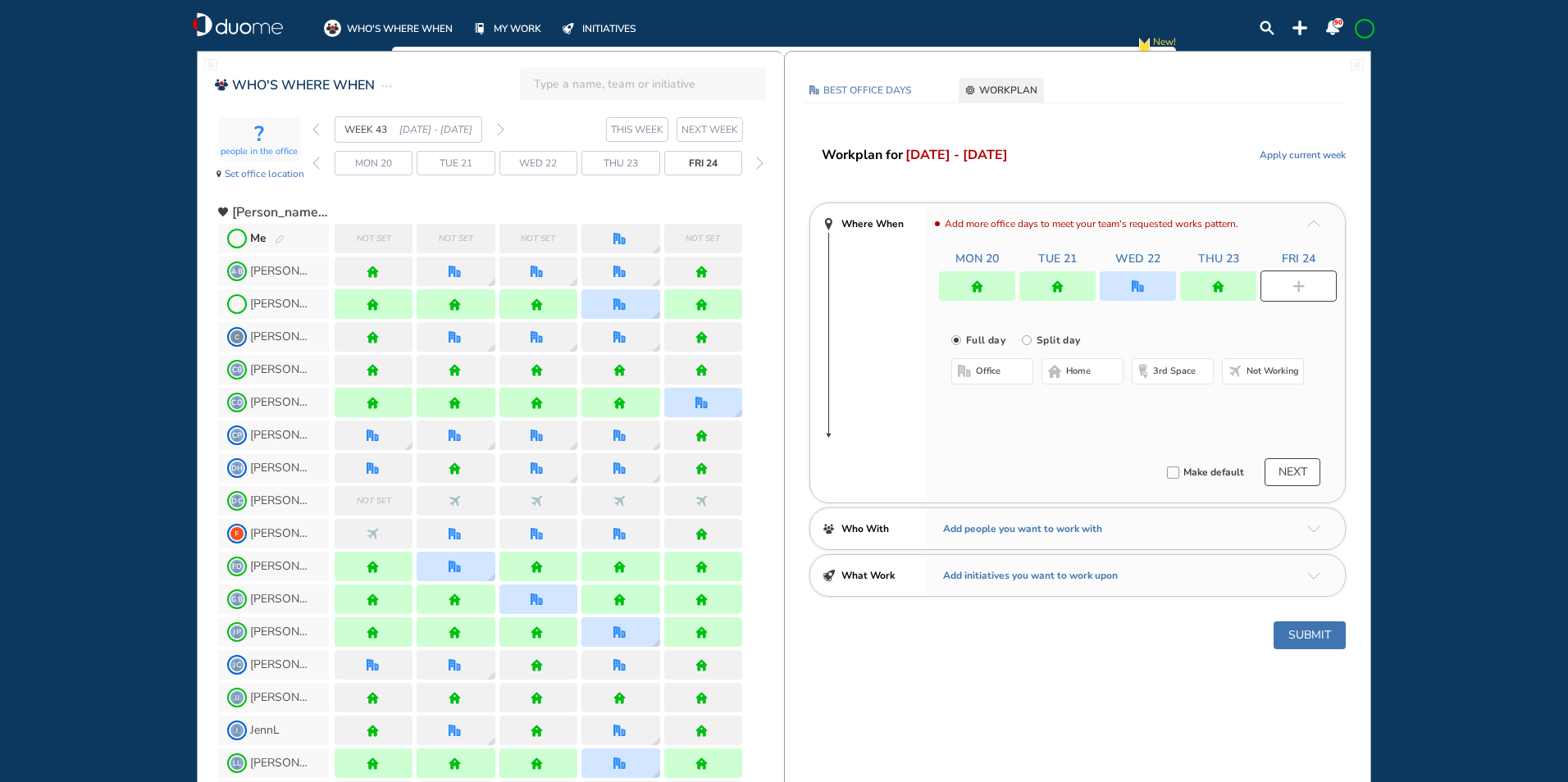
click at [1086, 373] on span "home" at bounding box center [1078, 371] width 24 height 13
click at [1314, 631] on button "Submit" at bounding box center [1310, 635] width 72 height 28
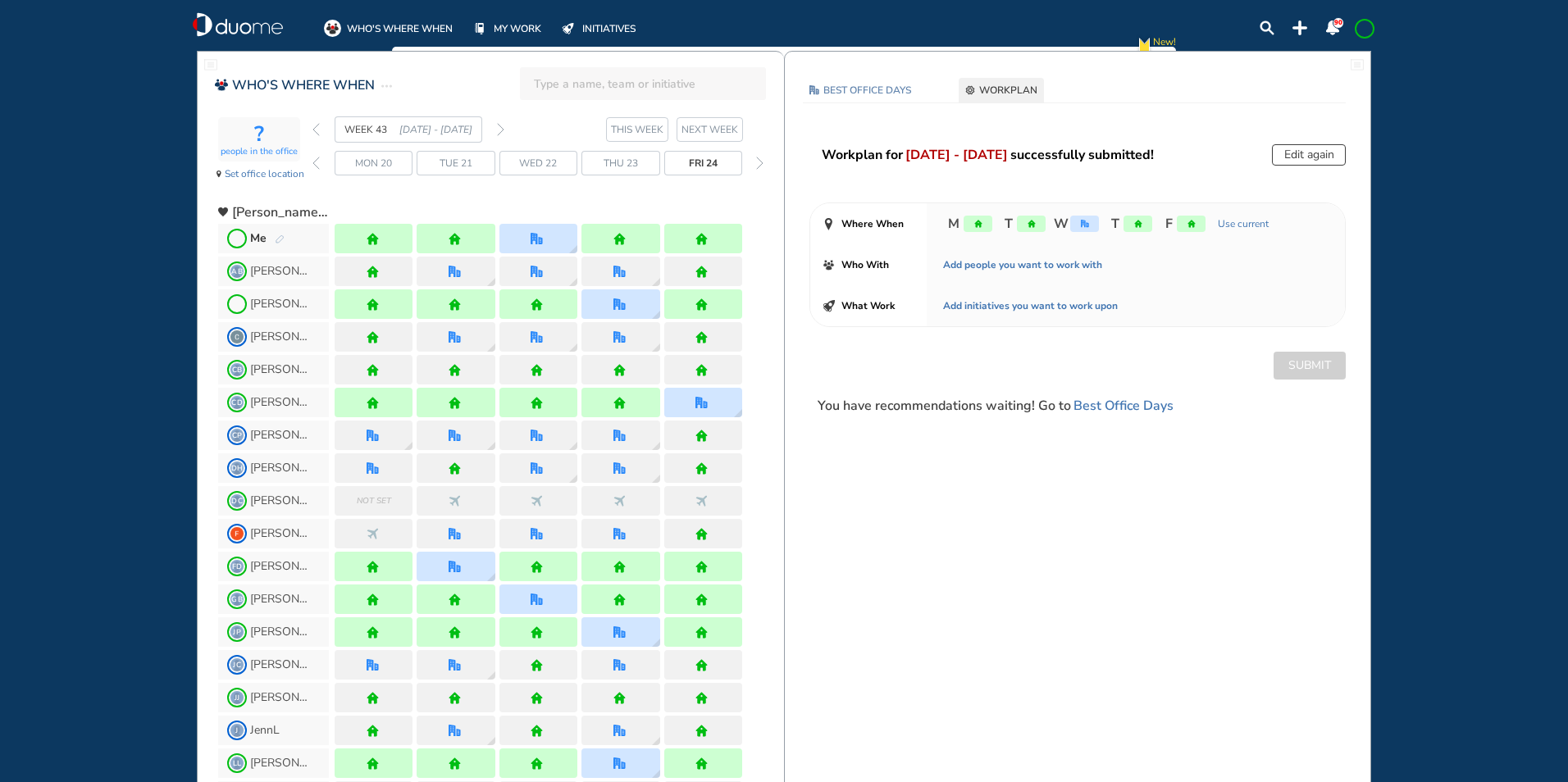
click at [321, 128] on div "WEEK 43 20 - 26 Oct' 25" at bounding box center [408, 130] width 192 height 26
click at [312, 128] on div "? people in the office Set office location WEEK 43 20 - 26 Oct' 25 THIS WEEK NE…" at bounding box center [501, 154] width 566 height 75
click at [316, 130] on img "back week" at bounding box center [317, 129] width 8 height 13
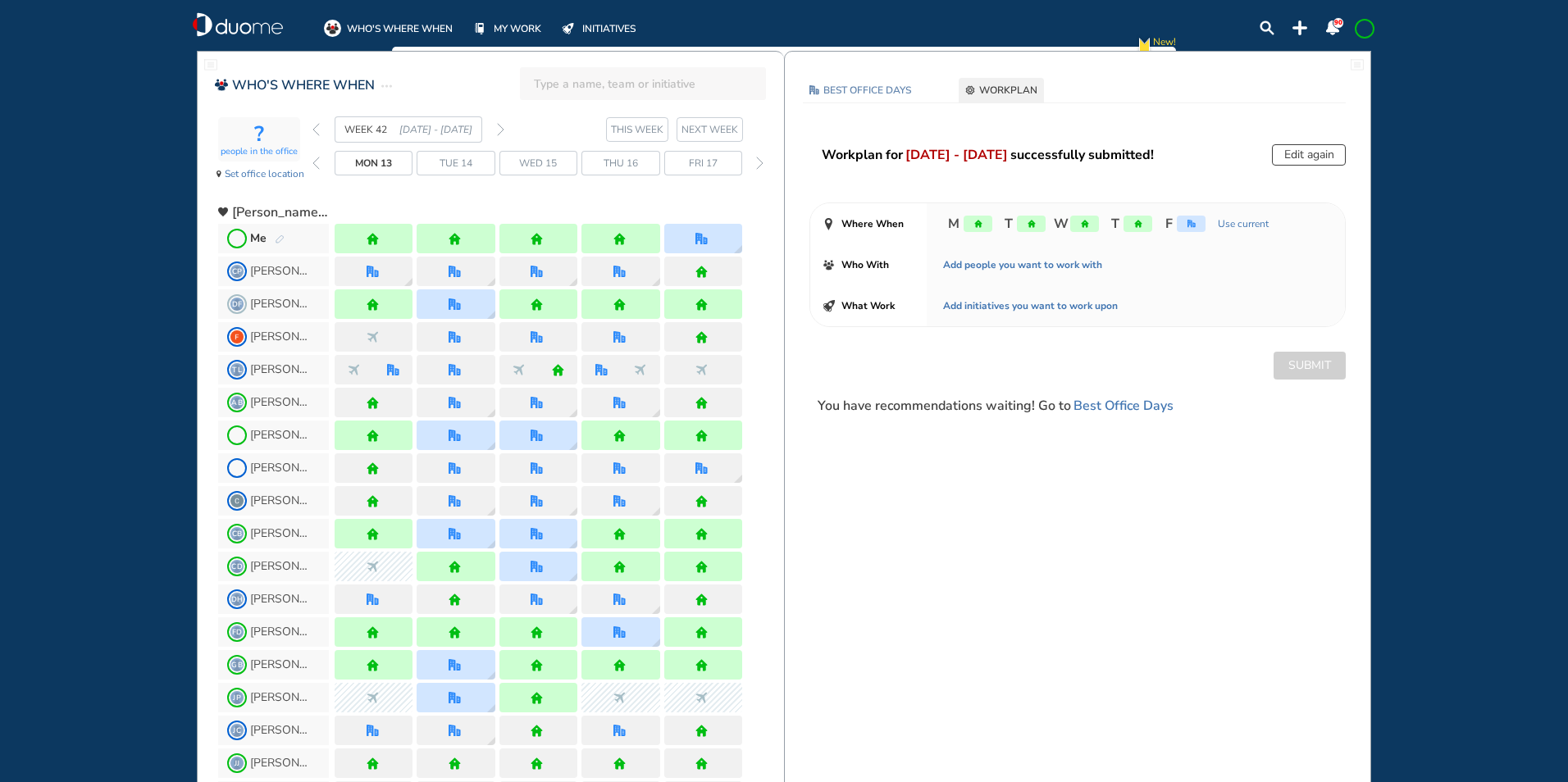
click at [324, 128] on div "WEEK 42 13 - 19 Oct' 25" at bounding box center [408, 130] width 192 height 26
click at [315, 126] on img "back week" at bounding box center [317, 129] width 8 height 13
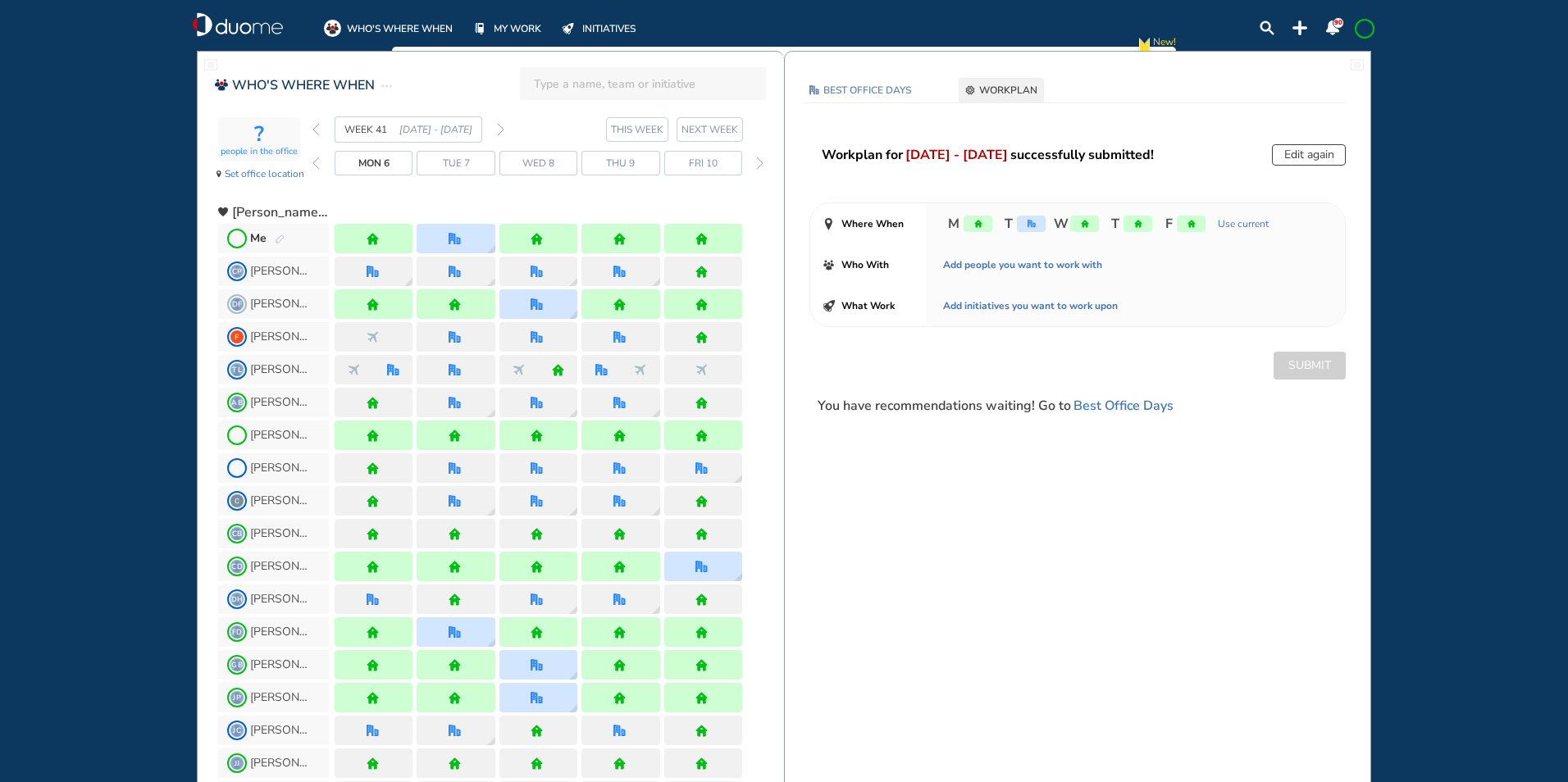
click at [502, 129] on img "forward week" at bounding box center [501, 129] width 8 height 13
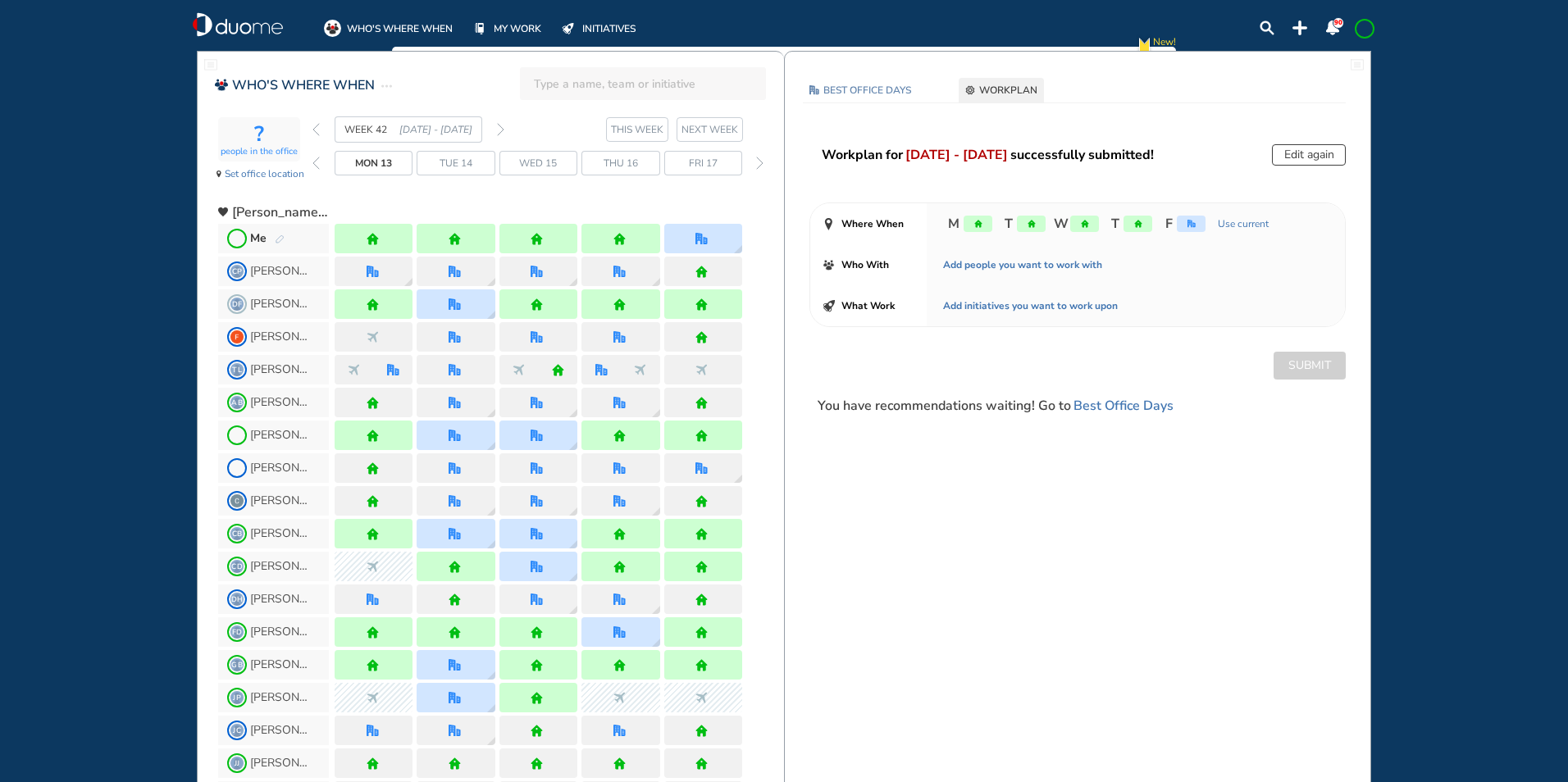
click at [500, 129] on img "forward week" at bounding box center [501, 129] width 8 height 13
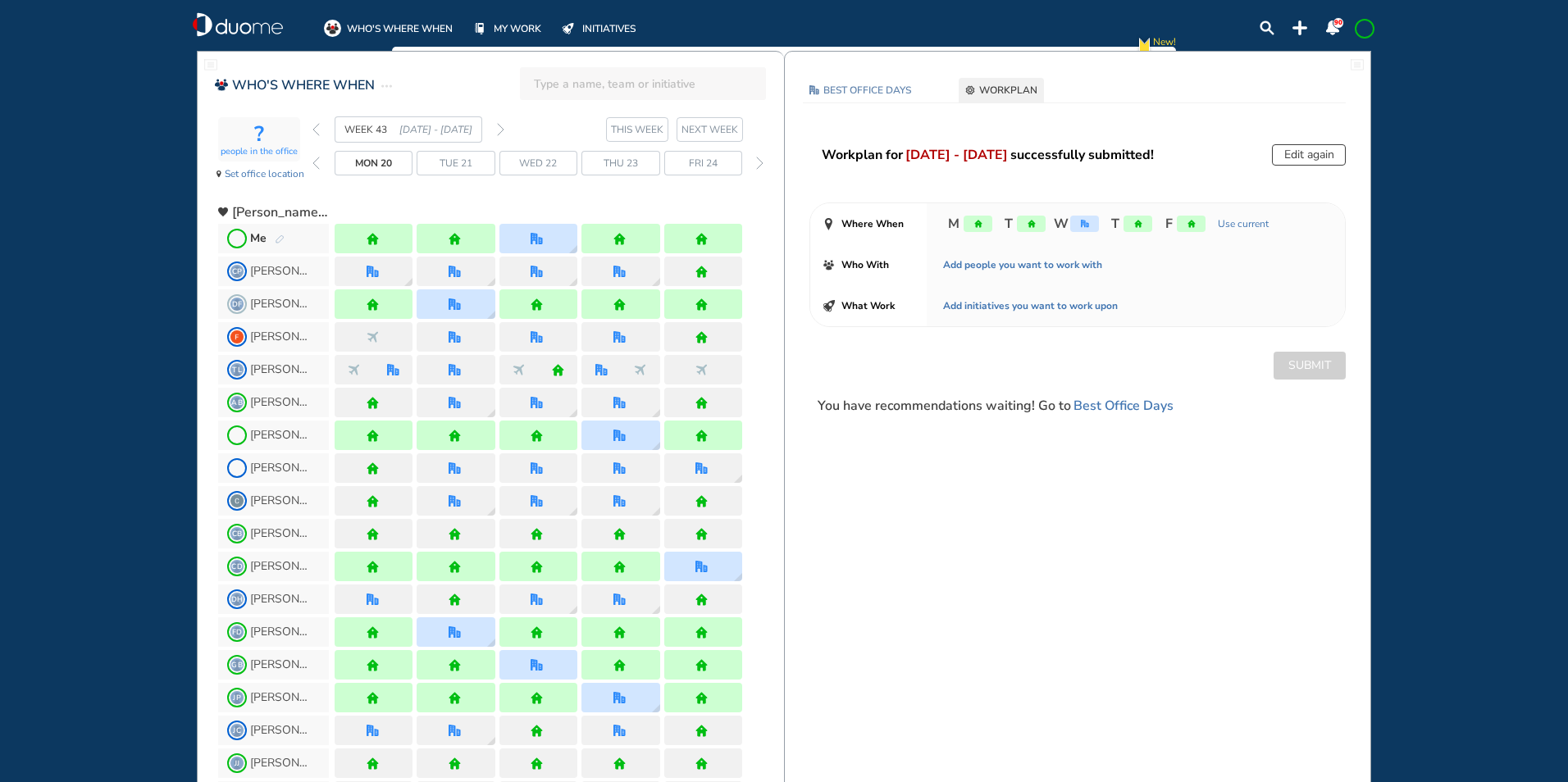
click at [501, 128] on img "forward week" at bounding box center [501, 129] width 8 height 13
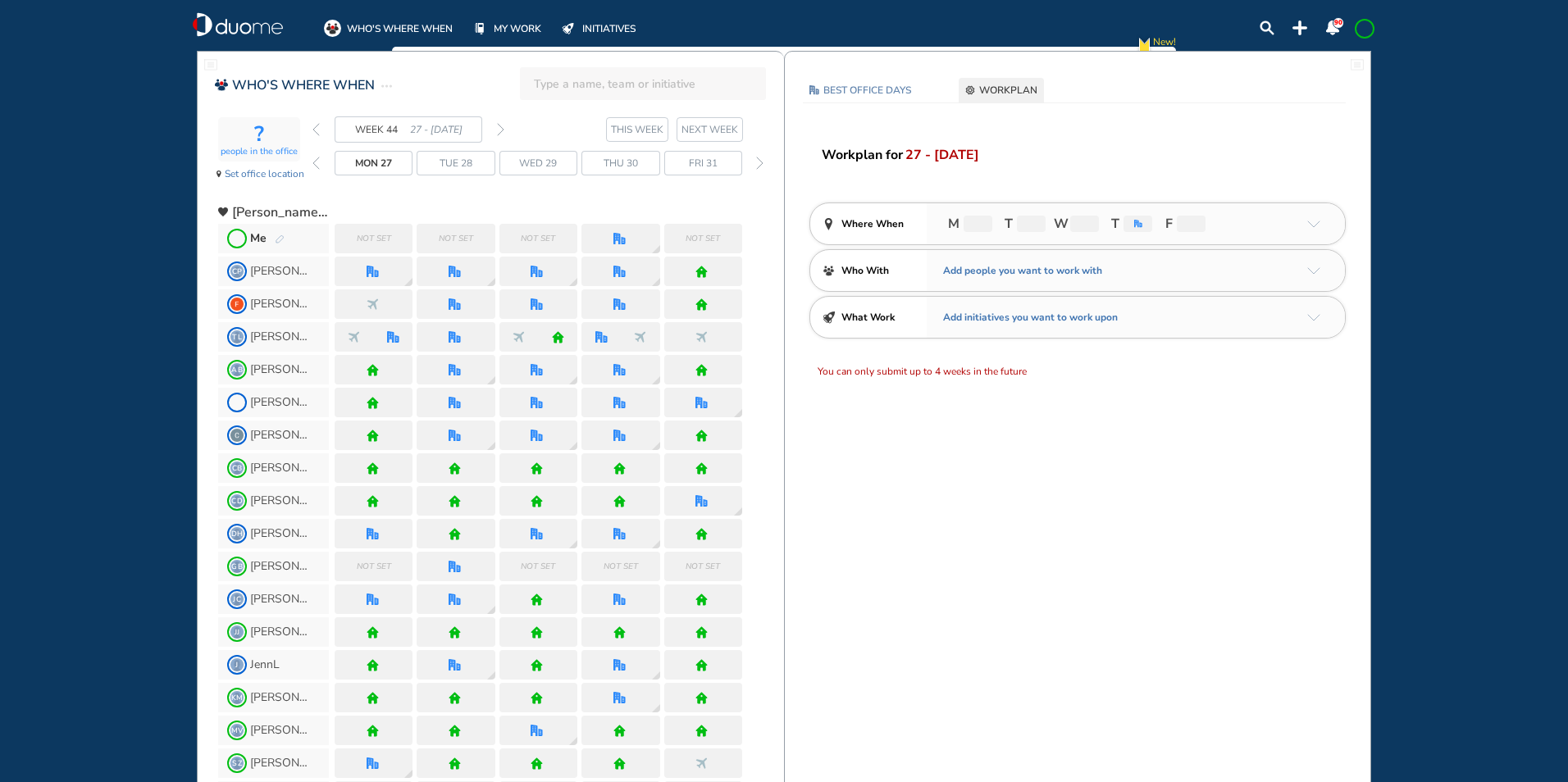
click at [284, 239] on span "Me" at bounding box center [274, 239] width 111 height 29
click at [317, 130] on img "back week" at bounding box center [317, 129] width 8 height 13
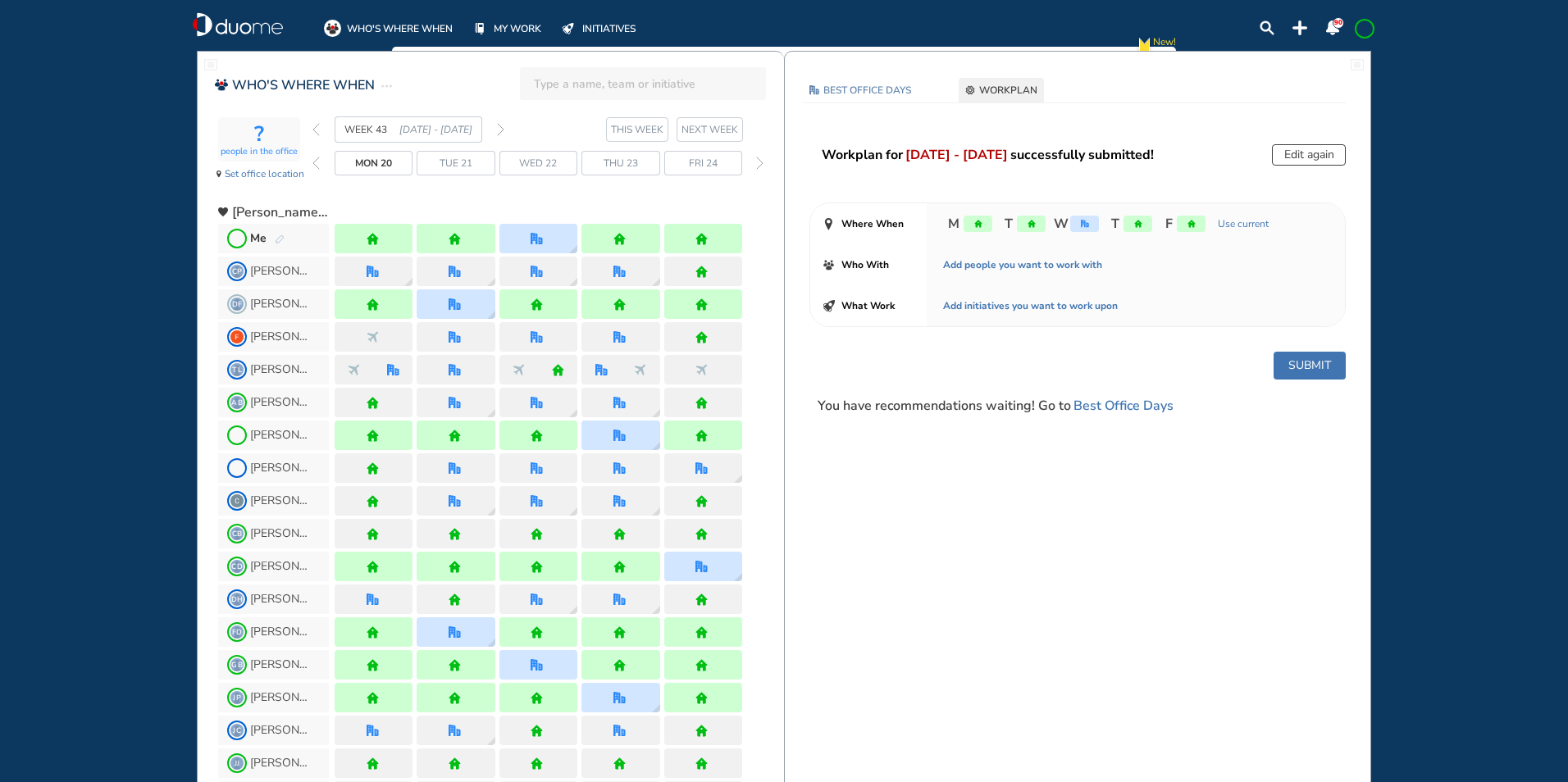
click at [320, 126] on div "WEEK 43 20 - 26 Oct' 25" at bounding box center [408, 130] width 192 height 26
click at [314, 129] on img "back week" at bounding box center [317, 129] width 8 height 13
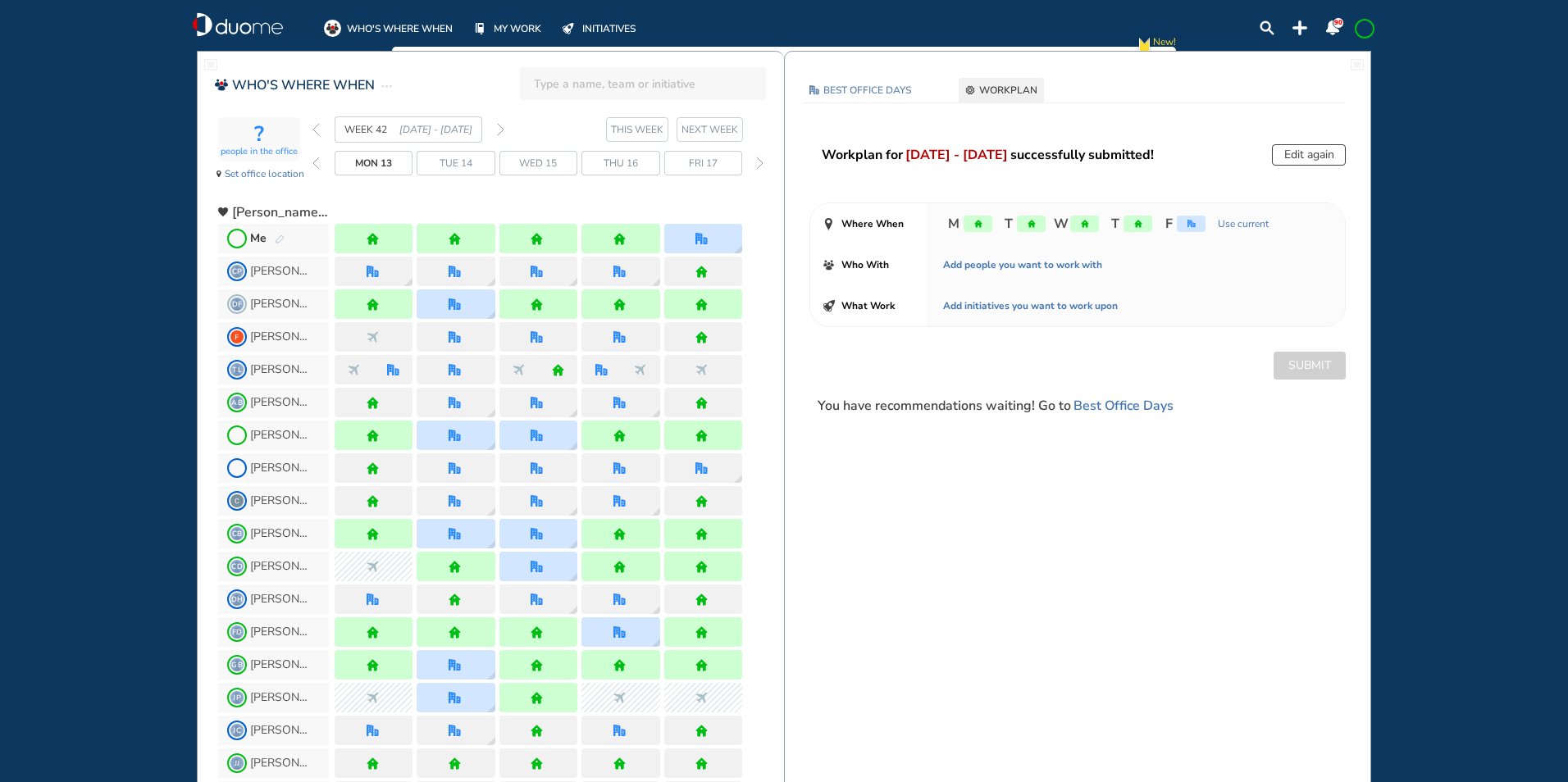
click at [319, 129] on div "WEEK 42 13 - 19 Oct' 25" at bounding box center [408, 130] width 192 height 26
click at [315, 130] on img "back week" at bounding box center [317, 129] width 8 height 13
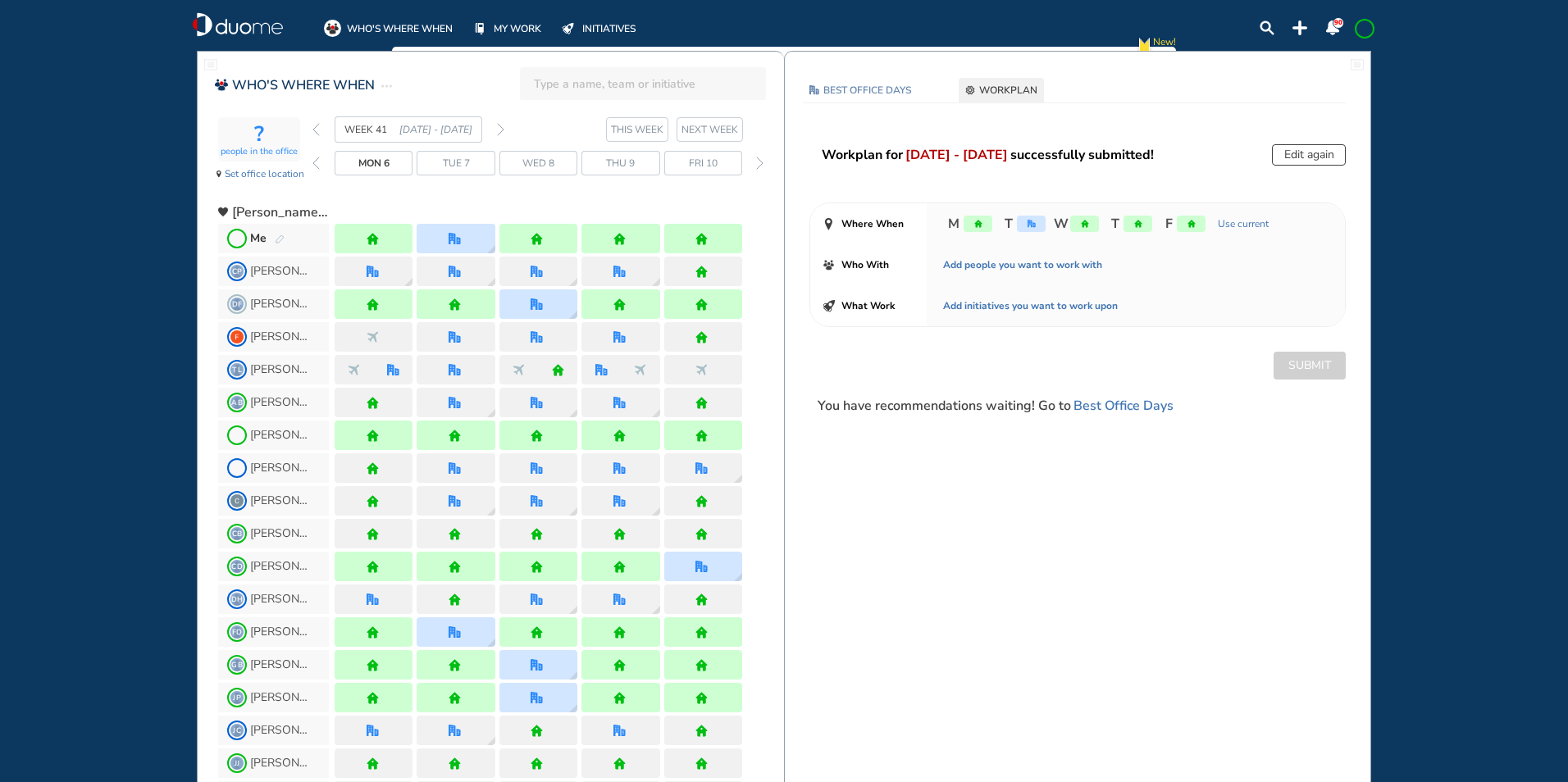
click at [1362, 22] on span at bounding box center [1364, 28] width 13 height 13
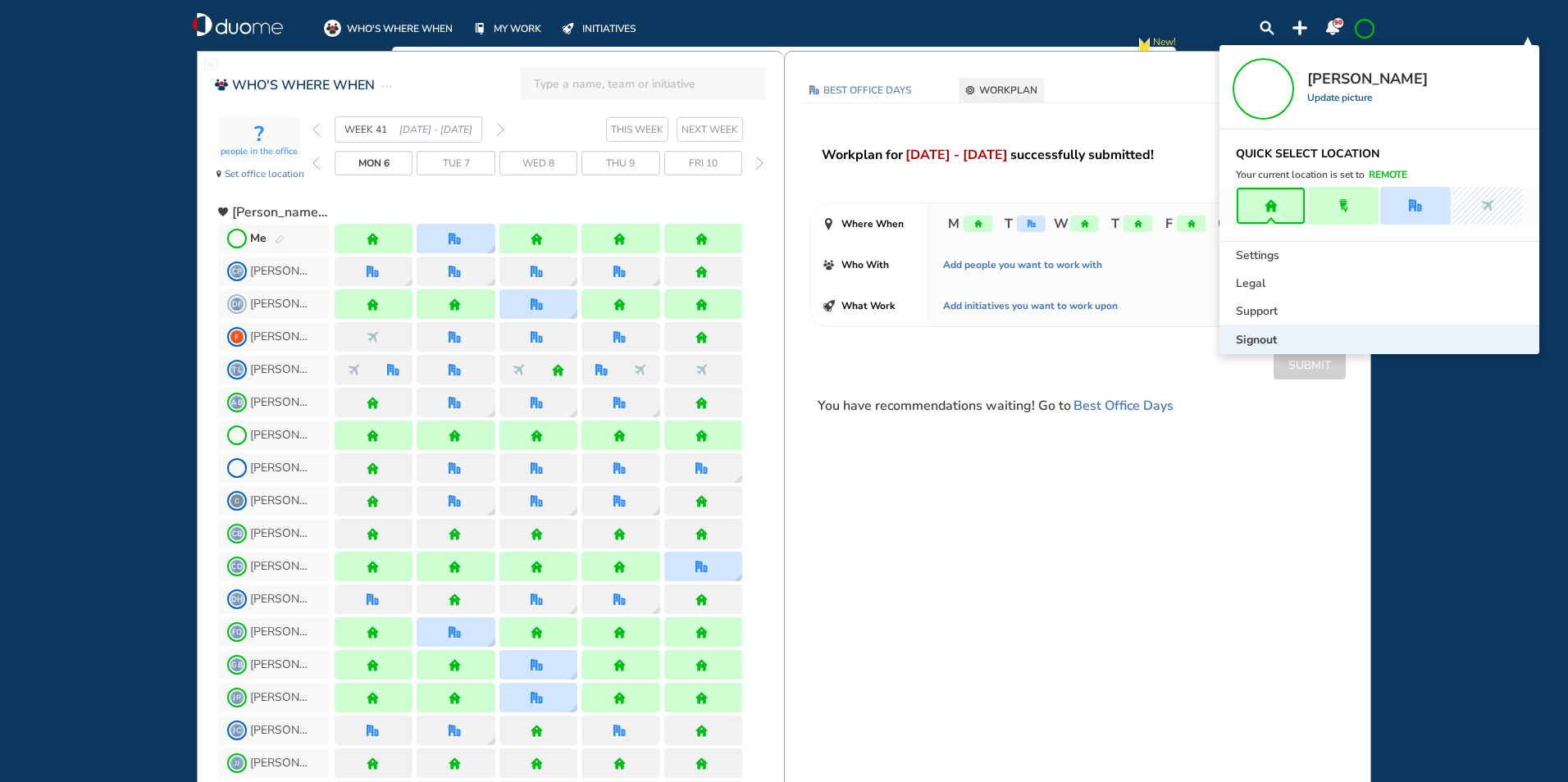
click at [1251, 337] on span "Signout" at bounding box center [1256, 340] width 41 height 17
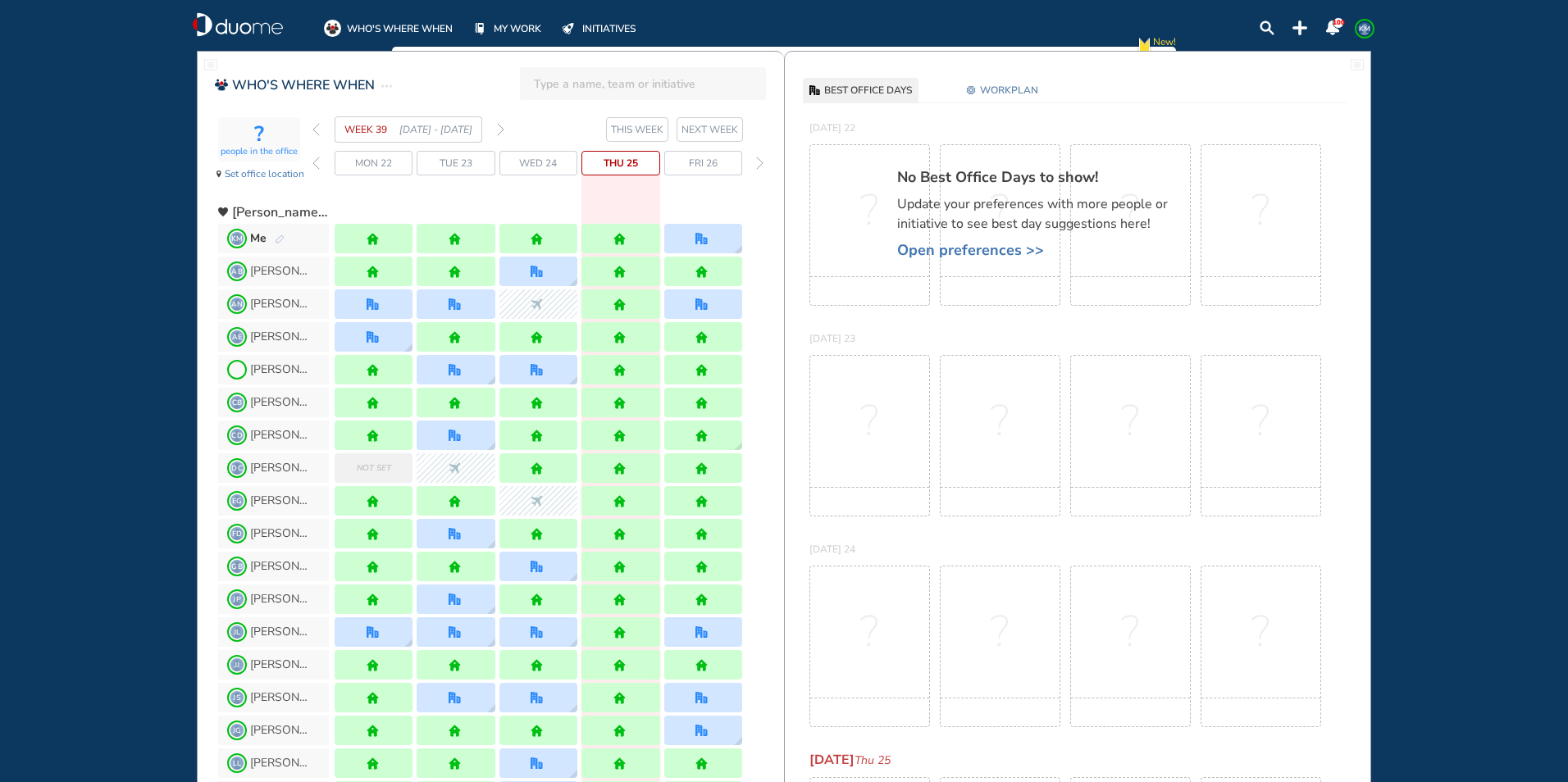
click at [278, 237] on img "pen-edit" at bounding box center [280, 240] width 10 height 11
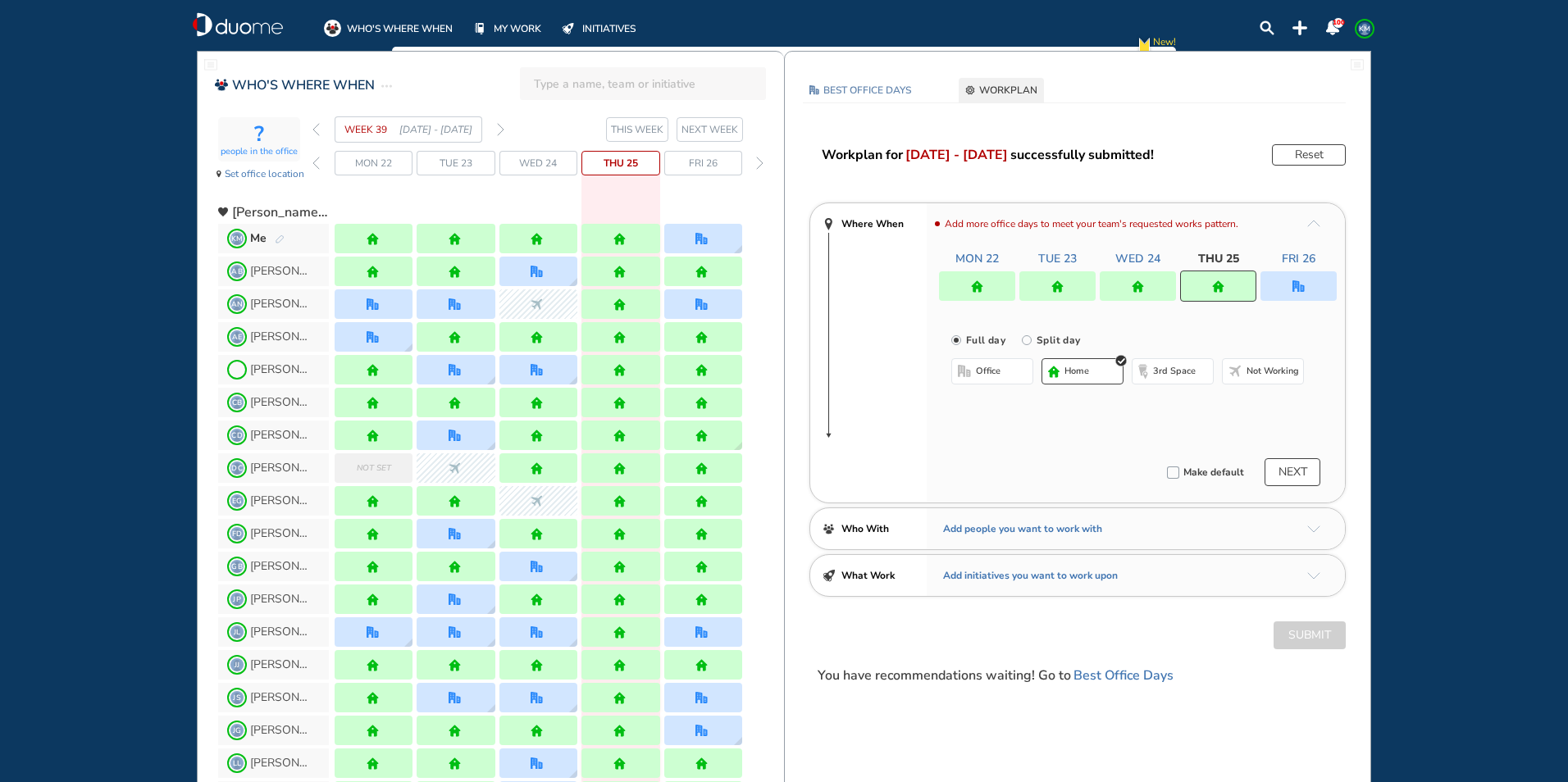
click at [1301, 279] on div at bounding box center [1298, 286] width 76 height 29
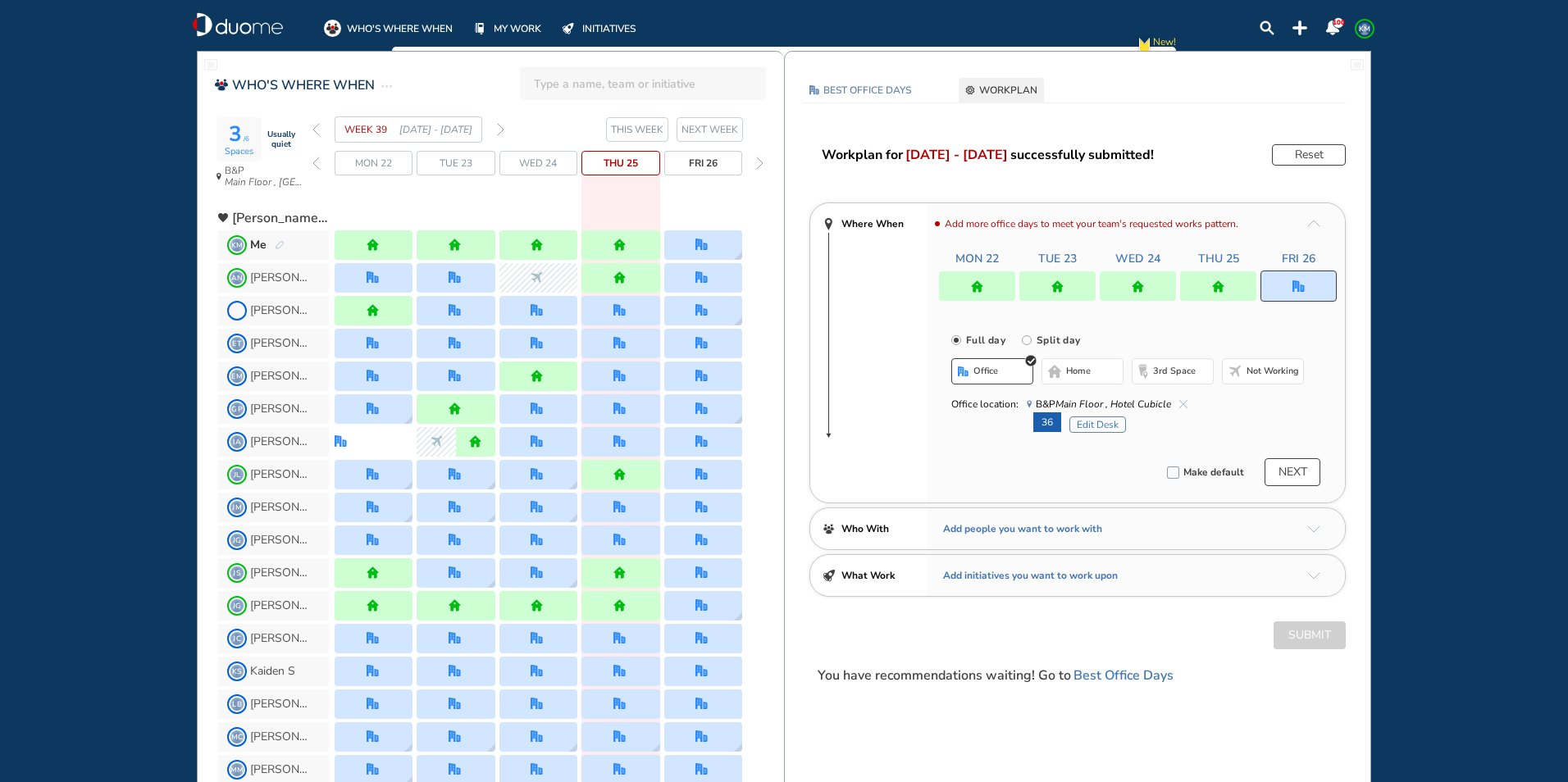
click at [1188, 402] on div "Office location: [GEOGRAPHIC_DATA]" at bounding box center [1128, 404] width 353 height 17
click at [1183, 402] on img "cross-thin-blue" at bounding box center [1183, 404] width 8 height 8
click at [1086, 373] on span "home" at bounding box center [1078, 371] width 24 height 13
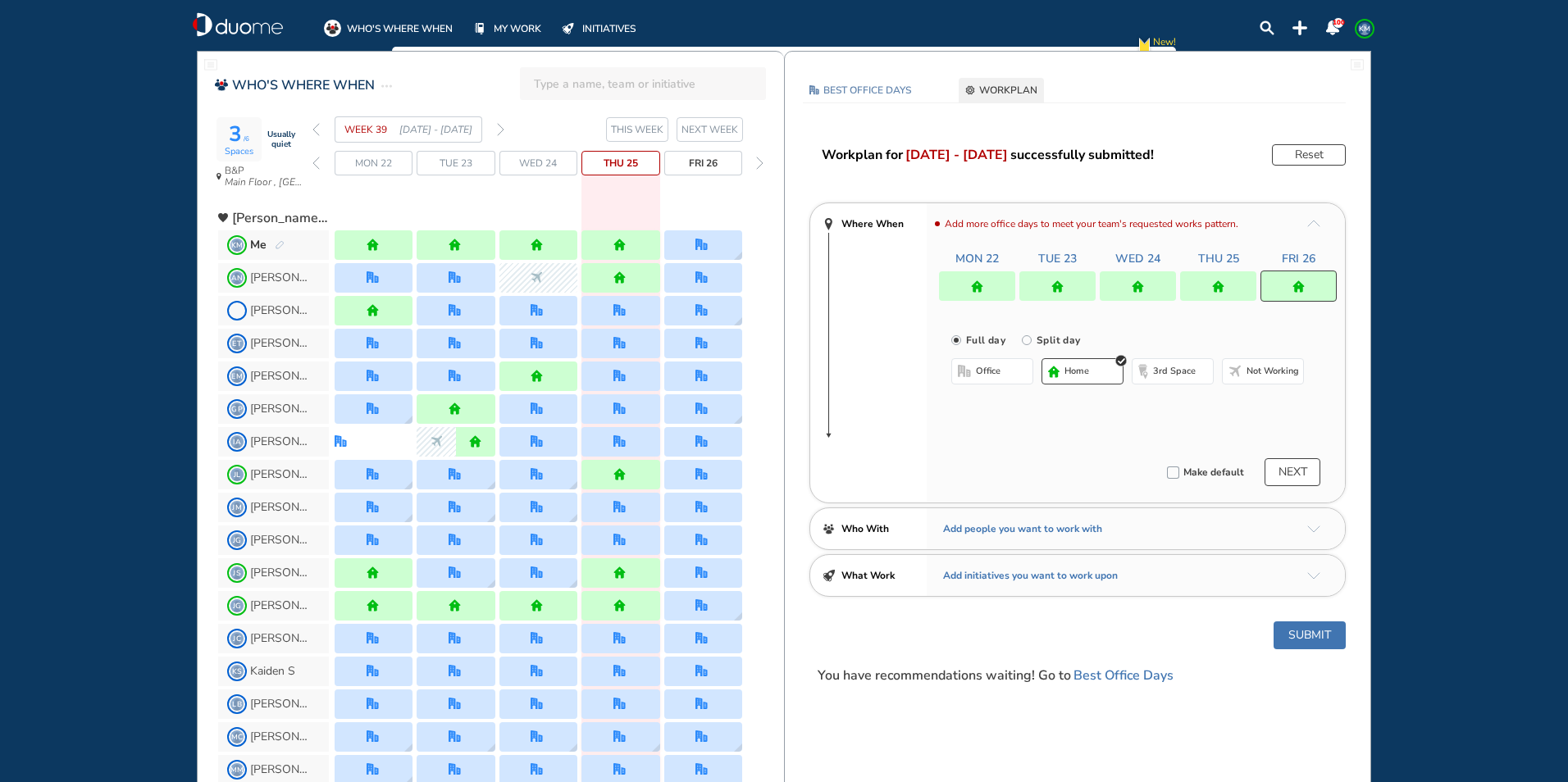
click at [1304, 640] on button "Submit" at bounding box center [1310, 635] width 72 height 28
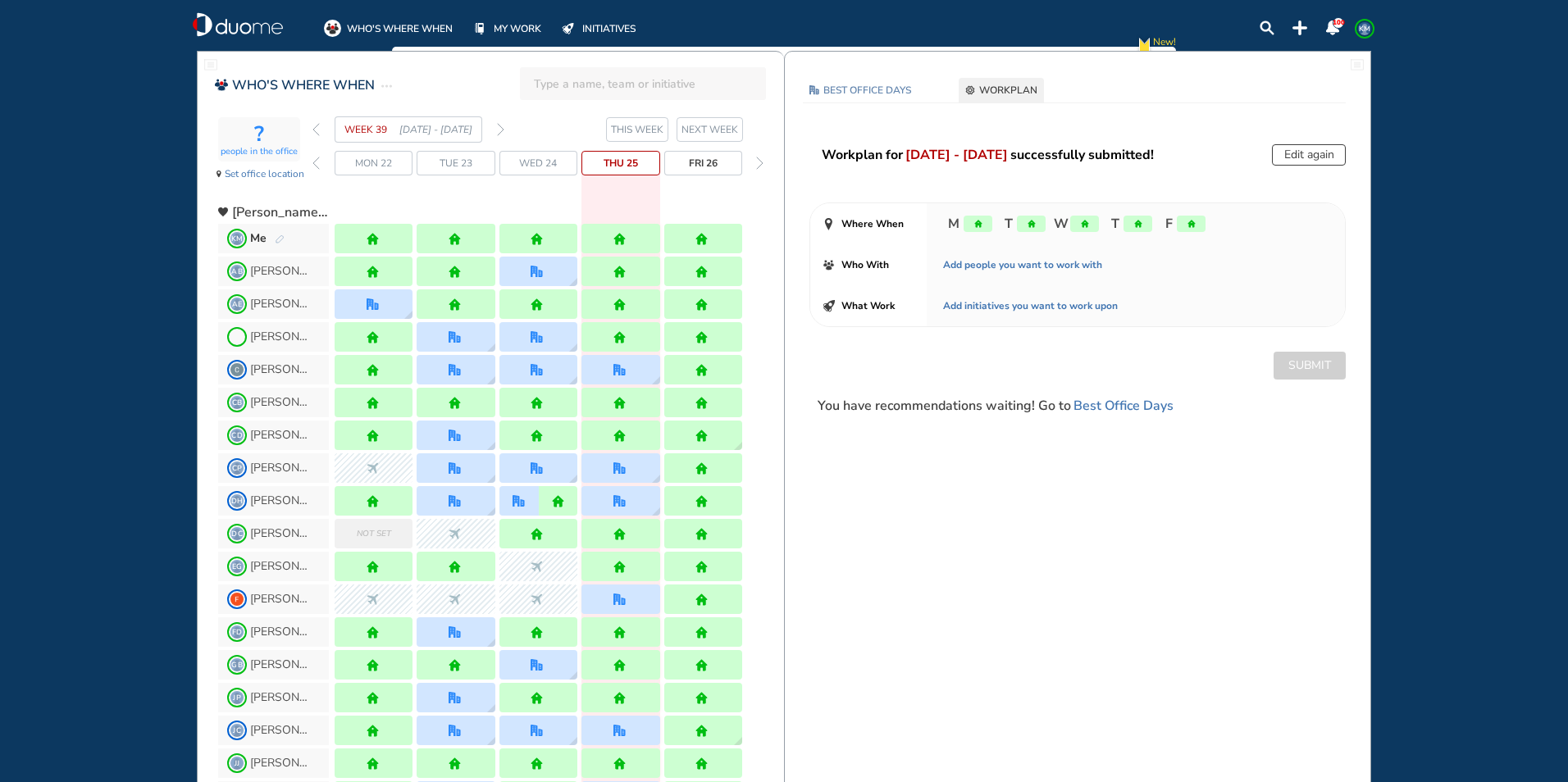
click at [506, 129] on section "WEEK 39 [DATE] - [DATE] THIS WEEK NEXT WEEK" at bounding box center [548, 130] width 471 height 26
click at [503, 130] on img "forward week" at bounding box center [501, 129] width 8 height 13
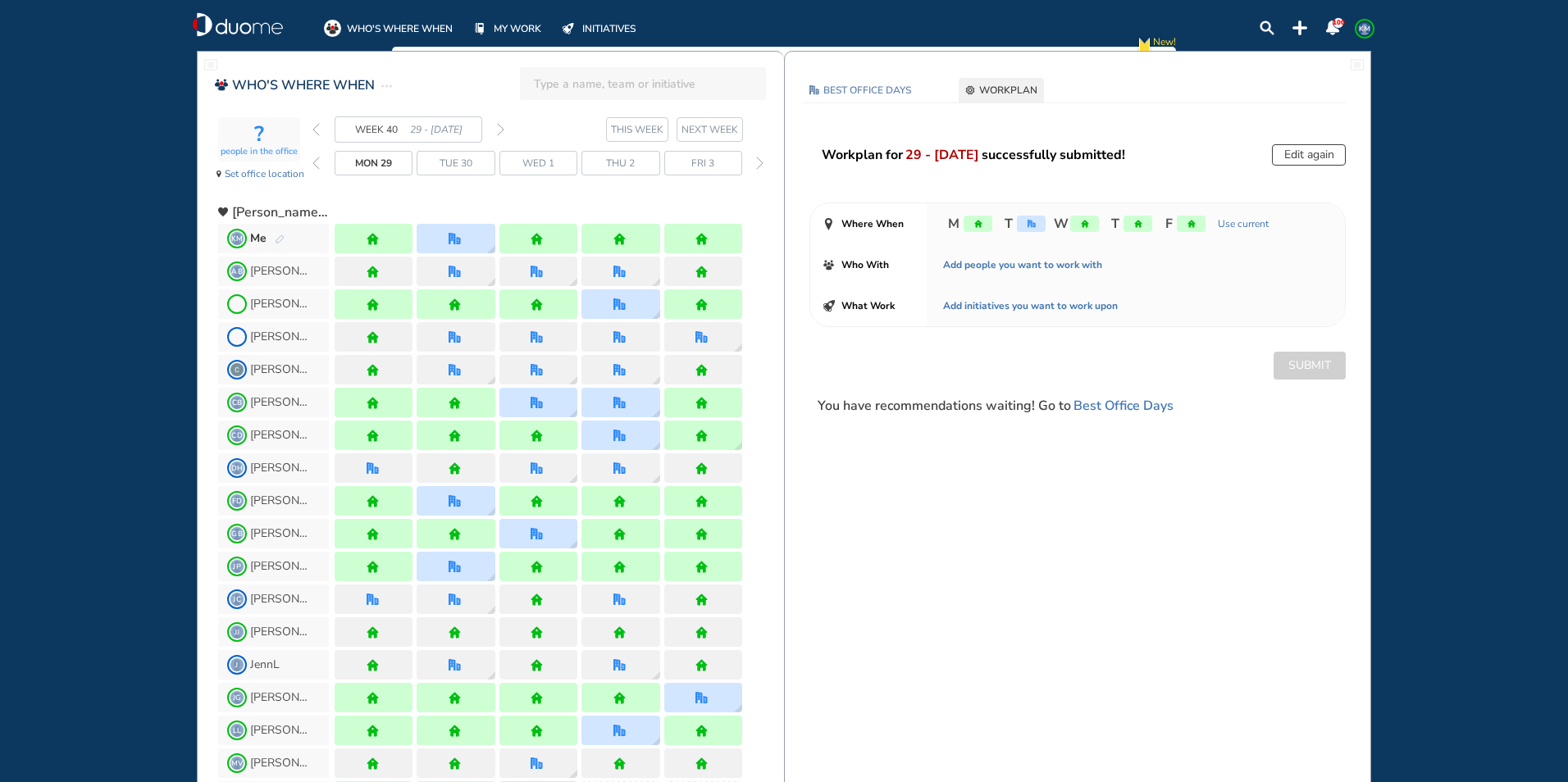
click at [280, 237] on img "pen-edit" at bounding box center [280, 240] width 10 height 11
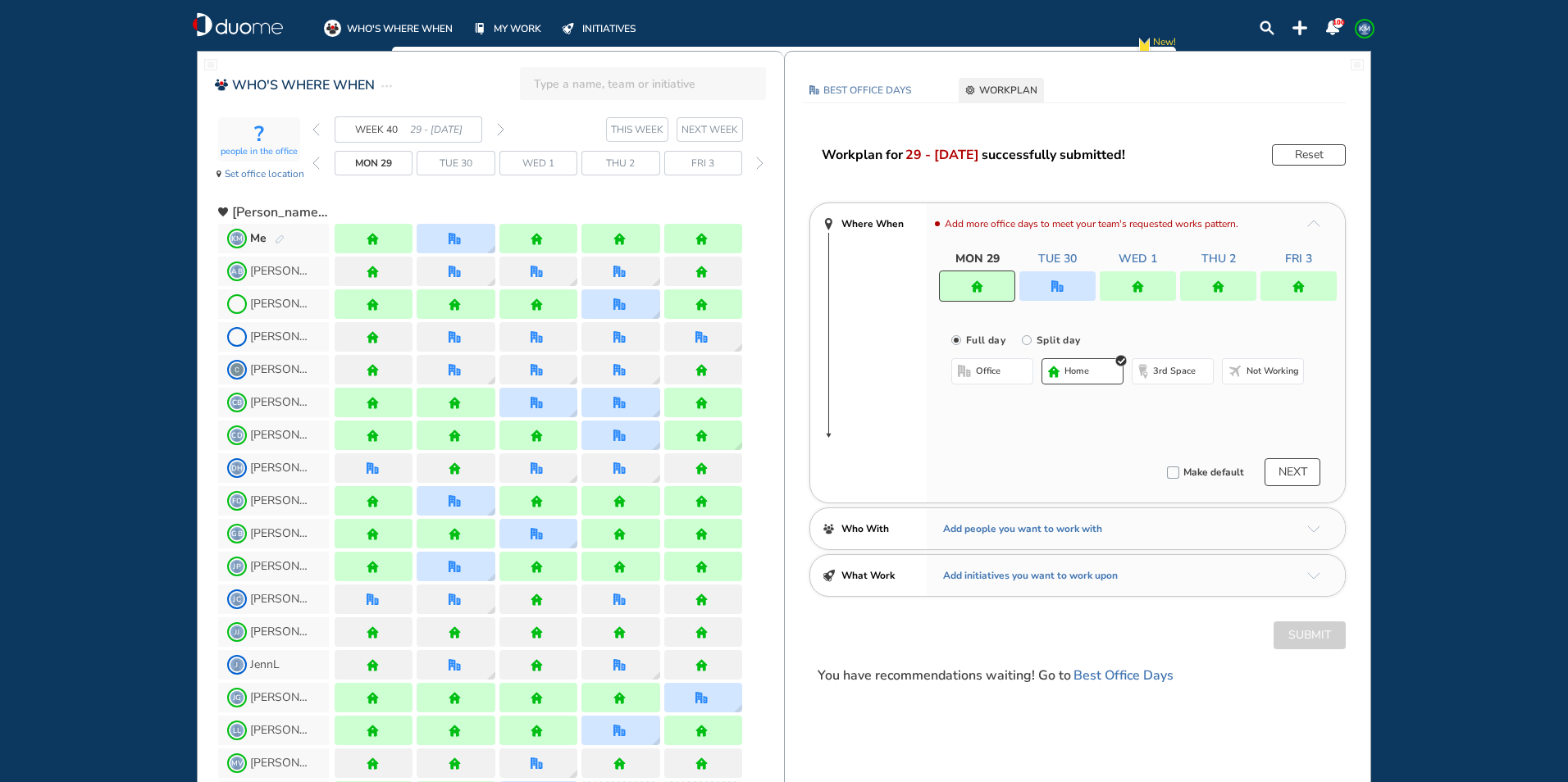
click at [985, 286] on div at bounding box center [977, 286] width 76 height 31
click at [989, 371] on span "office" at bounding box center [988, 371] width 24 height 13
click at [1161, 402] on img "cross-thin-blue" at bounding box center [1160, 404] width 8 height 8
click at [998, 403] on button "Select location" at bounding box center [994, 404] width 65 height 17
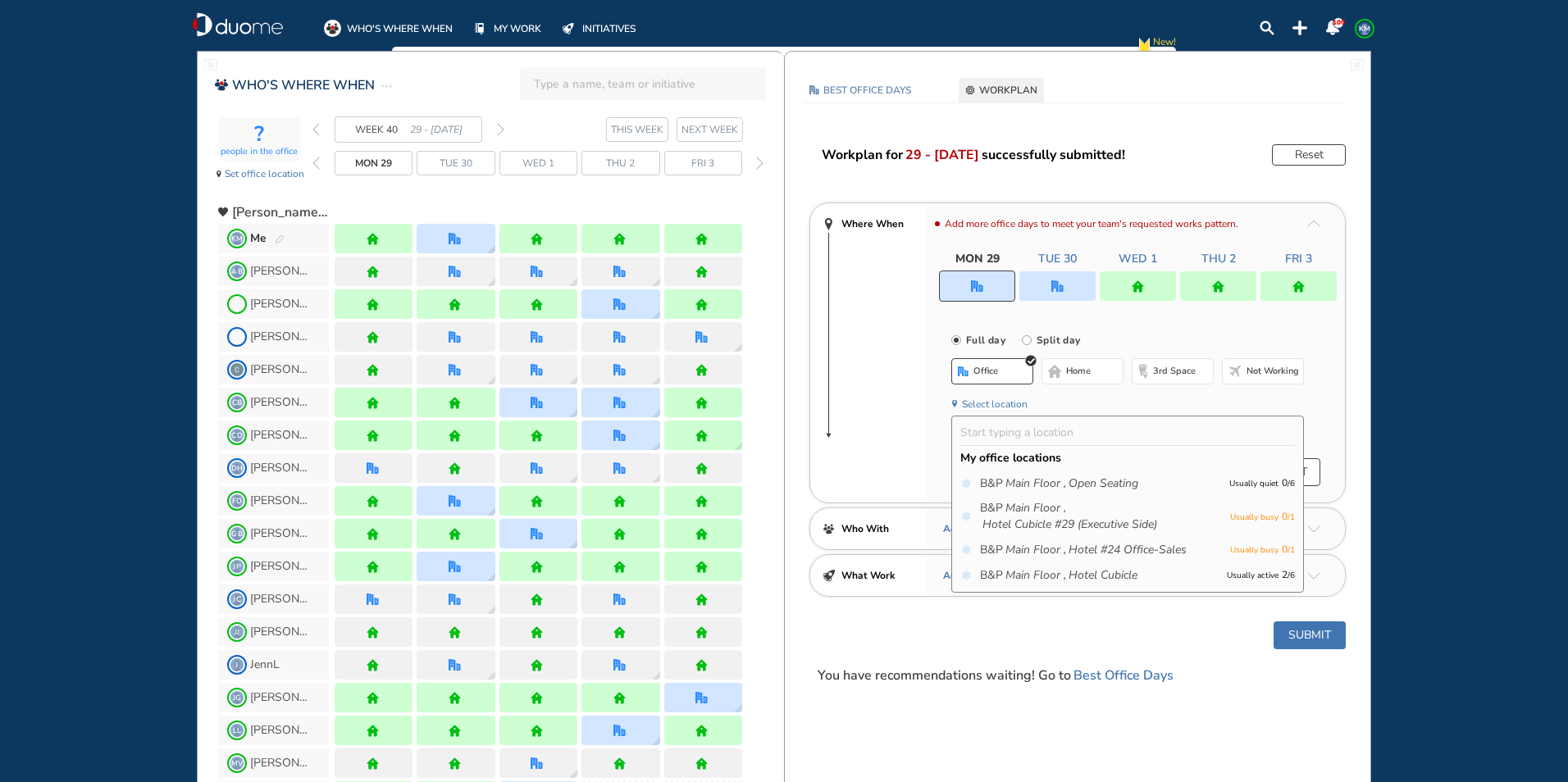
click at [1051, 574] on icon "Main Floor ," at bounding box center [1035, 576] width 60 height 17
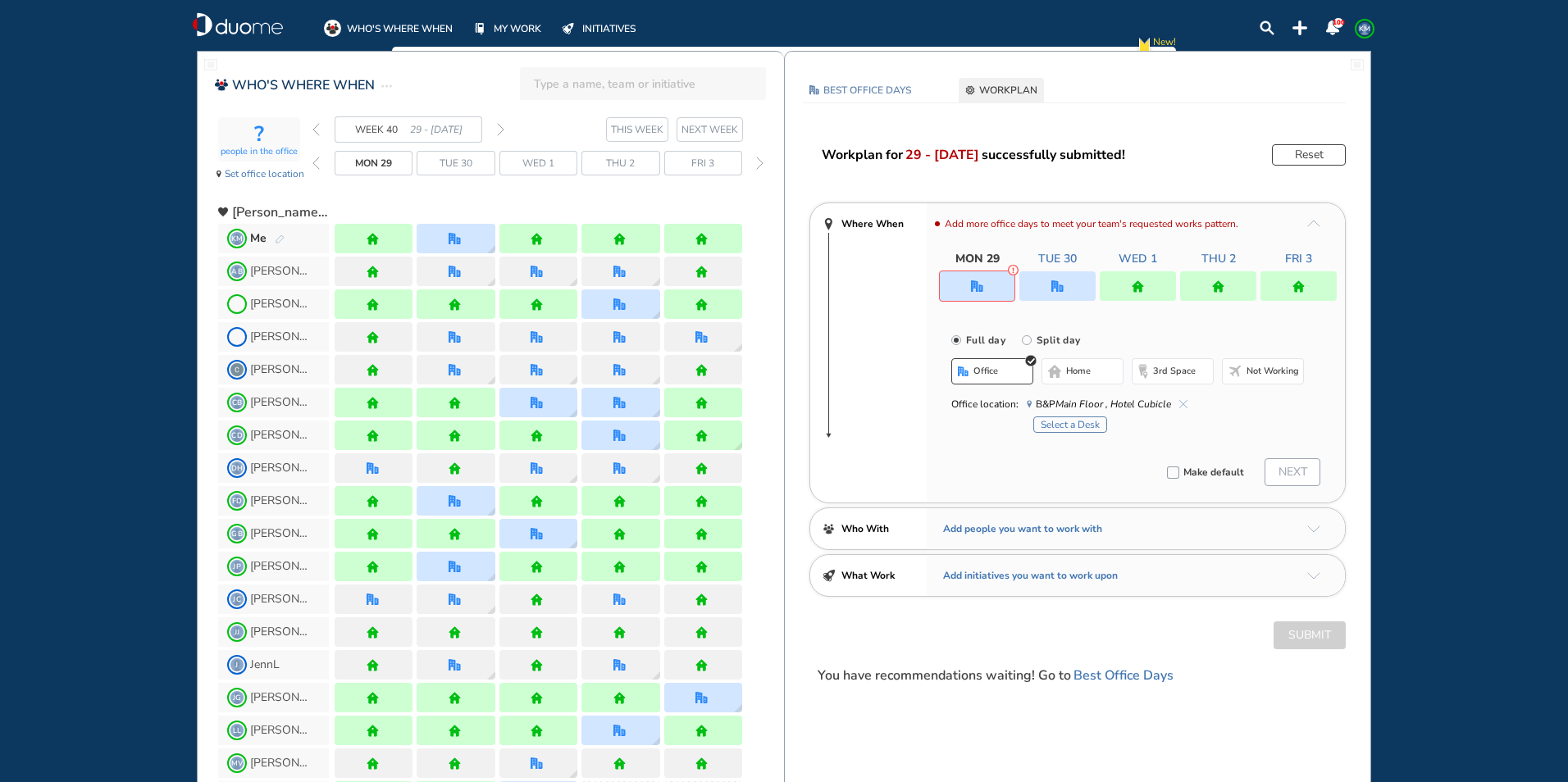
click at [1072, 424] on button "Select a Desk" at bounding box center [1070, 425] width 74 height 17
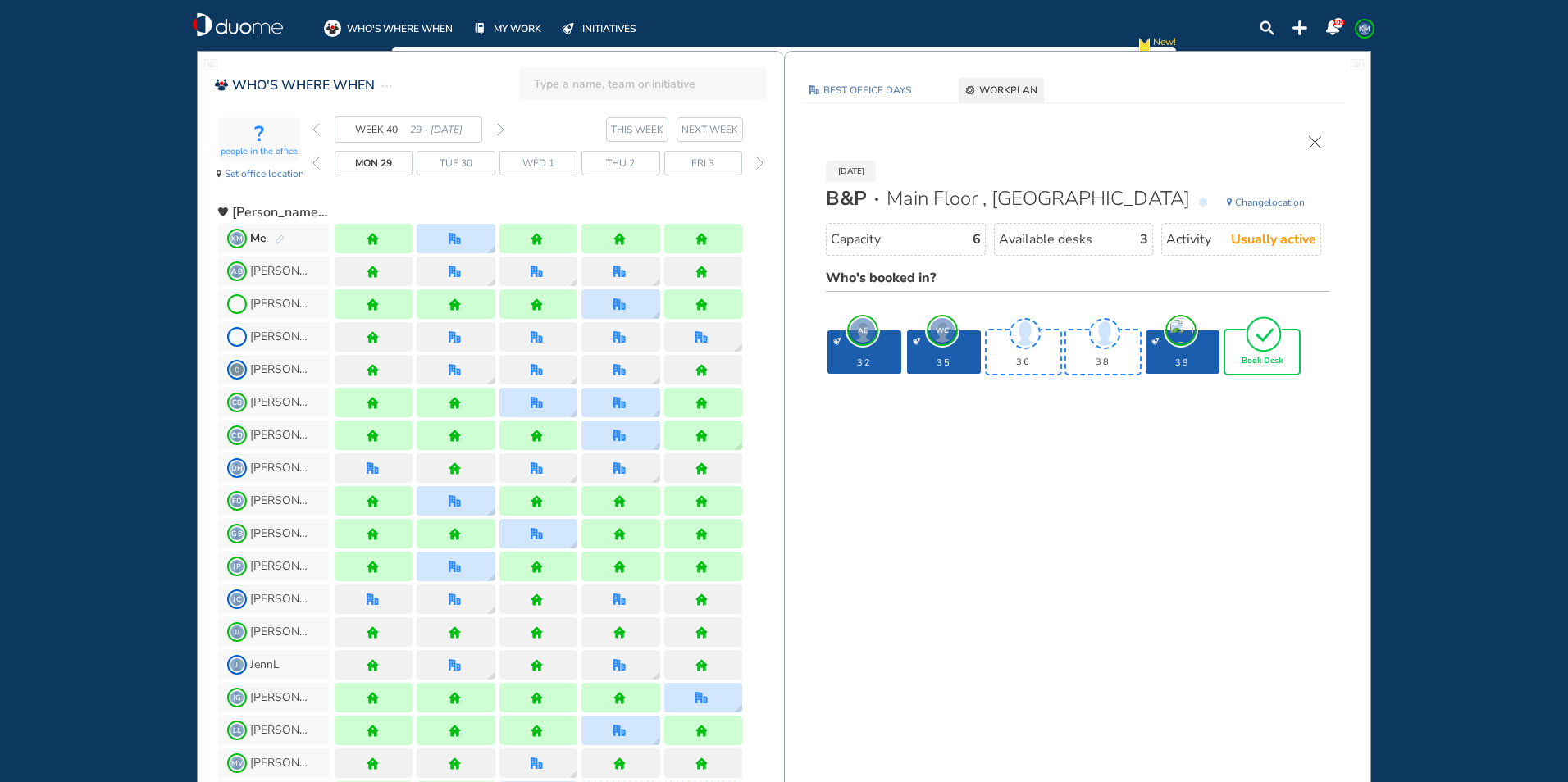
click at [1257, 356] on span "Book Desk" at bounding box center [1262, 361] width 41 height 10
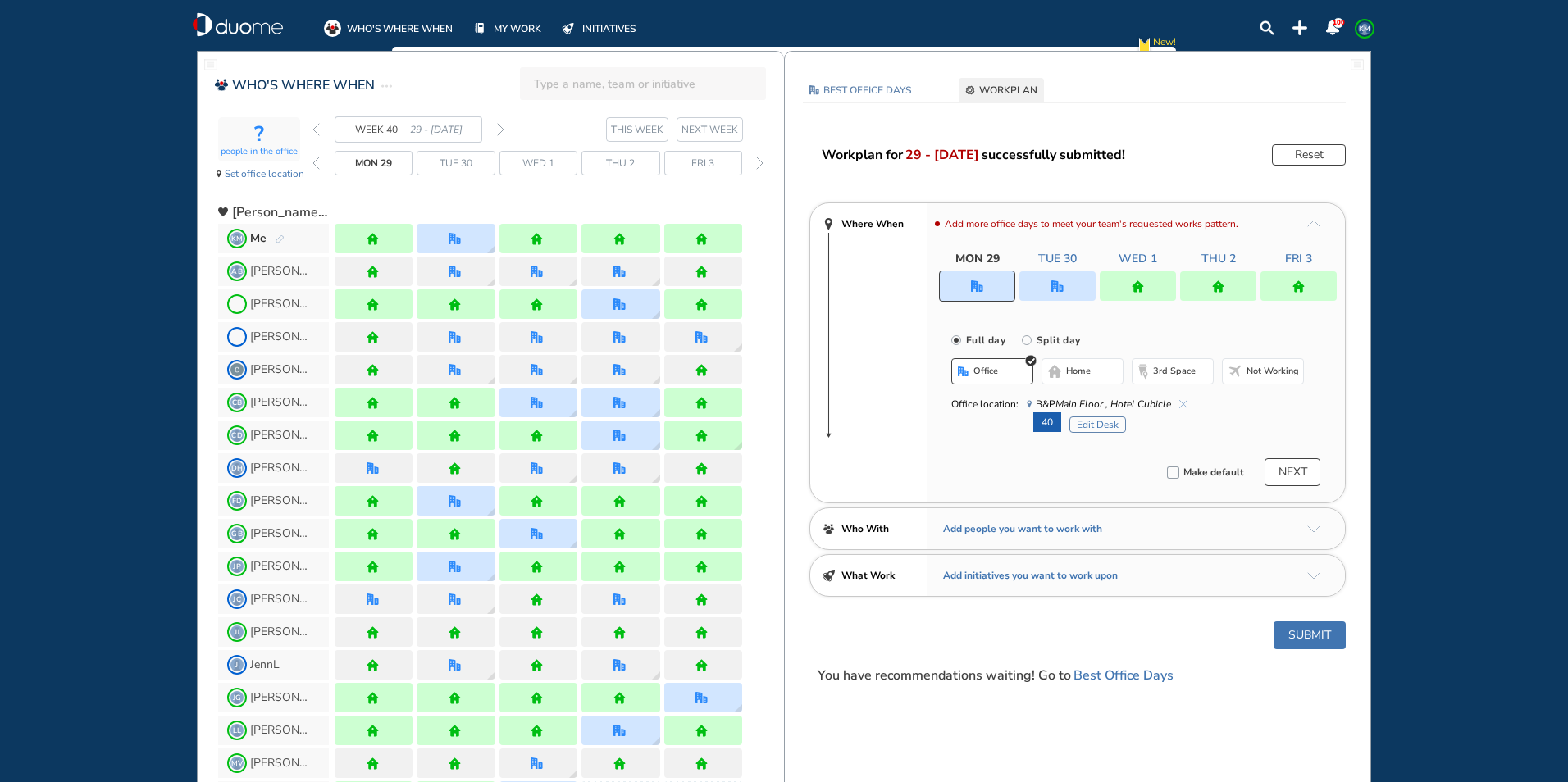
click at [1312, 636] on button "Submit" at bounding box center [1310, 635] width 72 height 28
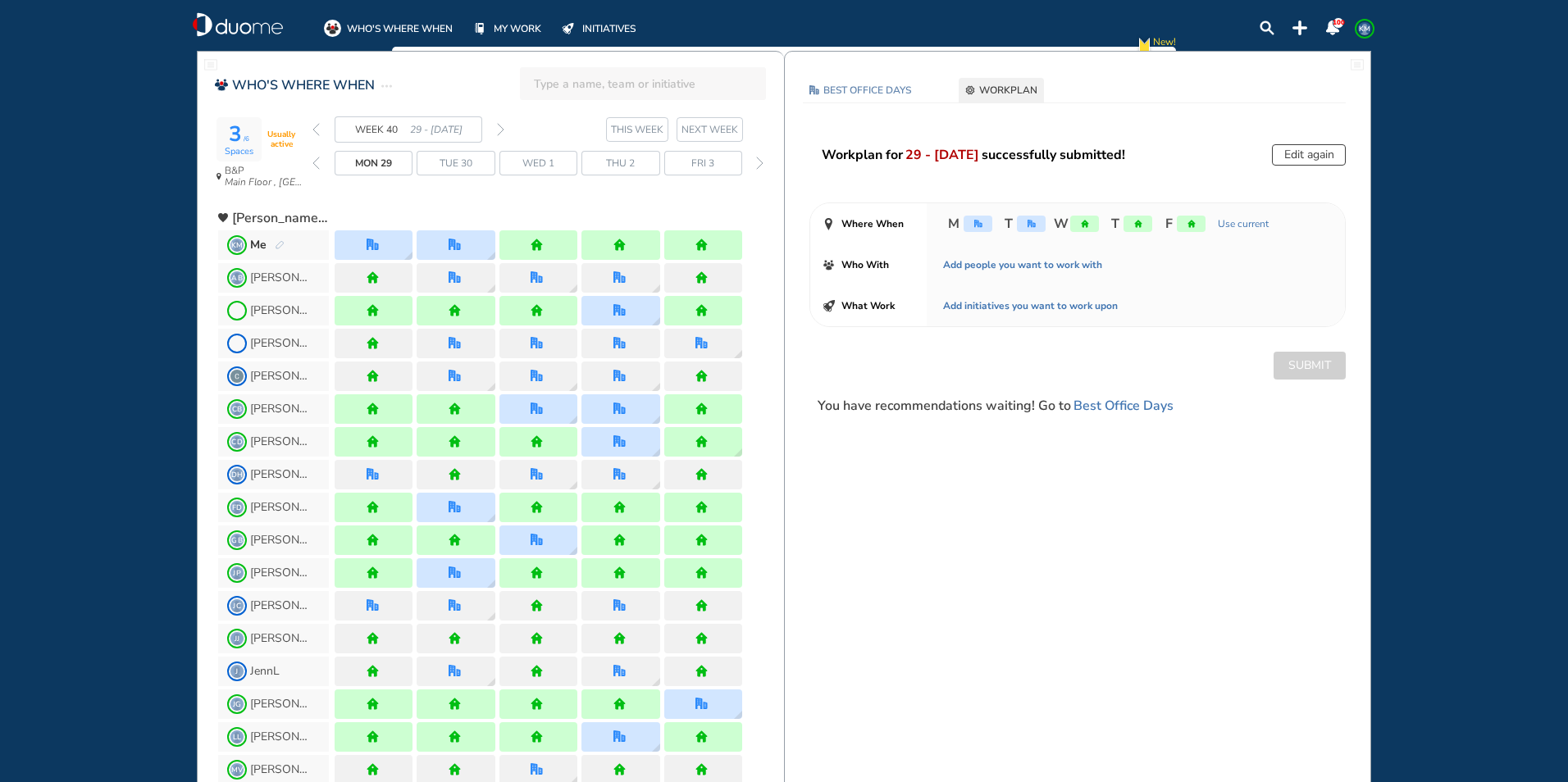
click at [500, 128] on img "forward week" at bounding box center [501, 129] width 8 height 13
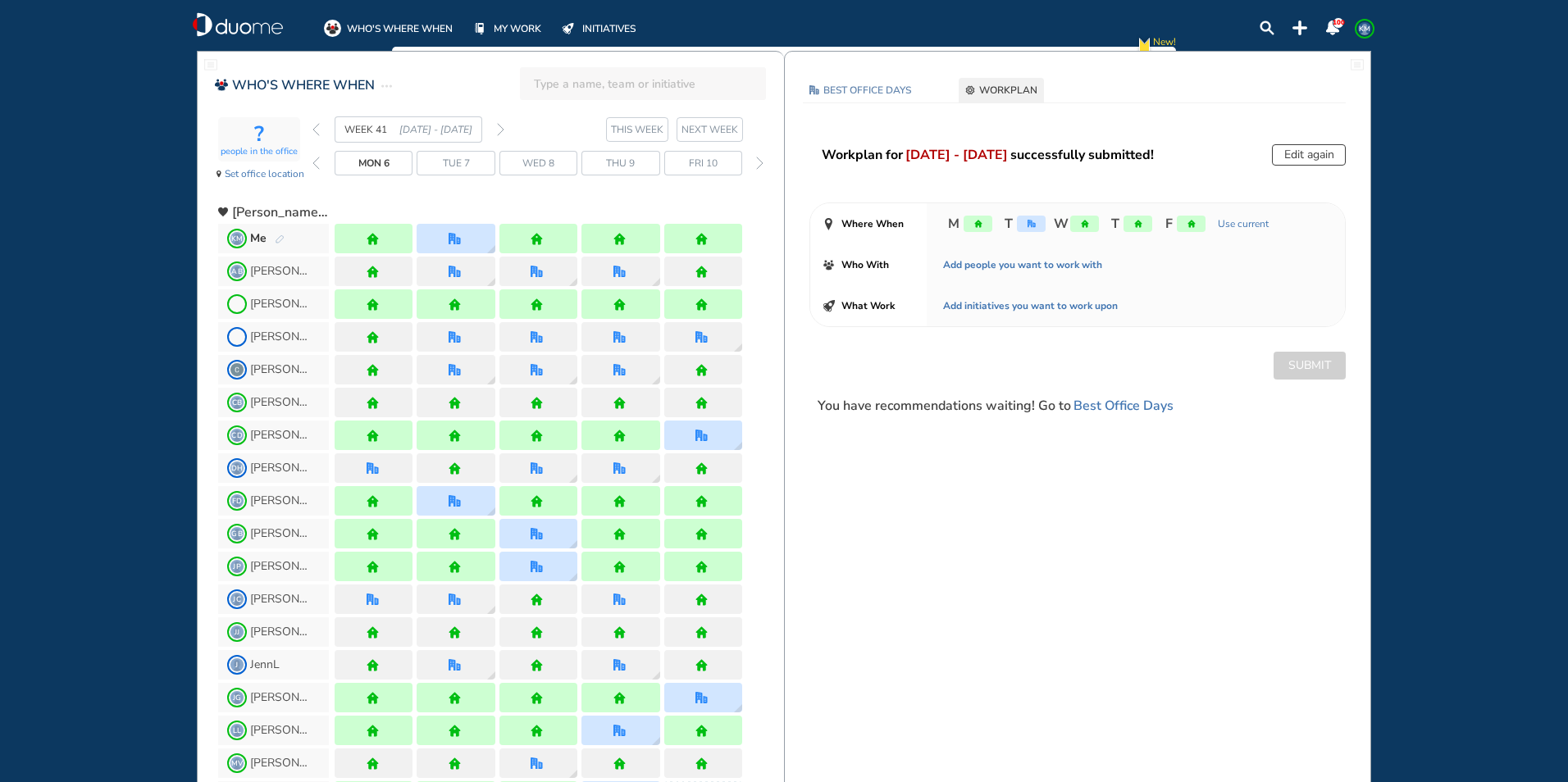
click at [280, 242] on img "pen-edit" at bounding box center [280, 240] width 10 height 11
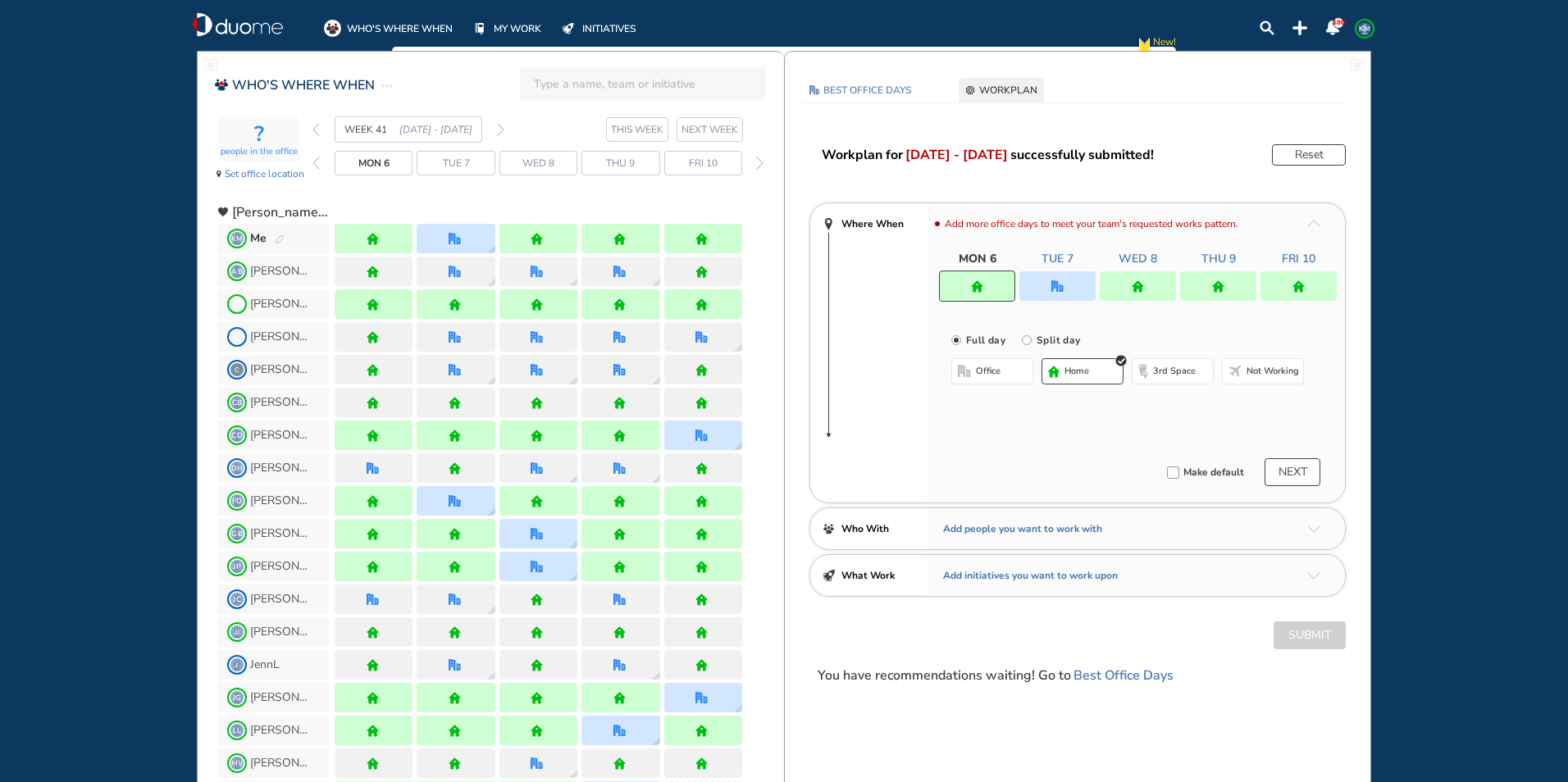
click at [1047, 294] on div at bounding box center [1058, 286] width 76 height 29
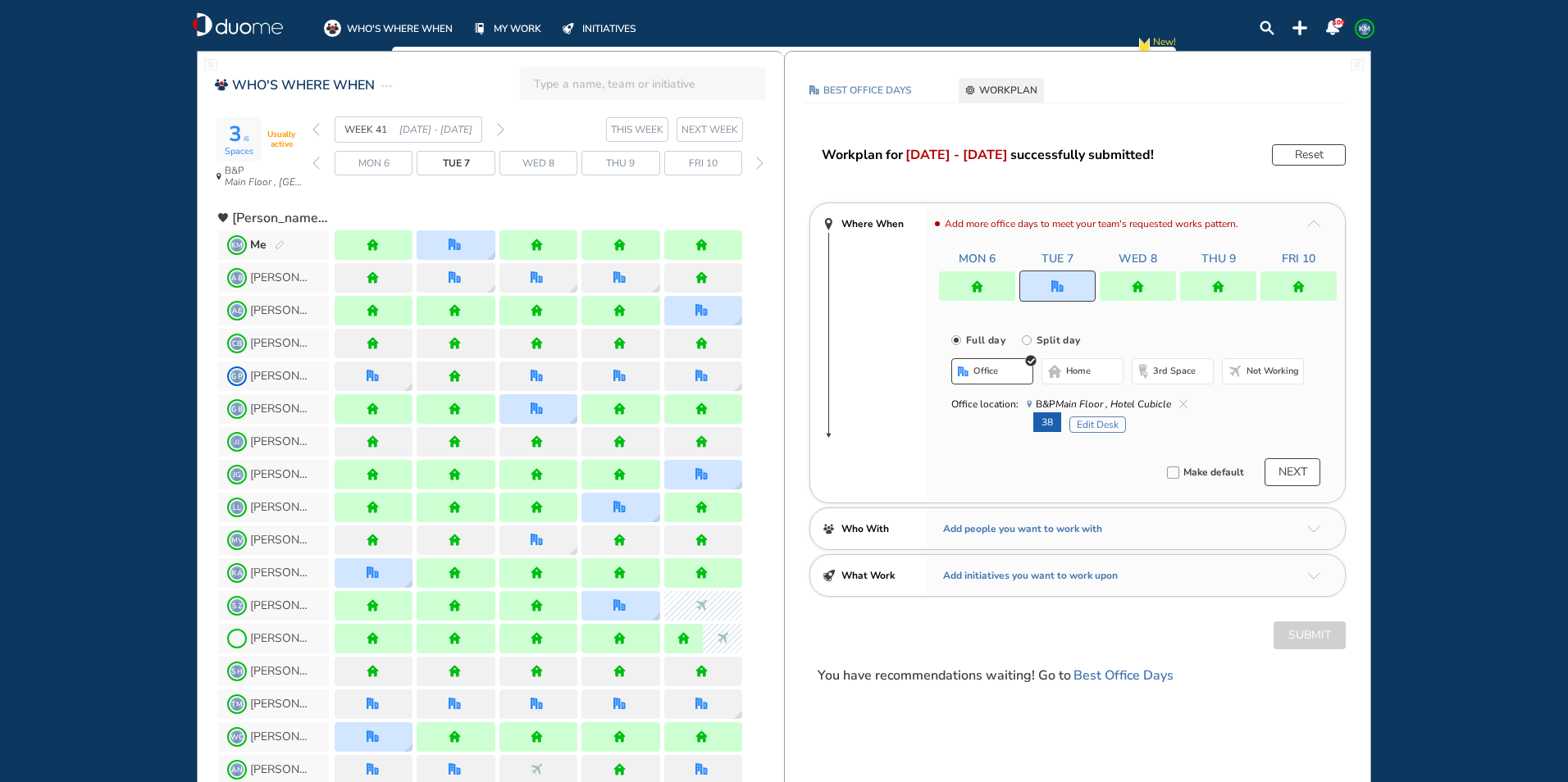
click at [1103, 428] on button "Edit Desk" at bounding box center [1098, 425] width 56 height 17
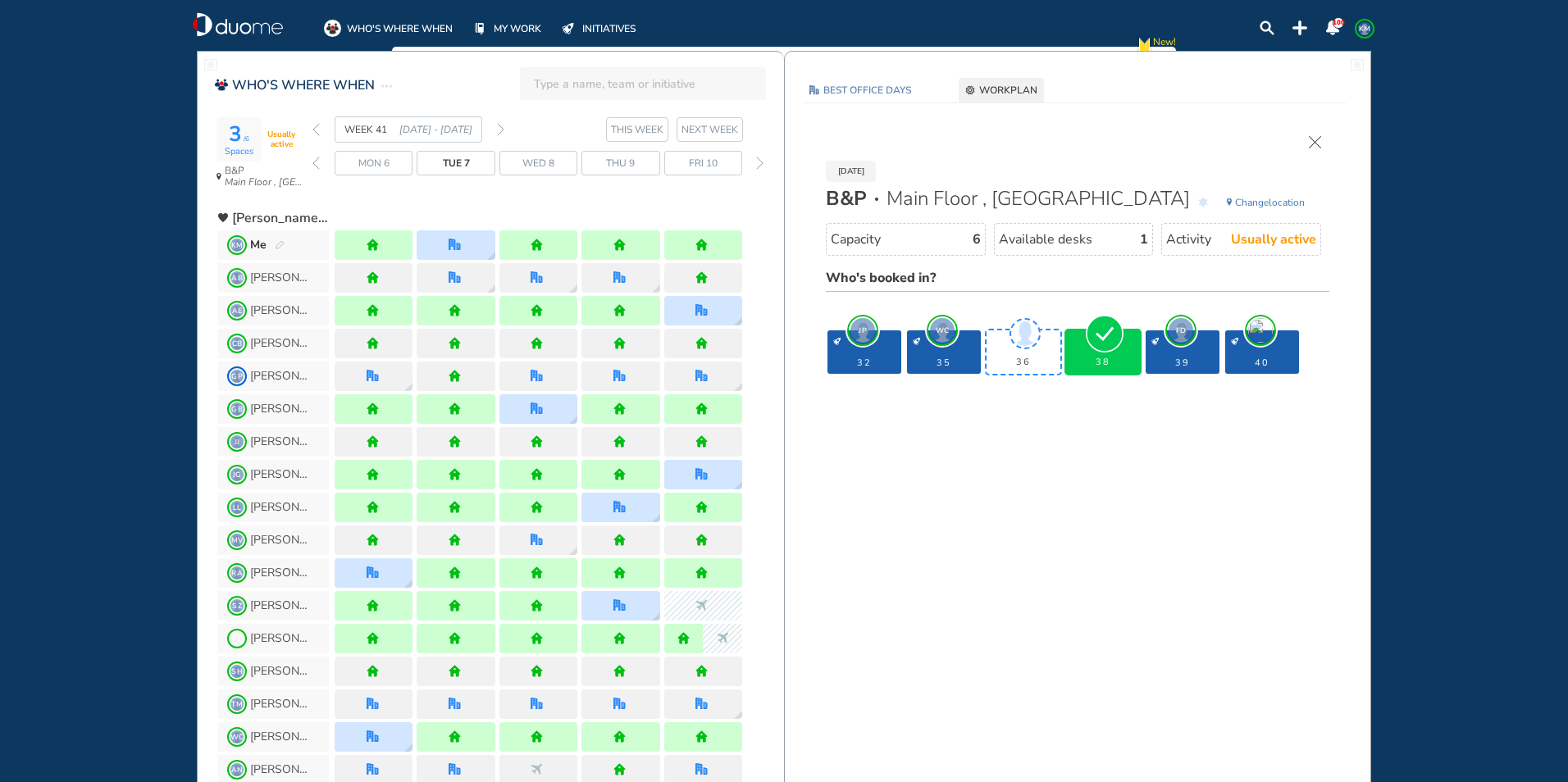
click at [1313, 142] on img "cross-thin" at bounding box center [1315, 142] width 13 height 13
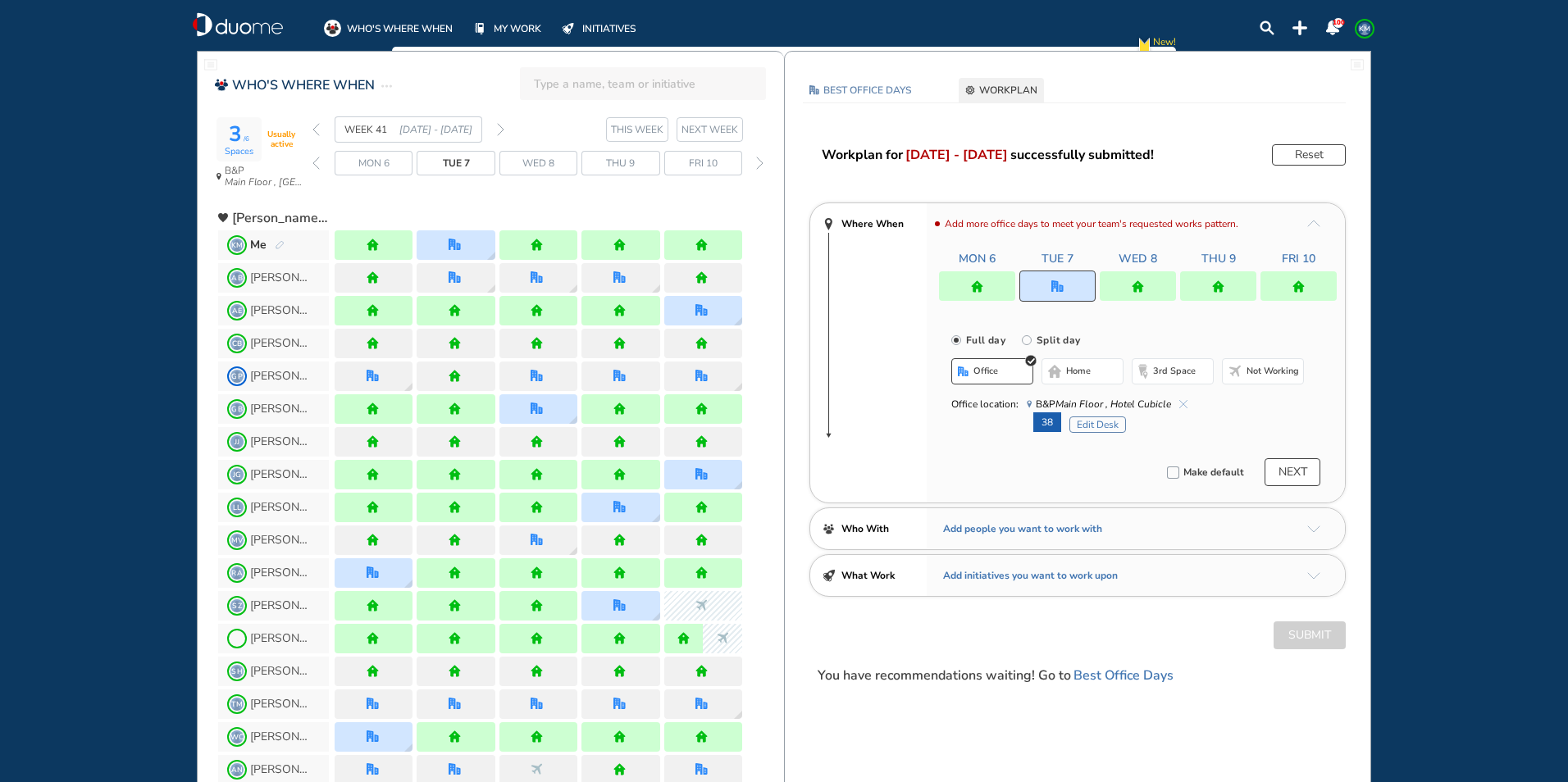
drag, startPoint x: 501, startPoint y: 123, endPoint x: 492, endPoint y: 127, distance: 9.8
click at [501, 124] on img "forward week" at bounding box center [501, 129] width 8 height 13
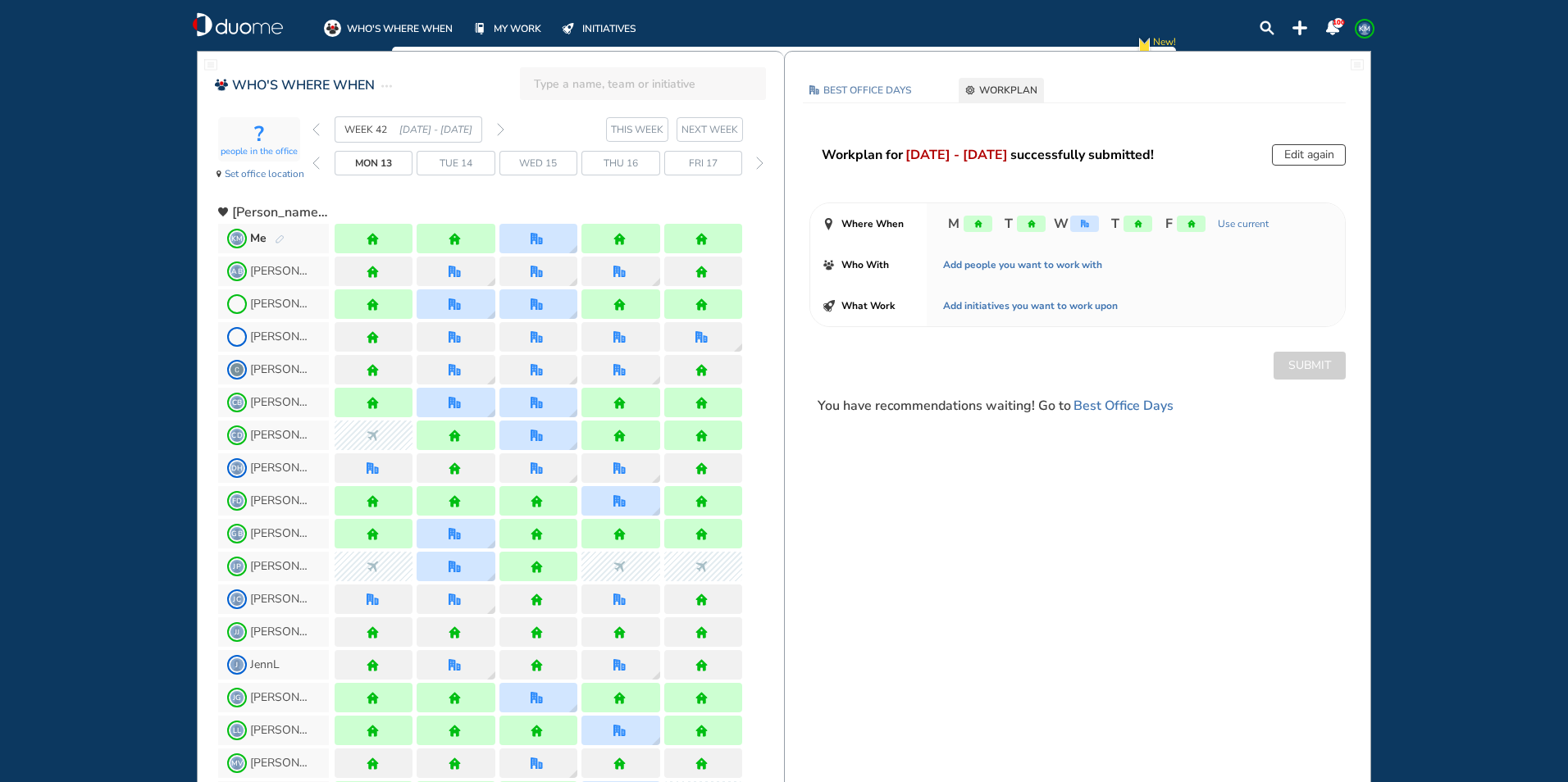
click at [283, 238] on img "pen-edit" at bounding box center [280, 240] width 10 height 11
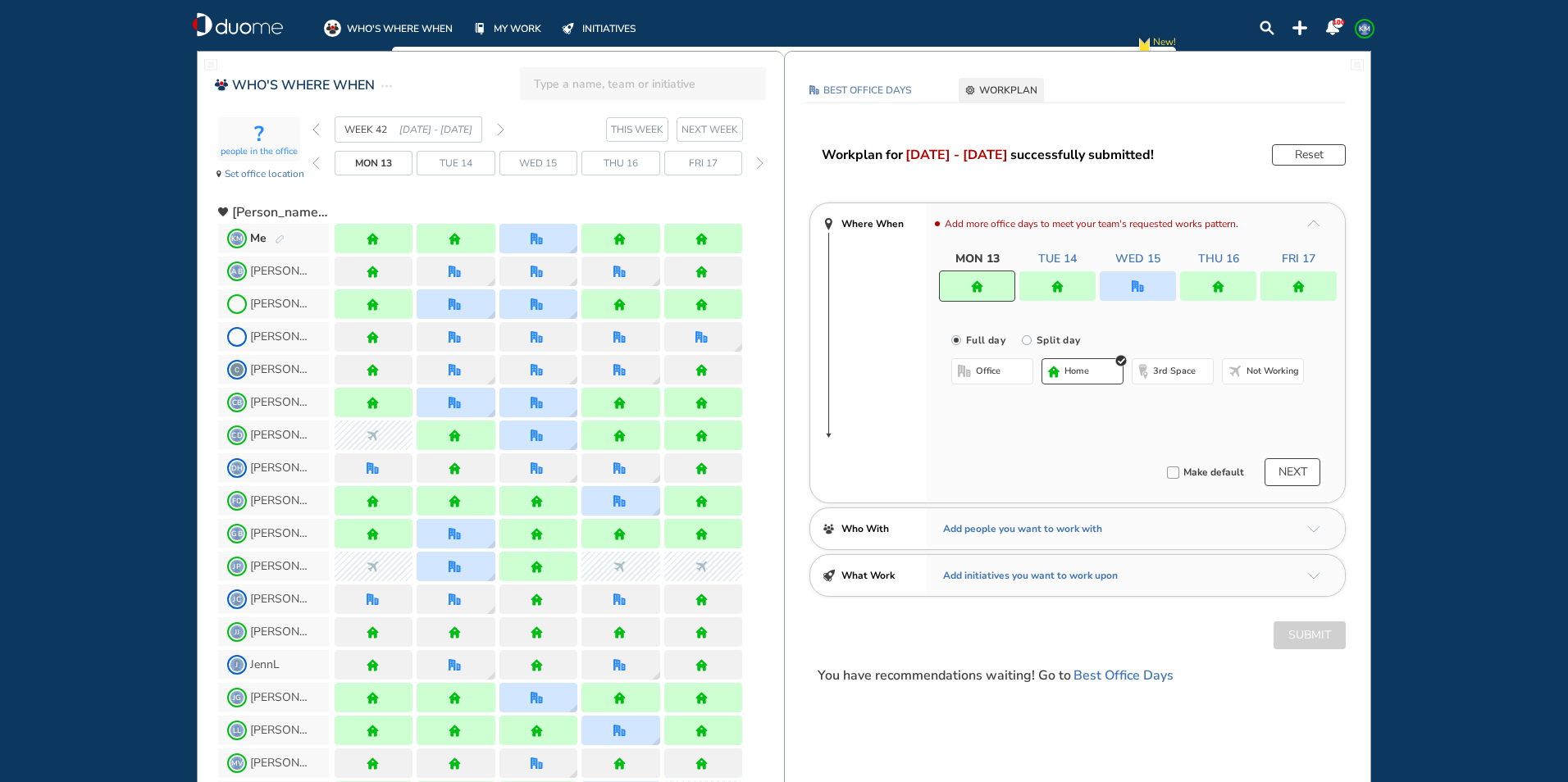
click at [1119, 288] on div at bounding box center [1138, 286] width 76 height 29
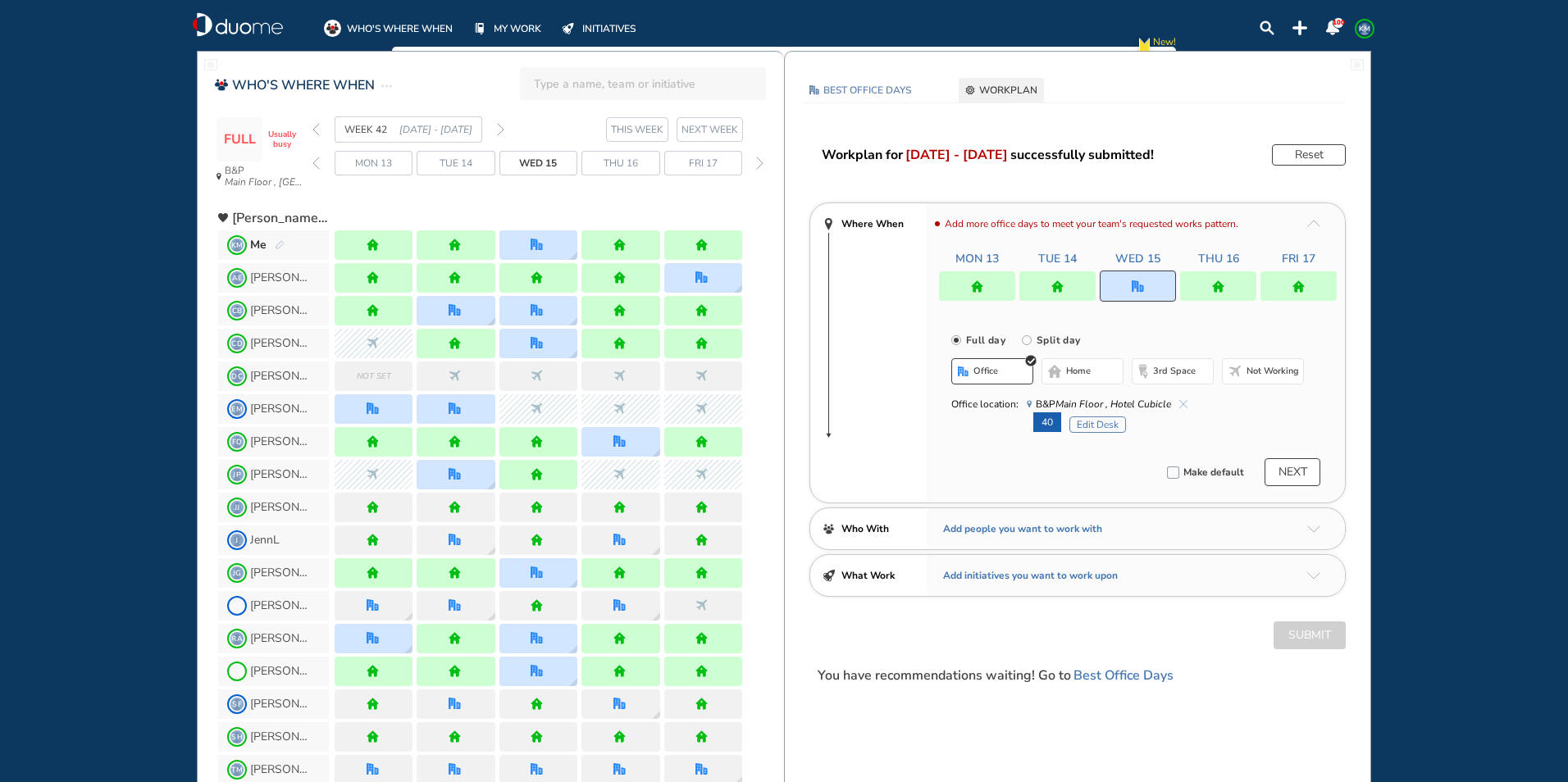
click at [1100, 428] on button "Edit Desk" at bounding box center [1098, 425] width 56 height 17
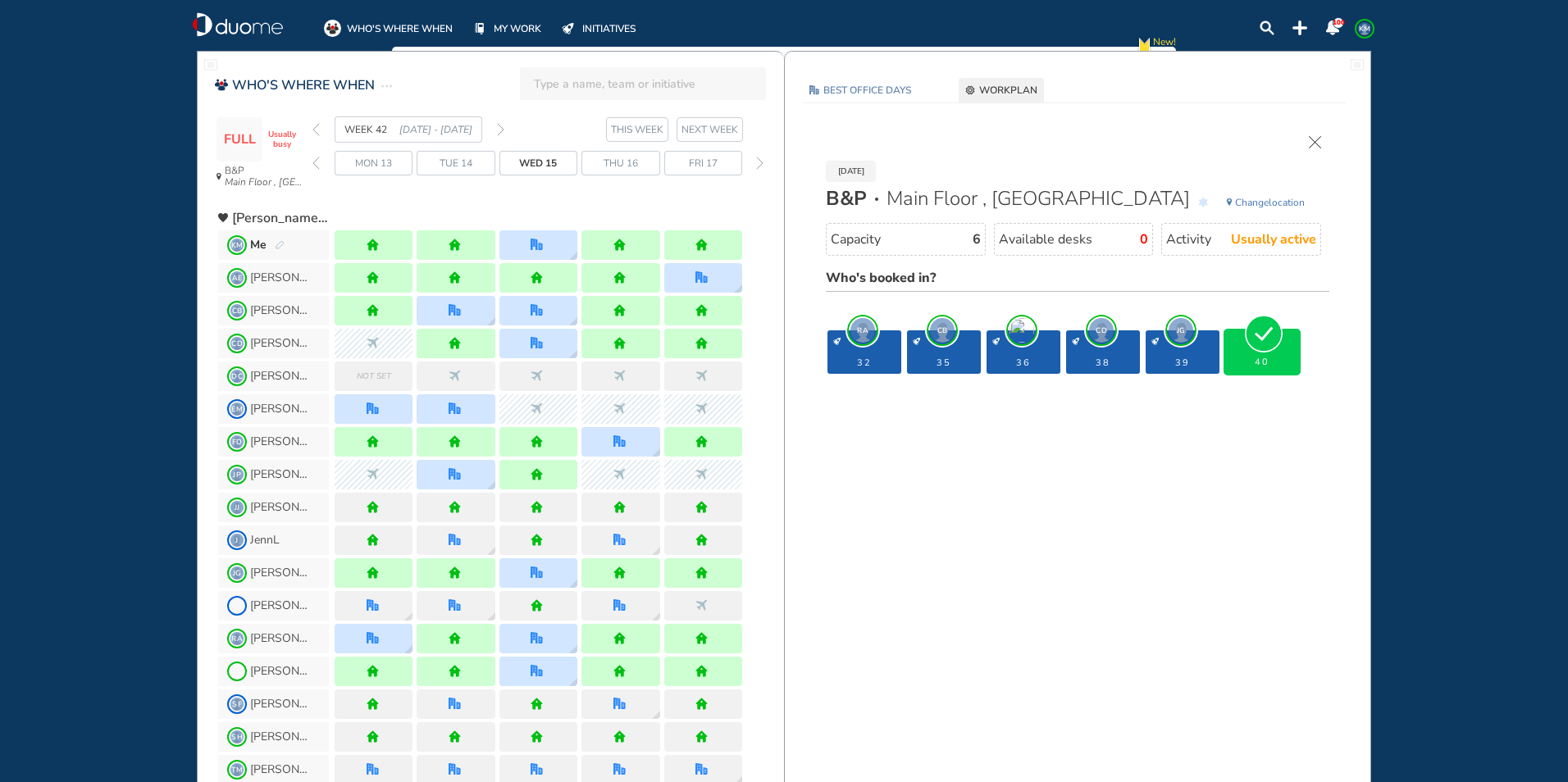
click at [285, 242] on span "KM Me" at bounding box center [274, 245] width 111 height 29
click at [1312, 139] on img "cross-thin" at bounding box center [1315, 142] width 13 height 13
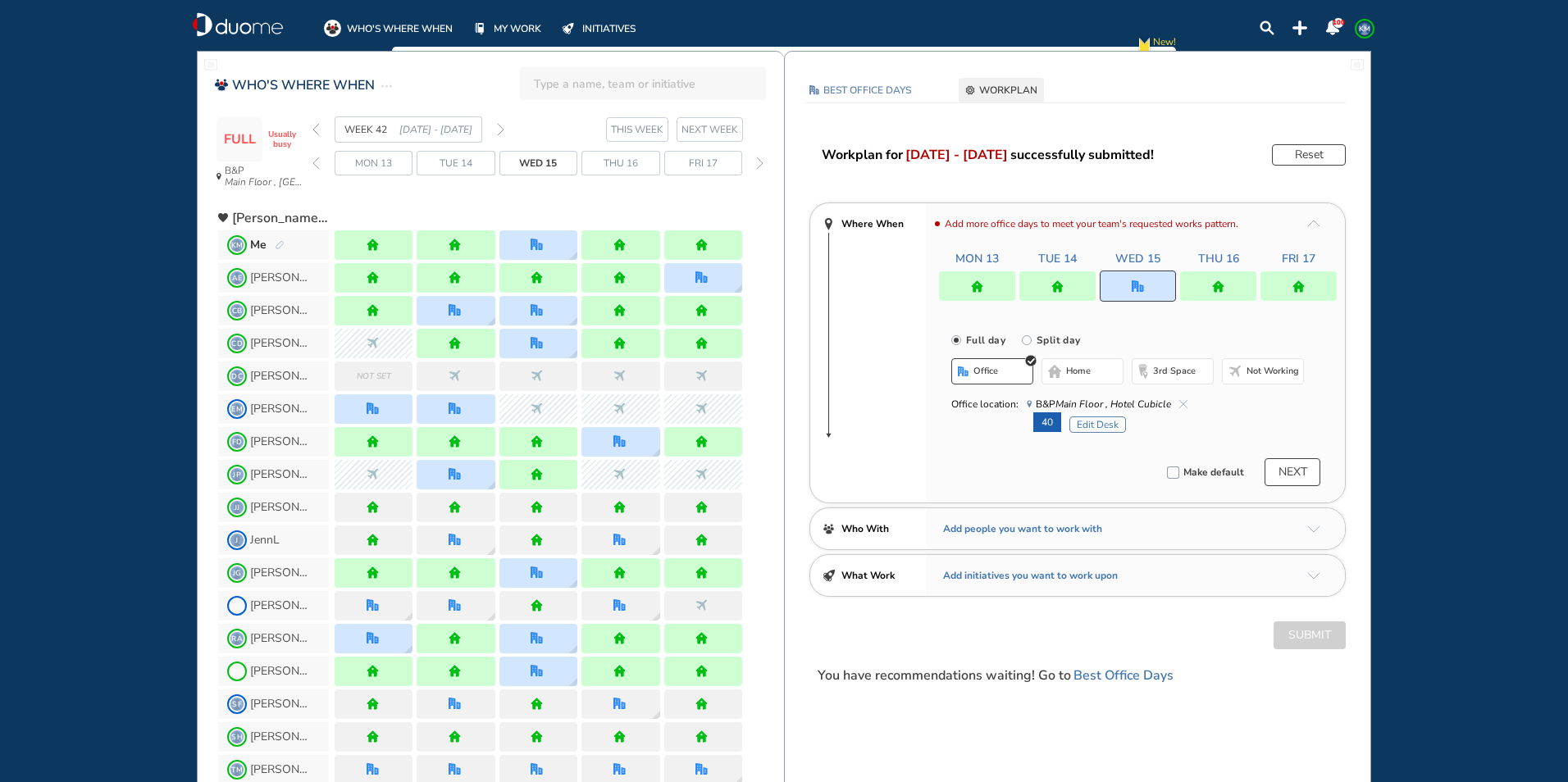
click at [1137, 280] on img "office" at bounding box center [1138, 286] width 13 height 13
click at [1182, 403] on img "cross-thin-blue" at bounding box center [1183, 404] width 8 height 8
click at [1083, 371] on span "home" at bounding box center [1078, 371] width 24 height 13
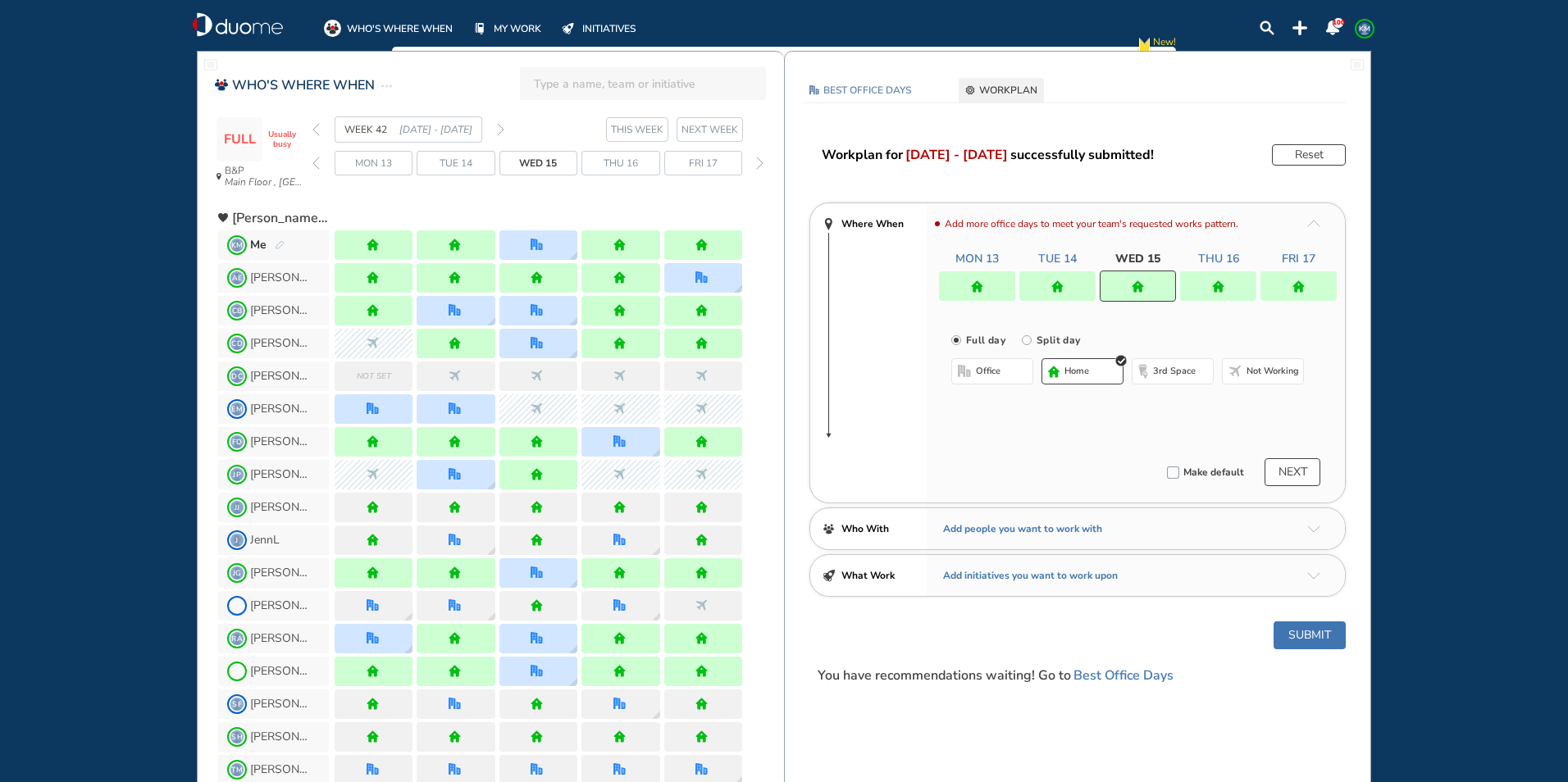
click at [1295, 287] on img "home" at bounding box center [1298, 286] width 13 height 13
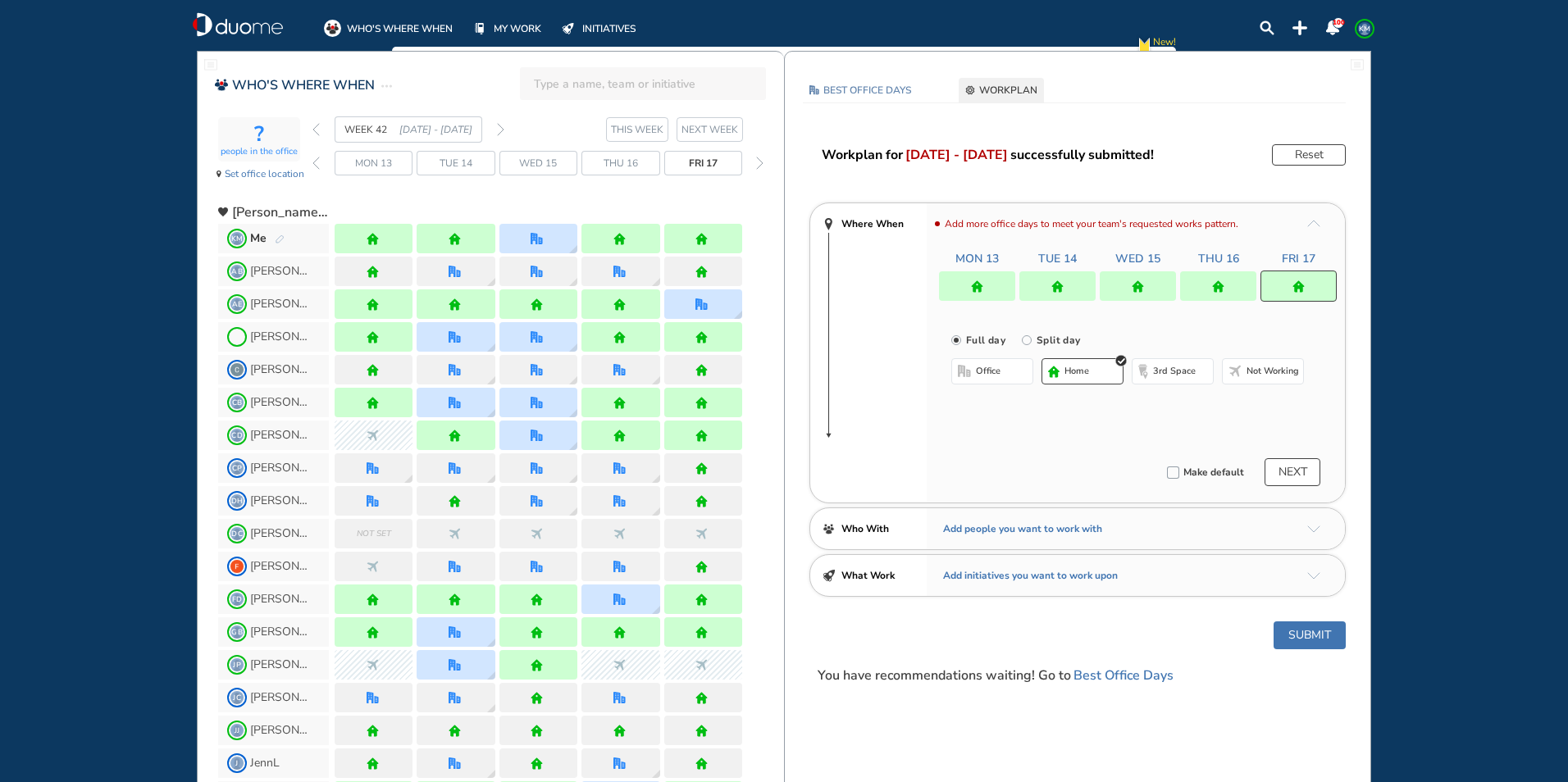
click at [961, 374] on img "office-bdbdbd" at bounding box center [964, 371] width 13 height 13
click at [1157, 401] on img "cross-thin-blue" at bounding box center [1160, 404] width 8 height 8
click at [989, 403] on button "Select location" at bounding box center [994, 404] width 65 height 17
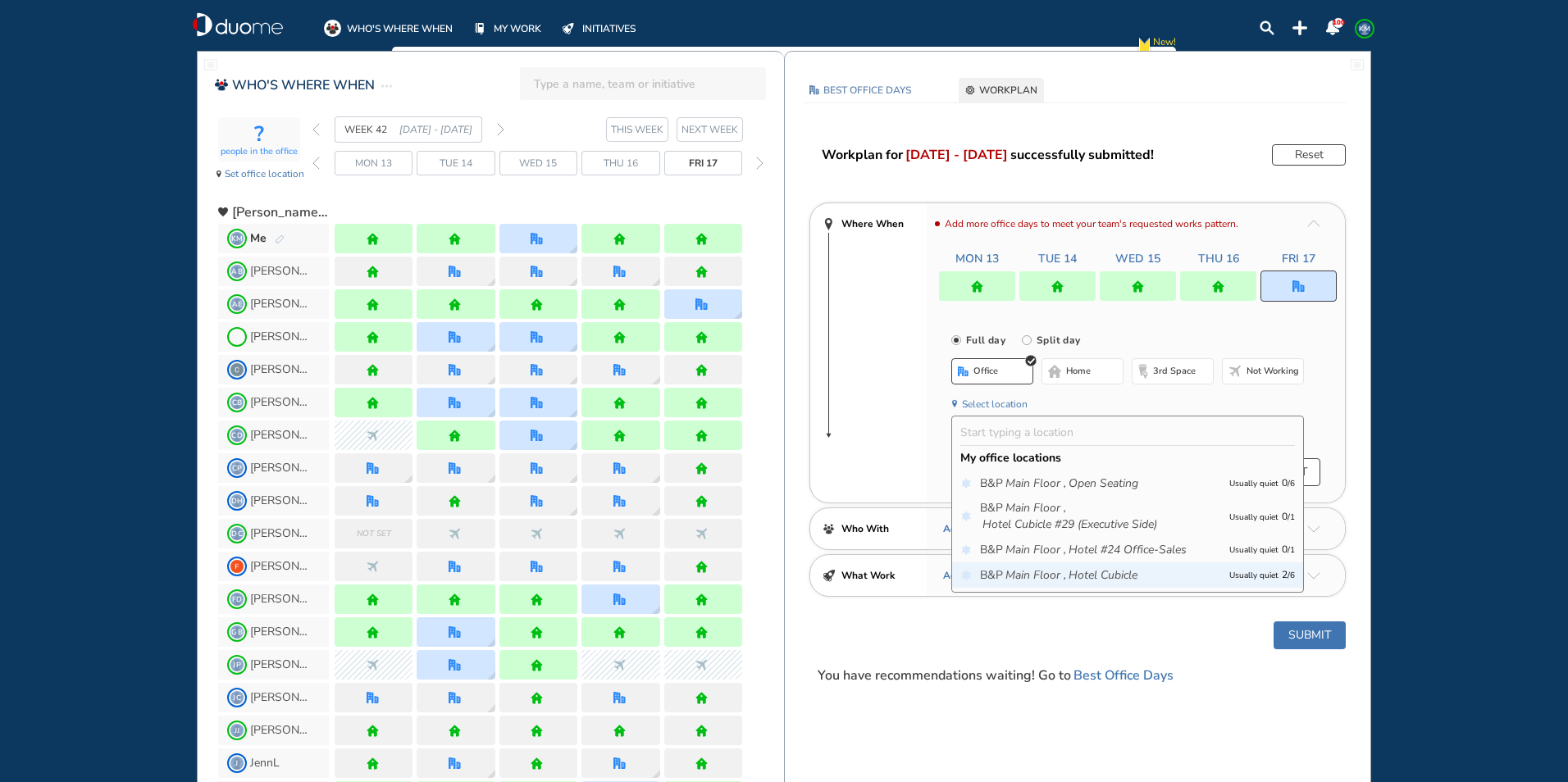
click at [1021, 572] on icon "Main Floor ," at bounding box center [1035, 576] width 60 height 17
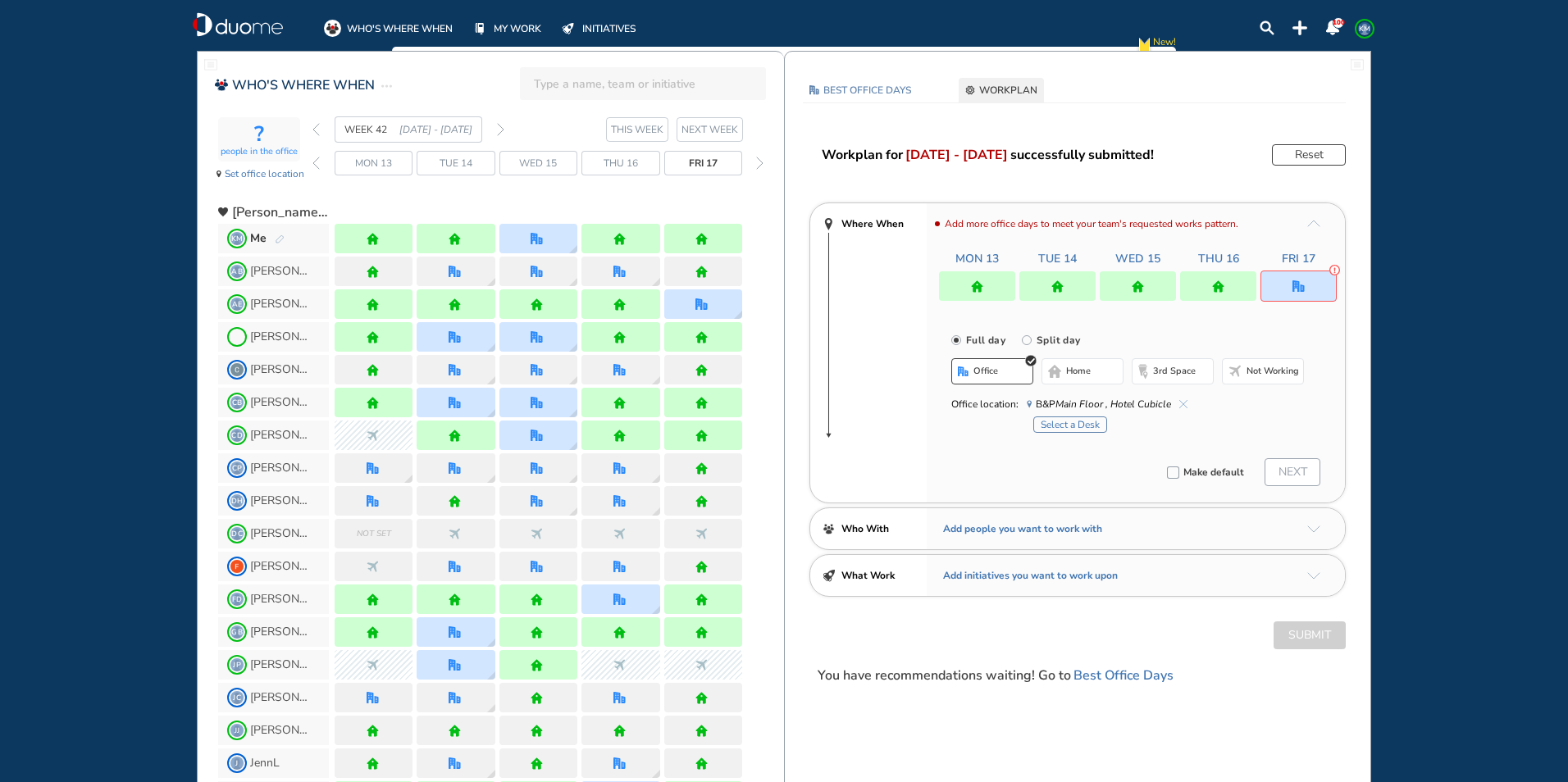
click at [1073, 418] on button "Select a Desk" at bounding box center [1070, 425] width 74 height 17
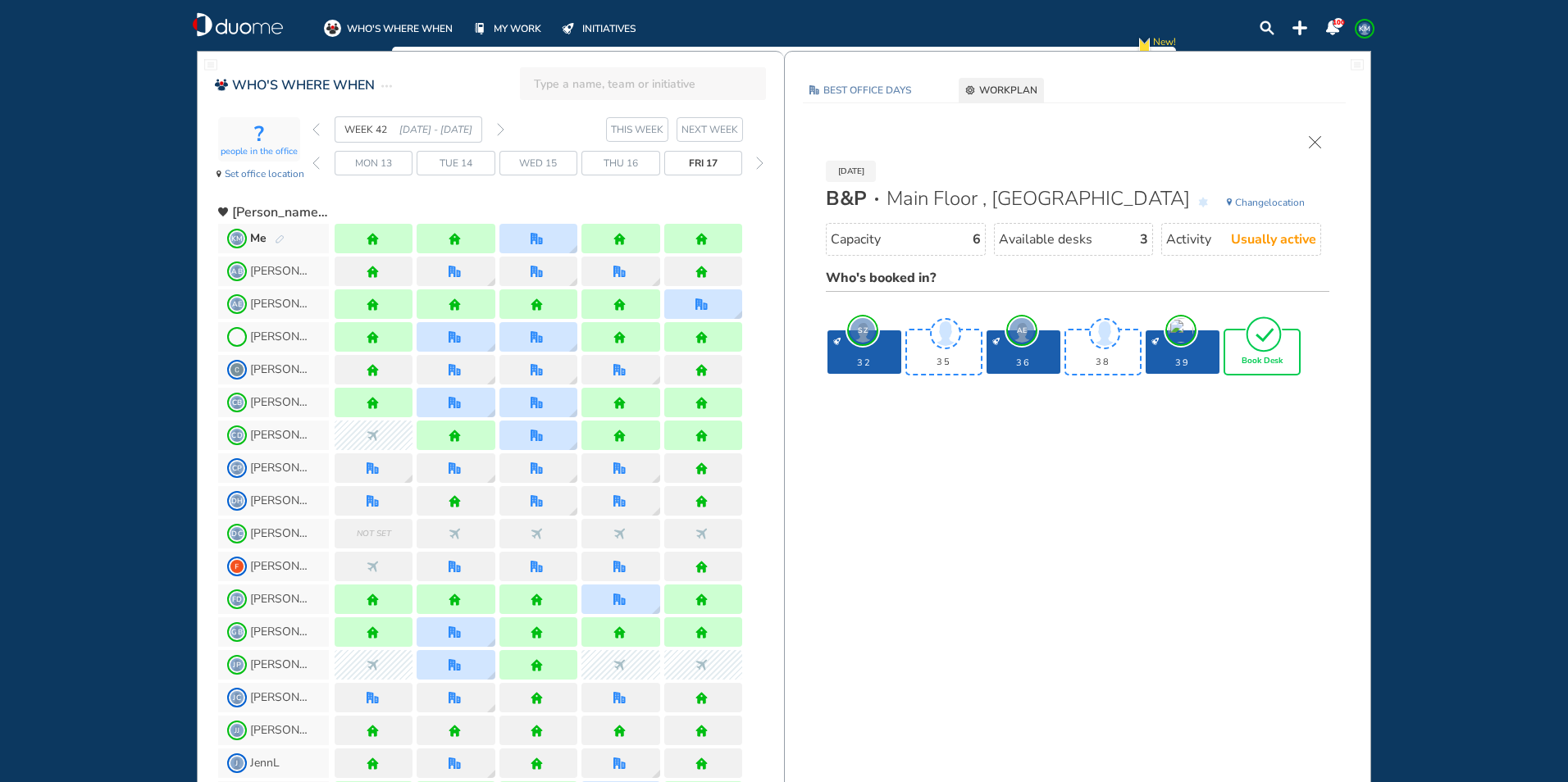
drag, startPoint x: 1260, startPoint y: 354, endPoint x: 1269, endPoint y: 351, distance: 9.5
click at [1264, 351] on img "tick-rounded-outline" at bounding box center [1263, 334] width 38 height 39
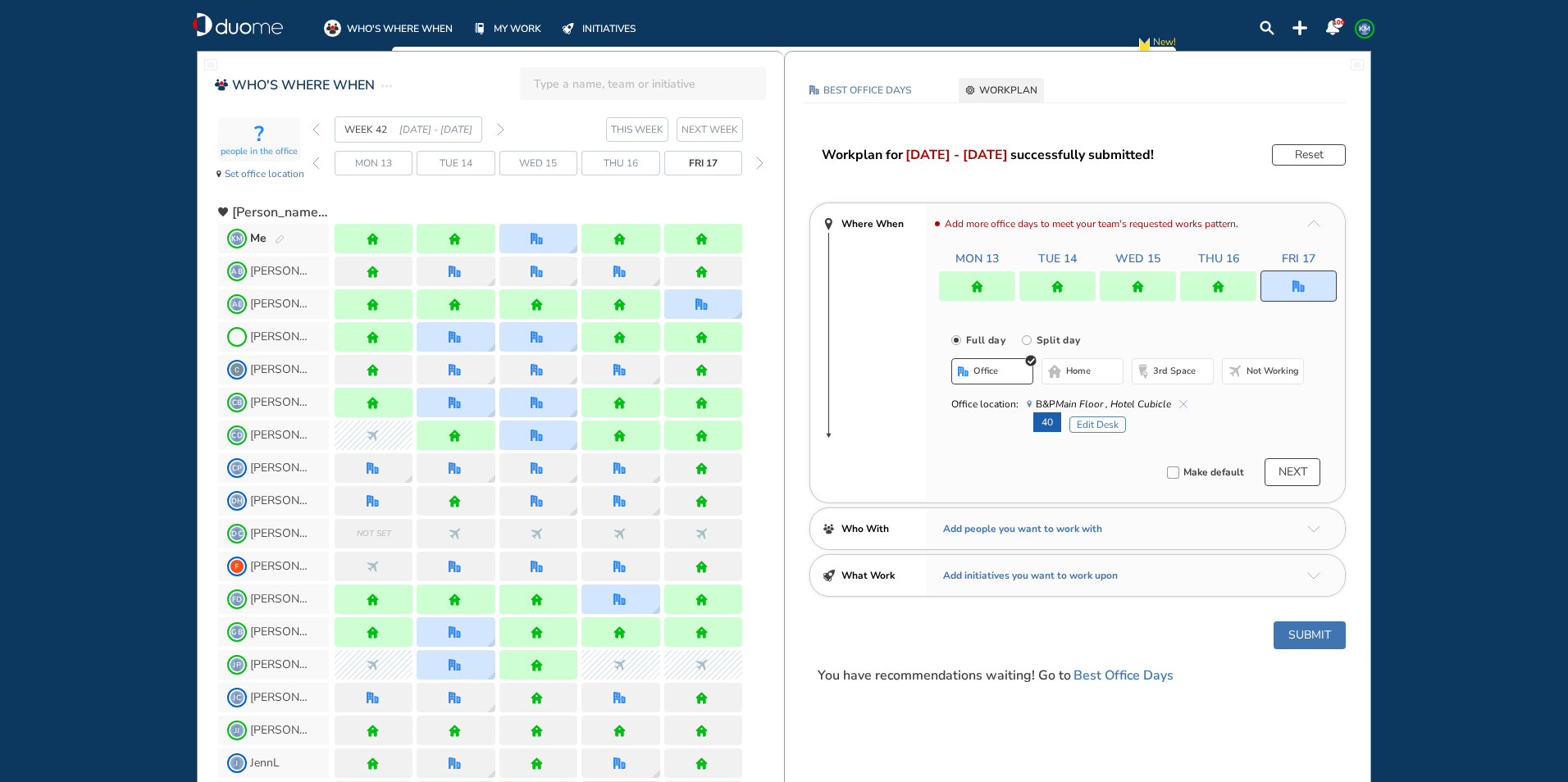
drag, startPoint x: 1315, startPoint y: 635, endPoint x: 1307, endPoint y: 633, distance: 8.2
click at [1315, 634] on button "Submit" at bounding box center [1310, 635] width 72 height 28
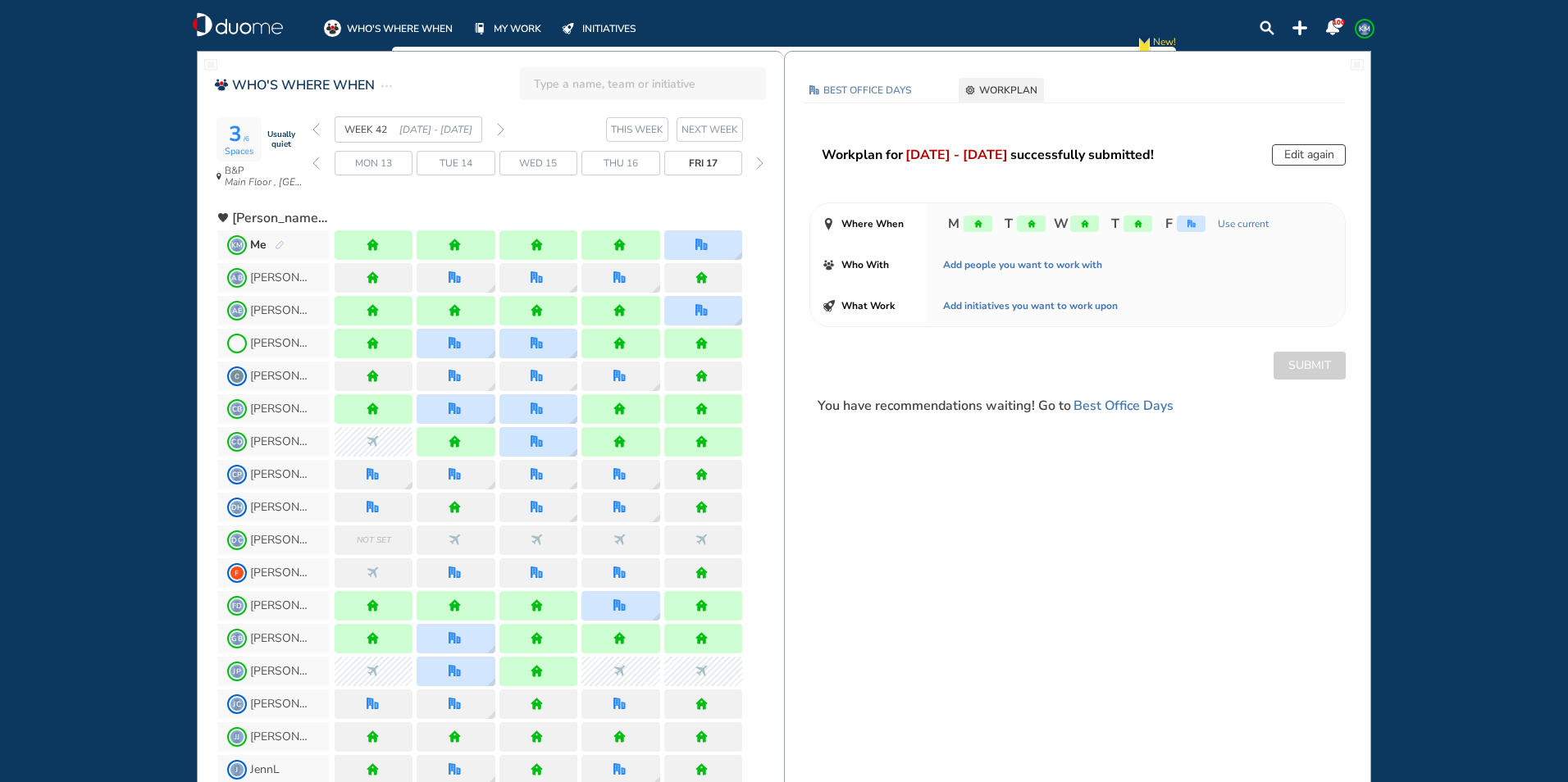
click at [503, 123] on img "forward week" at bounding box center [501, 129] width 8 height 13
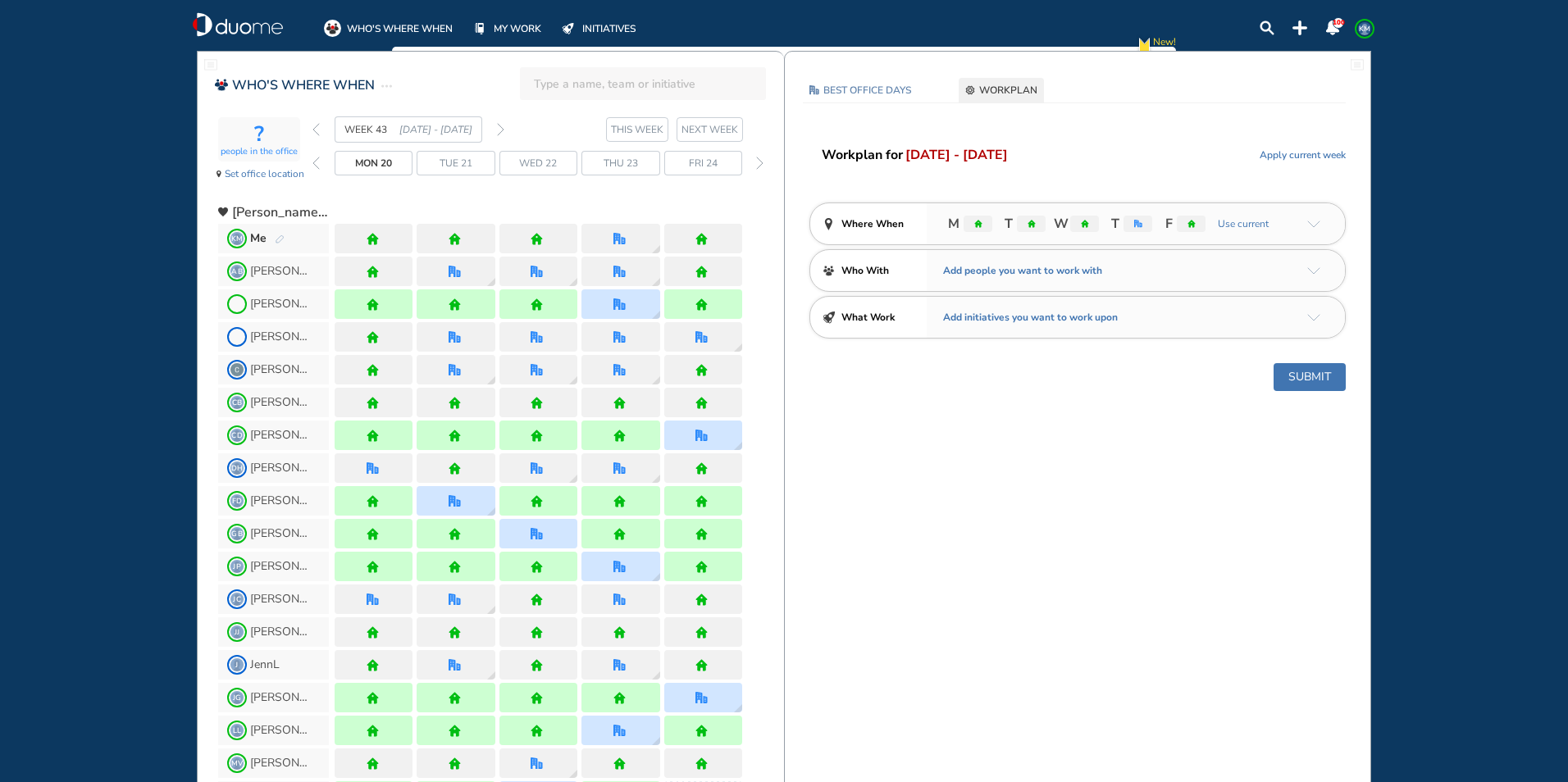
click at [277, 236] on img "pen-edit" at bounding box center [280, 240] width 10 height 11
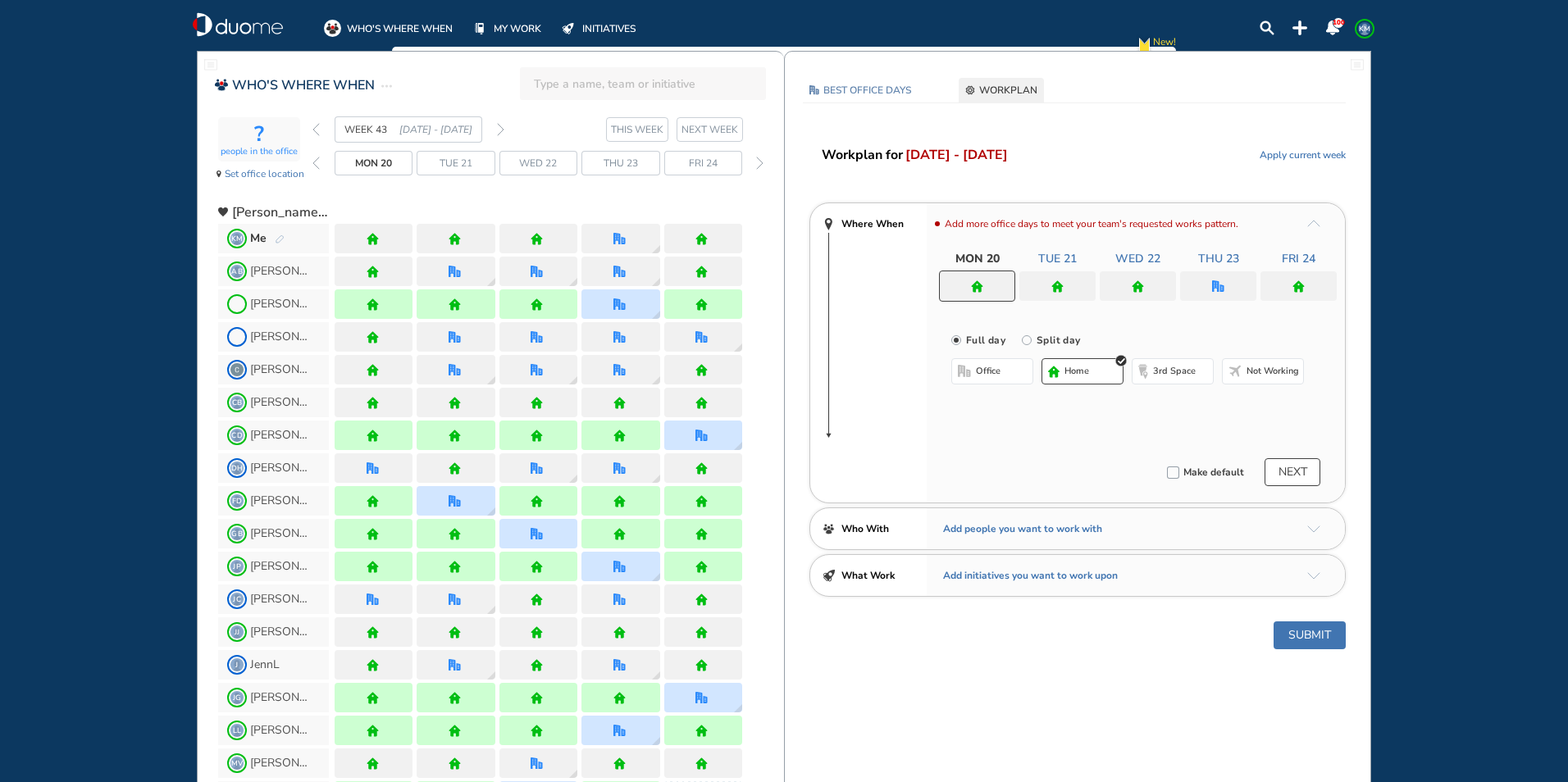
click at [1227, 278] on div at bounding box center [1218, 286] width 76 height 29
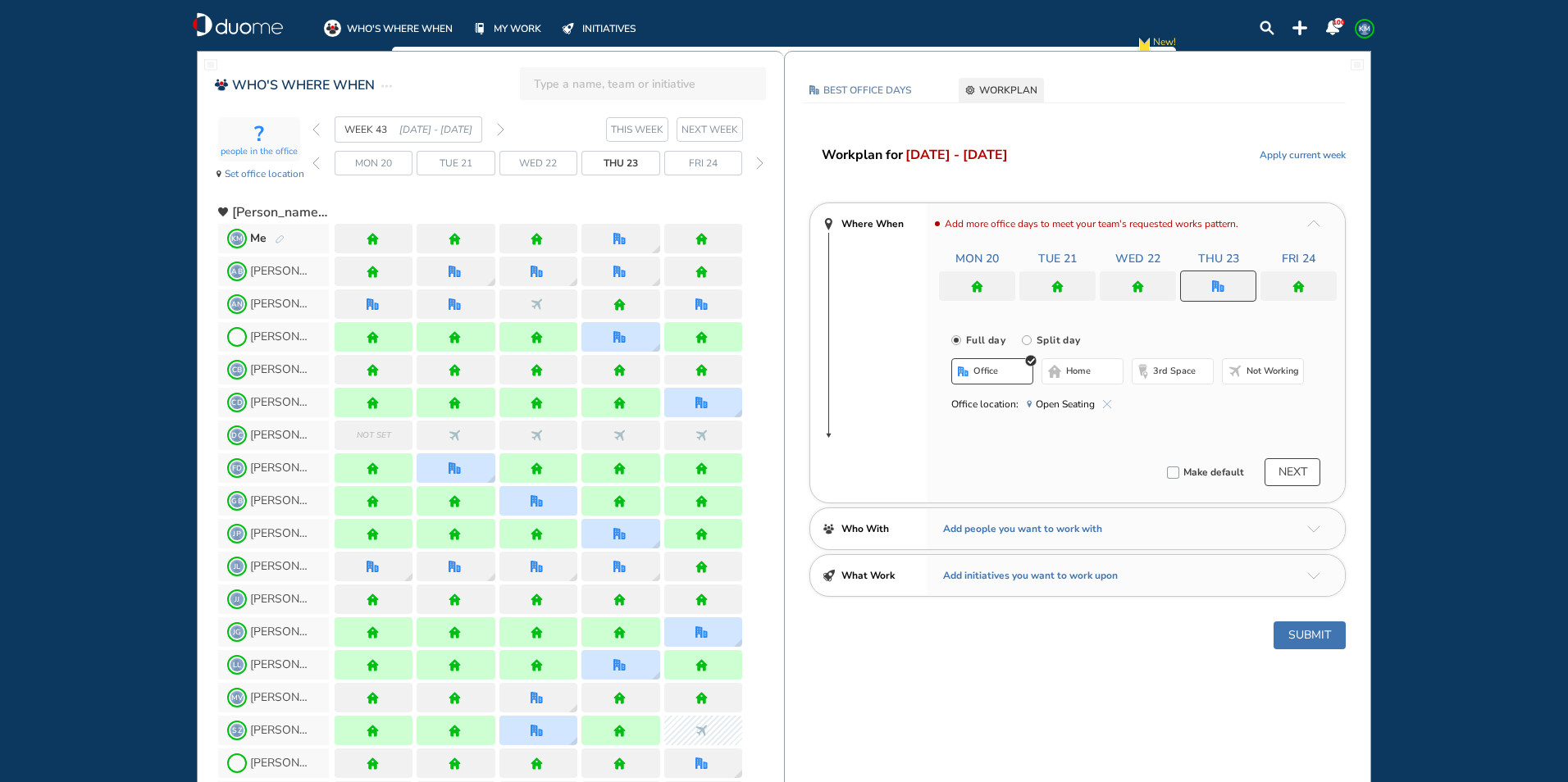
click at [1105, 402] on img "cross-thin-blue" at bounding box center [1107, 404] width 8 height 8
click at [1083, 363] on button "home" at bounding box center [1083, 371] width 82 height 26
click at [1139, 288] on img "home" at bounding box center [1138, 286] width 13 height 13
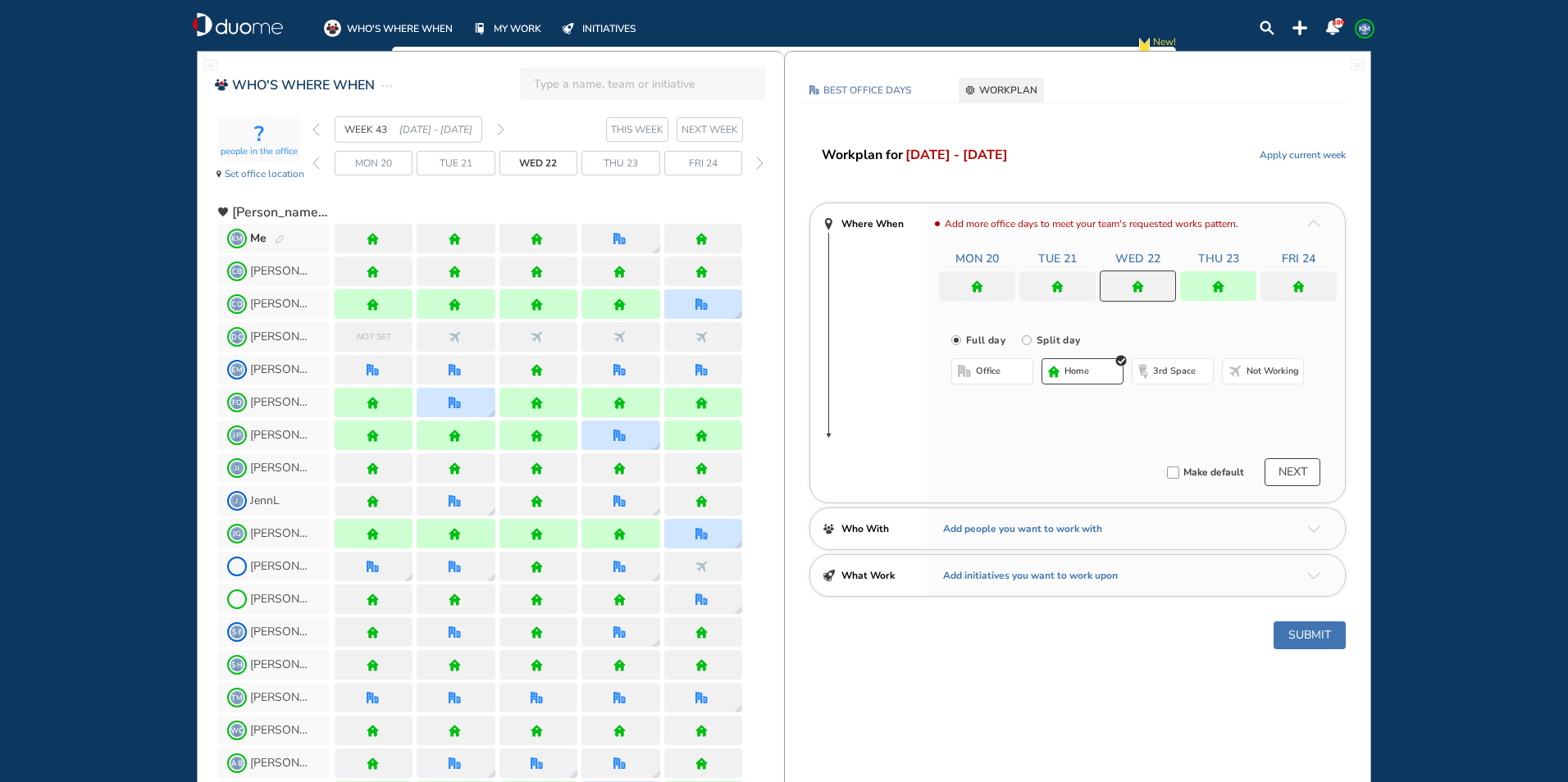
click at [969, 384] on button "office" at bounding box center [992, 371] width 82 height 26
click at [1156, 403] on img "cross-thin-blue" at bounding box center [1160, 404] width 8 height 8
click at [985, 402] on button "Select location" at bounding box center [994, 404] width 65 height 17
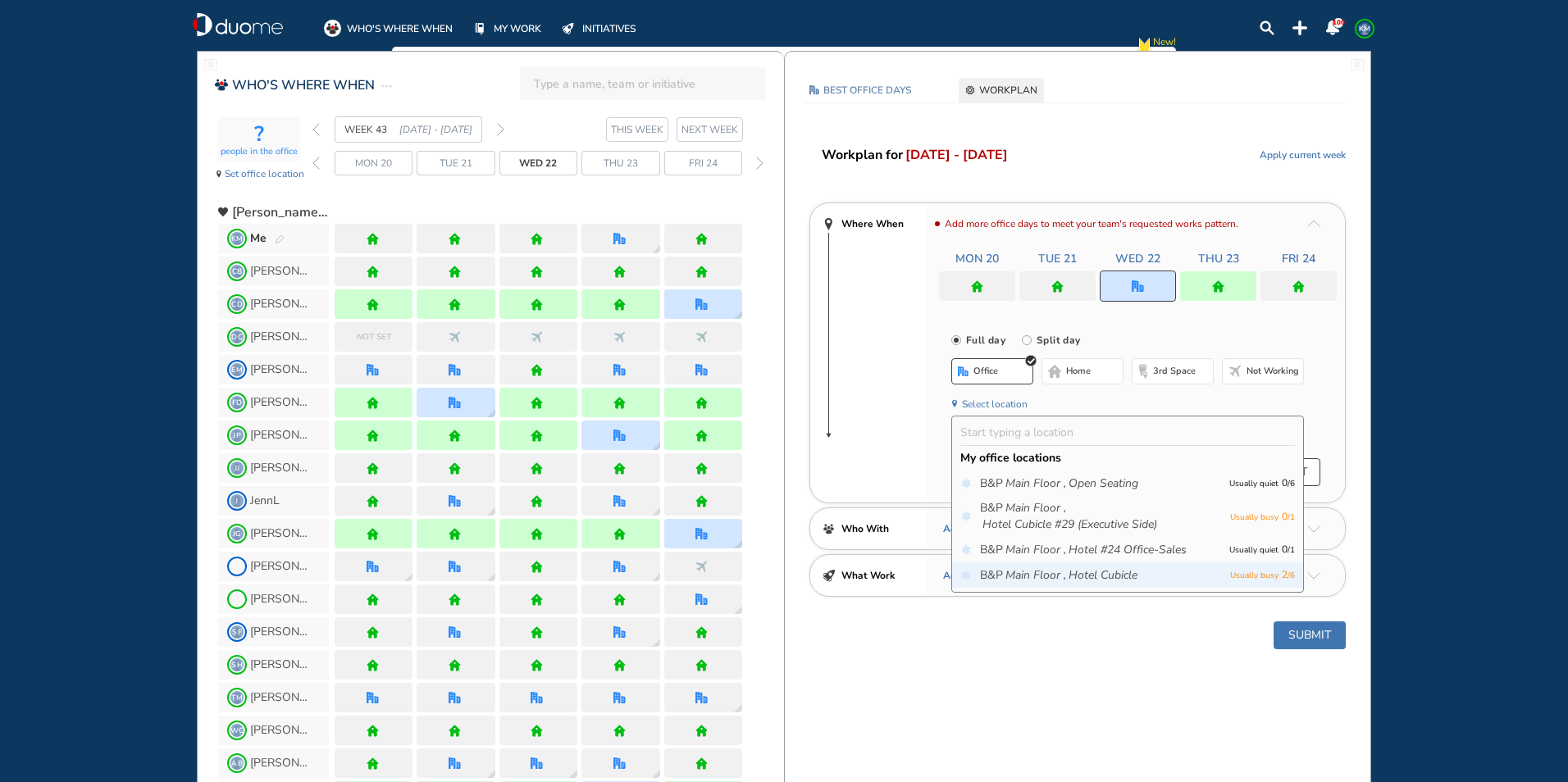
click at [1049, 576] on icon "Main Floor ," at bounding box center [1035, 576] width 60 height 17
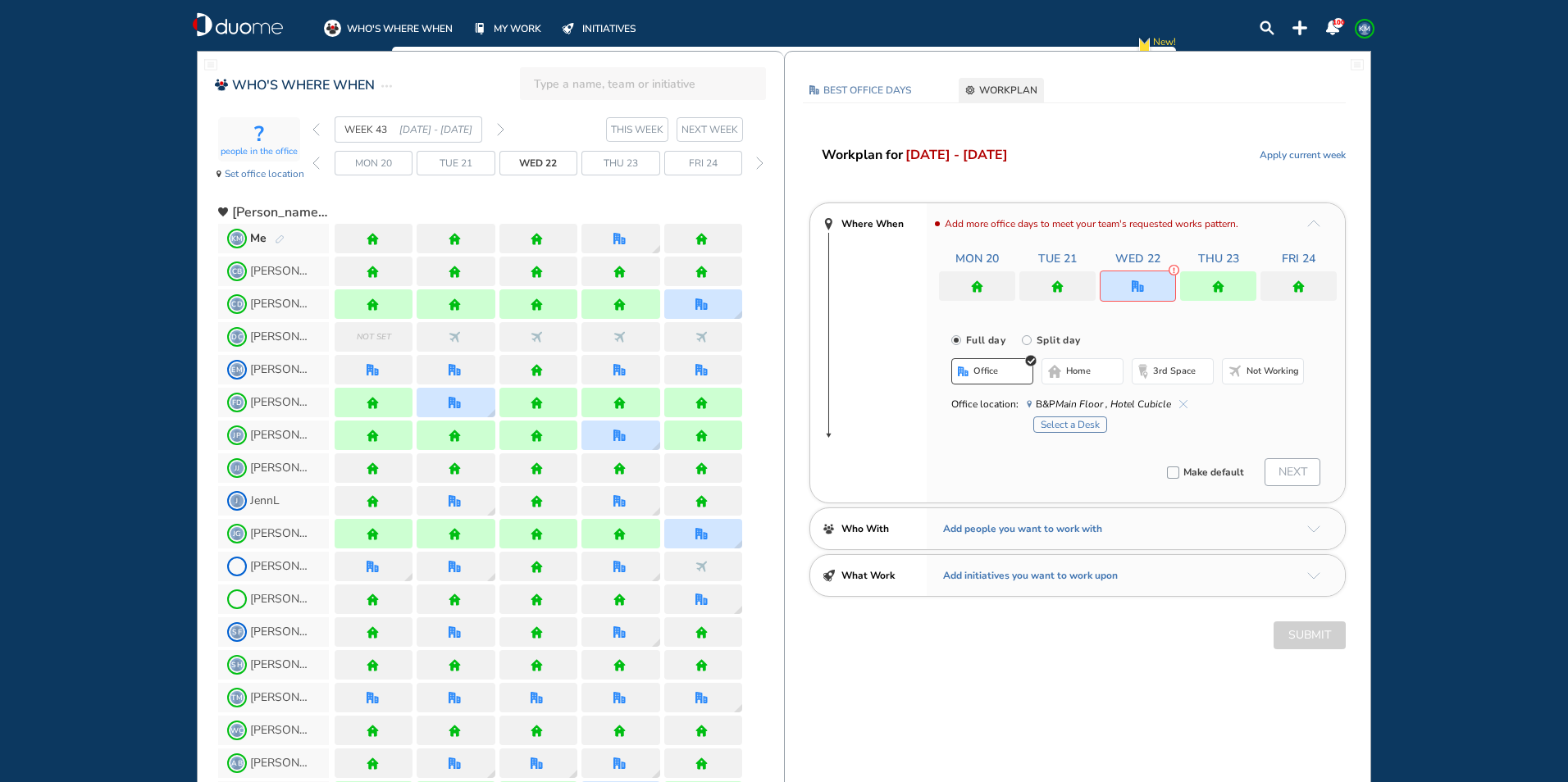
click at [1071, 428] on button "Select a Desk" at bounding box center [1070, 425] width 74 height 17
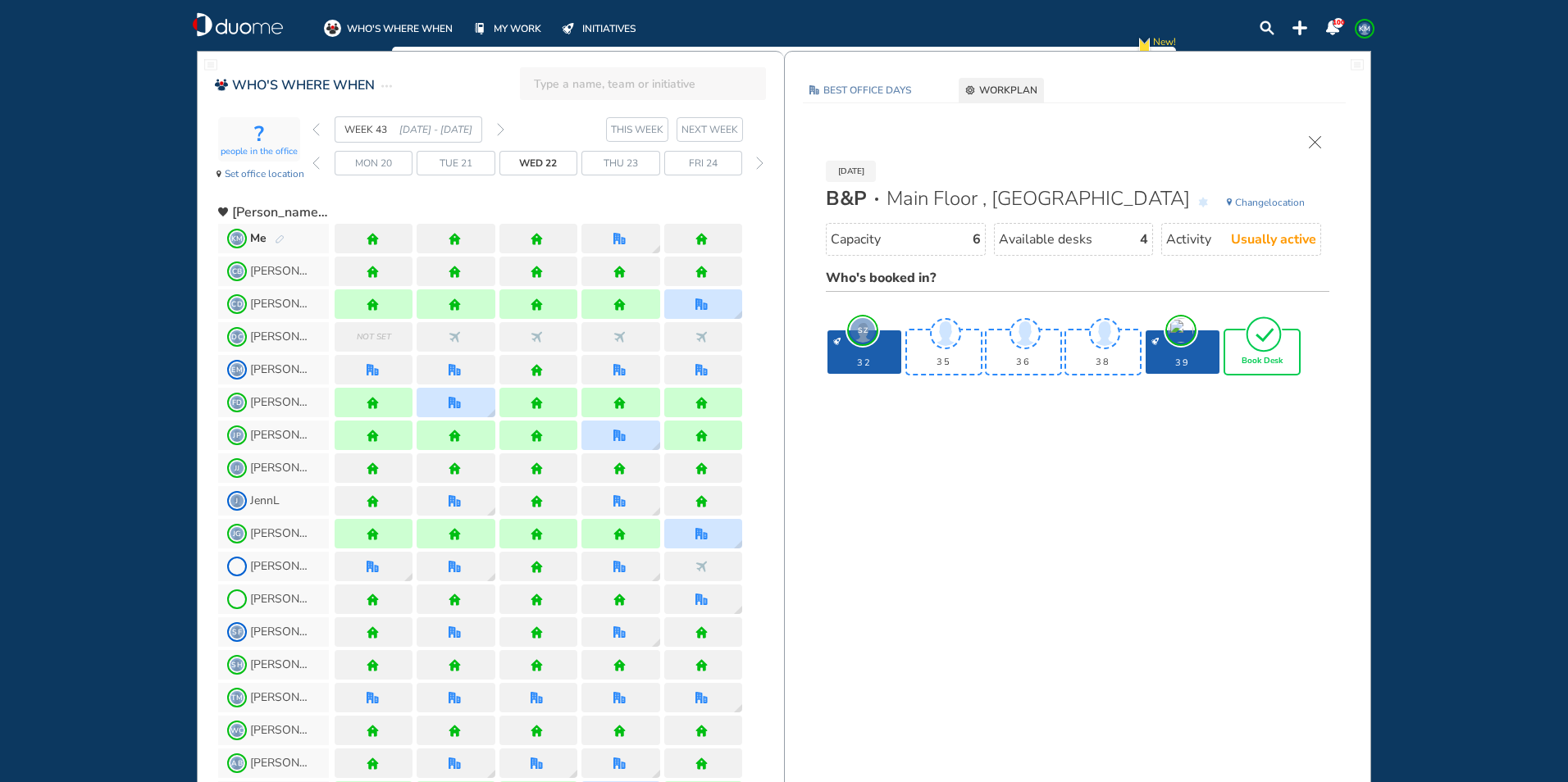
click at [1273, 353] on img "tick-rounded-outline" at bounding box center [1263, 334] width 38 height 39
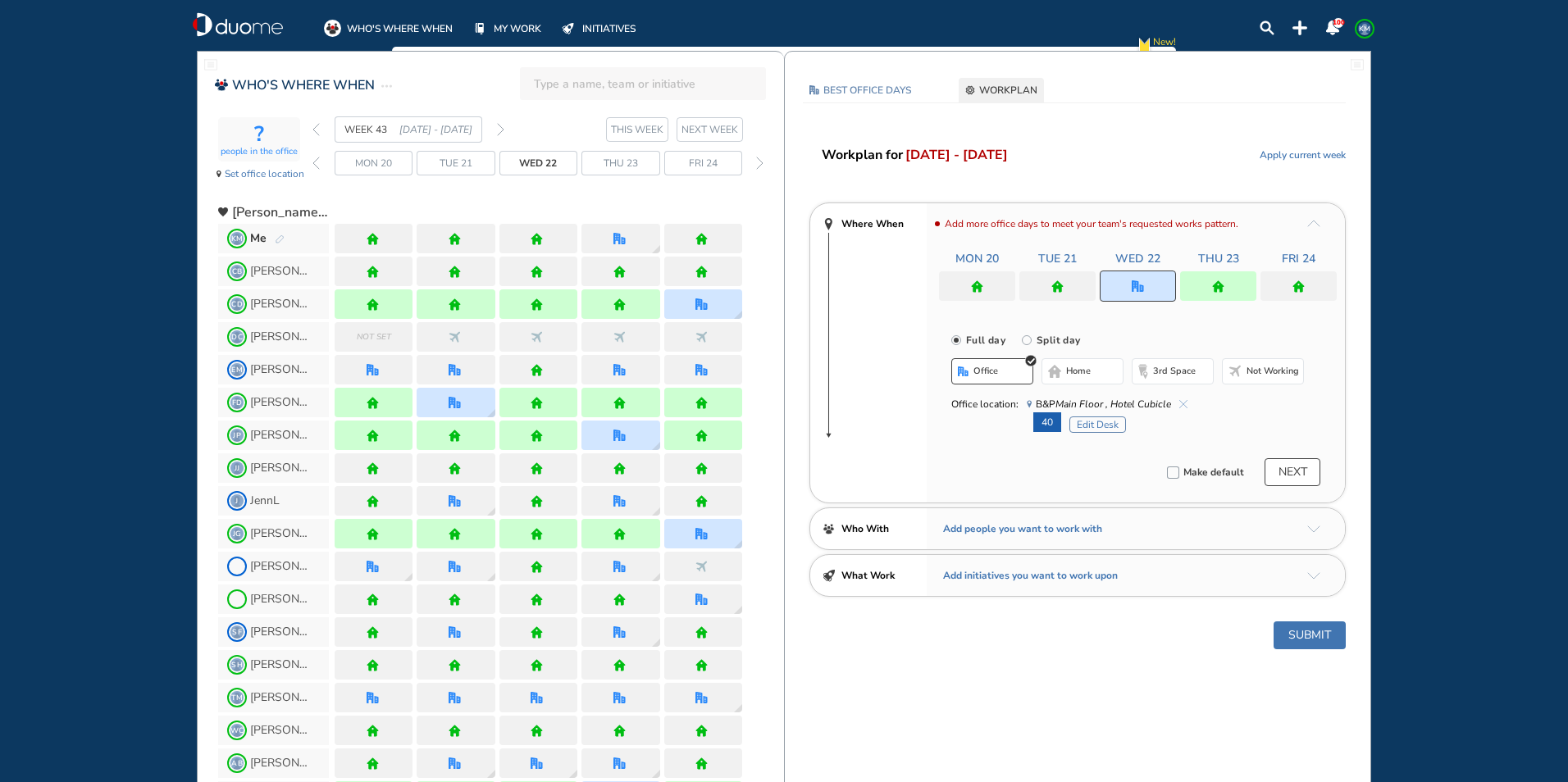
click at [1303, 632] on button "Submit" at bounding box center [1310, 635] width 72 height 28
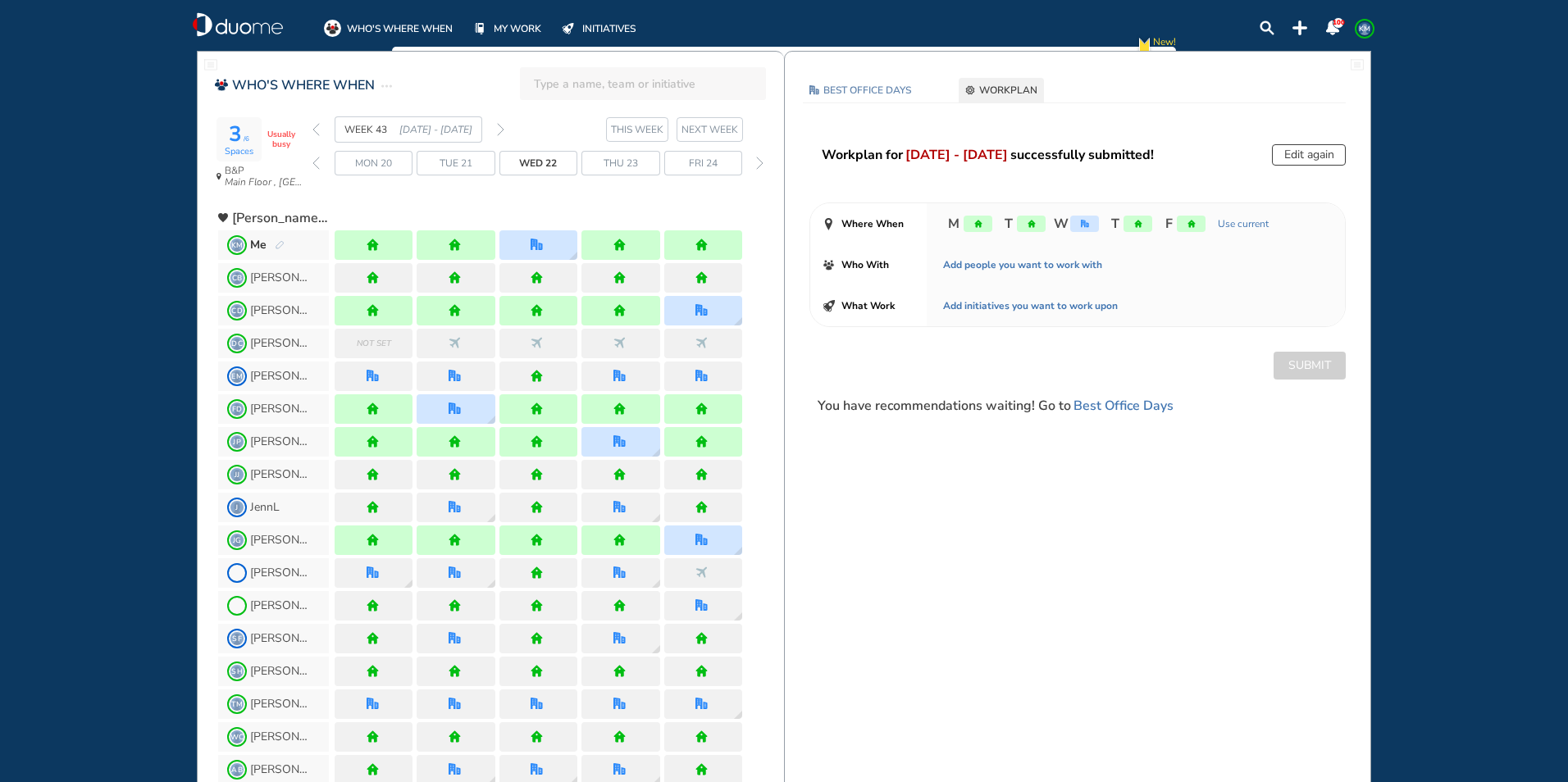
click at [1371, 23] on span "KM" at bounding box center [1364, 28] width 13 height 13
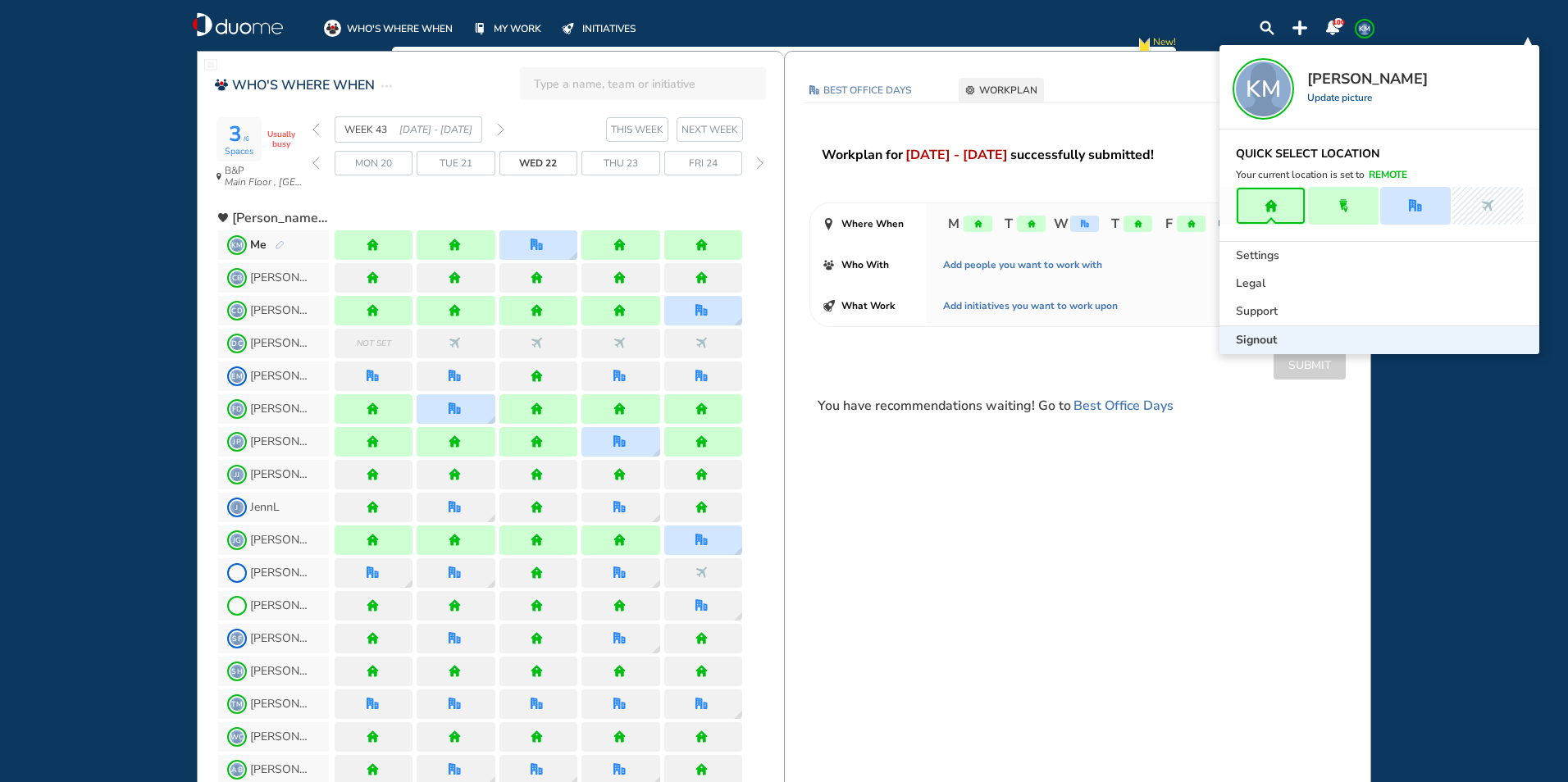
click at [1251, 340] on span "Signout" at bounding box center [1256, 340] width 41 height 17
